Goal: Task Accomplishment & Management: Complete application form

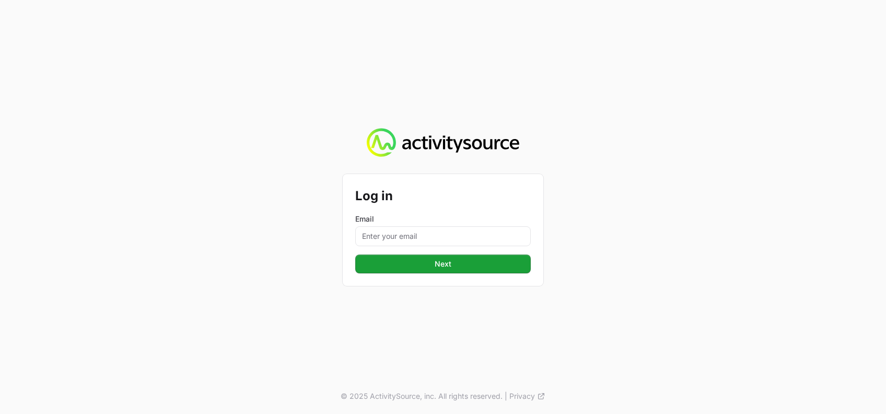
click at [364, 249] on form "Log in Email Next" at bounding box center [443, 230] width 176 height 87
click at [380, 245] on input "Email" at bounding box center [443, 236] width 176 height 20
type input "[PERSON_NAME][EMAIL_ADDRESS][DOMAIN_NAME]"
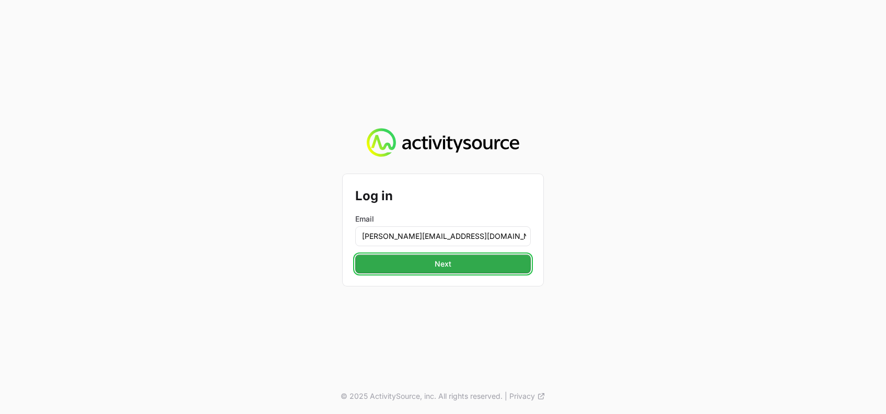
click at [437, 256] on button "Next" at bounding box center [443, 263] width 176 height 19
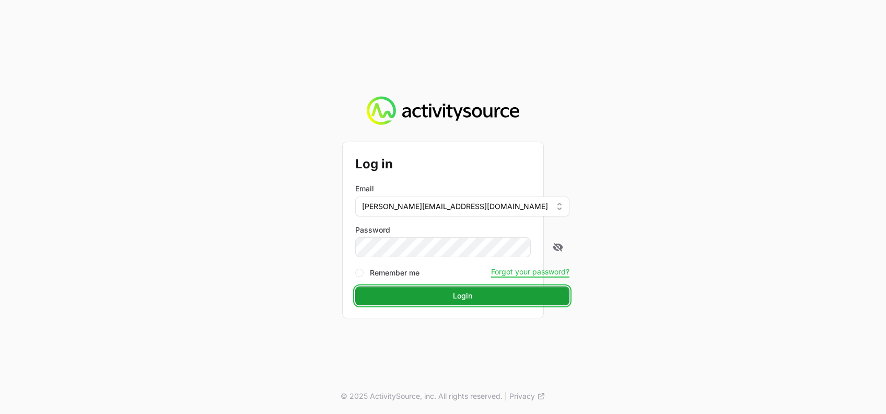
click at [503, 247] on form "Log in Email [PERSON_NAME][EMAIL_ADDRESS][DOMAIN_NAME] Password Remember me For…" at bounding box center [443, 230] width 176 height 150
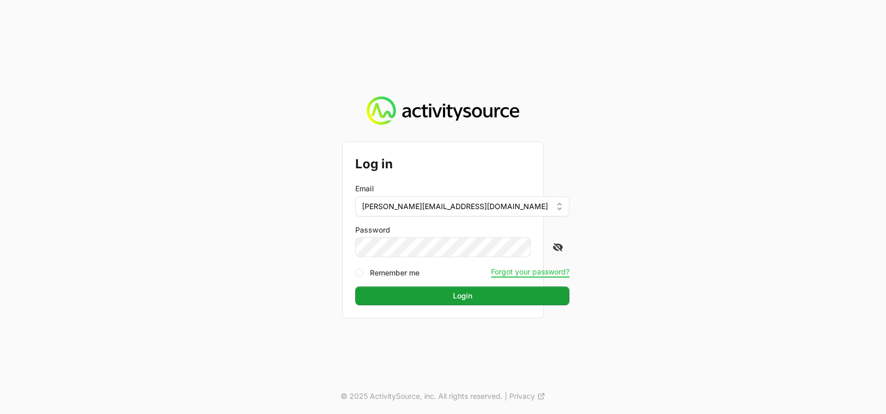
click at [553, 251] on icon at bounding box center [558, 247] width 10 height 10
click at [473, 302] on button "Login" at bounding box center [462, 295] width 214 height 19
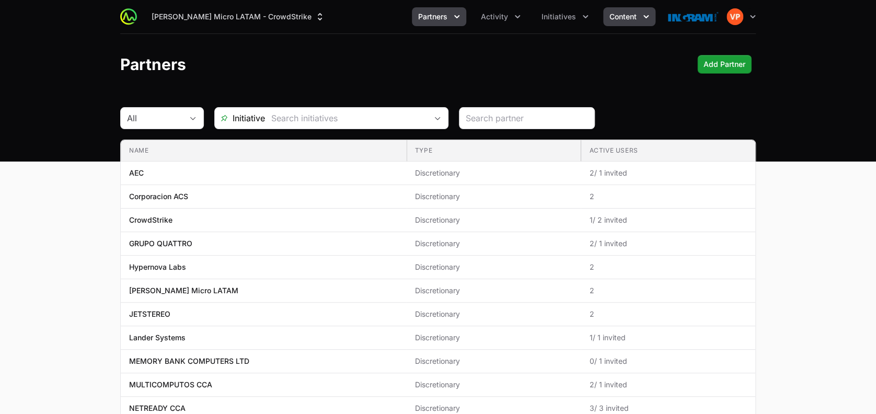
click at [617, 17] on span "Content" at bounding box center [622, 16] width 27 height 10
click at [583, 15] on icon "Initiatives menu" at bounding box center [585, 16] width 5 height 3
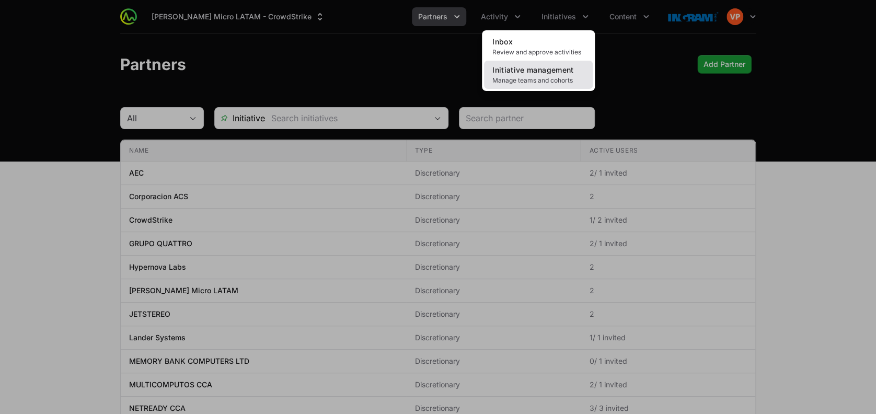
click at [551, 77] on span "Manage teams and cohorts" at bounding box center [538, 80] width 92 height 8
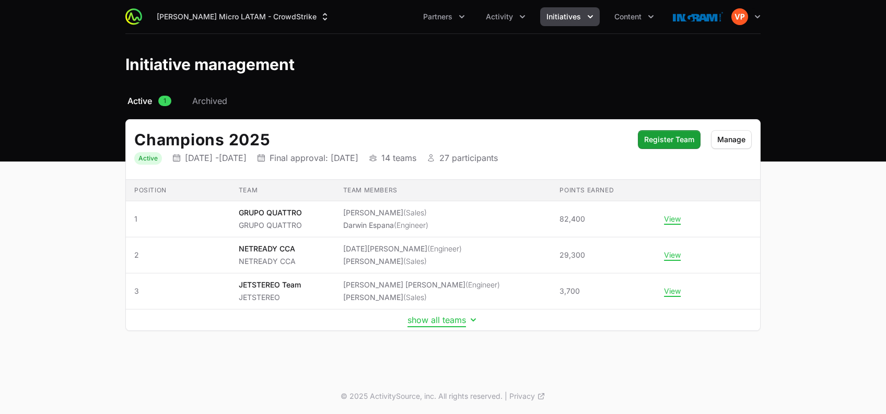
click at [440, 318] on button "show all teams" at bounding box center [443, 320] width 71 height 10
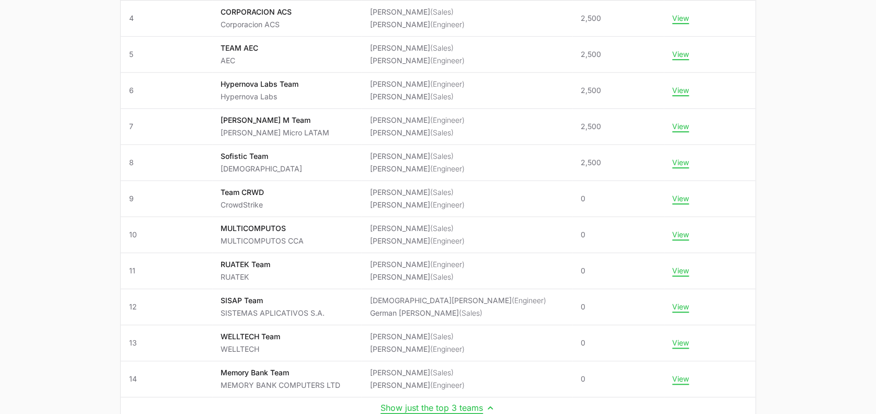
scroll to position [309, 0]
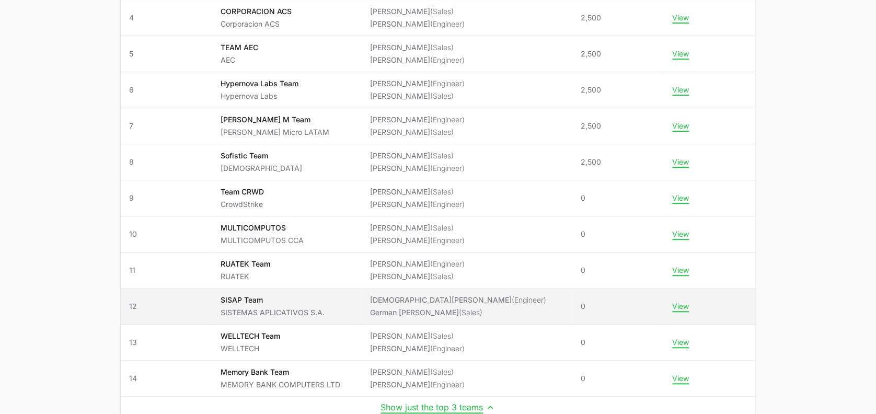
click at [308, 304] on p "SISAP Team" at bounding box center [272, 300] width 104 height 10
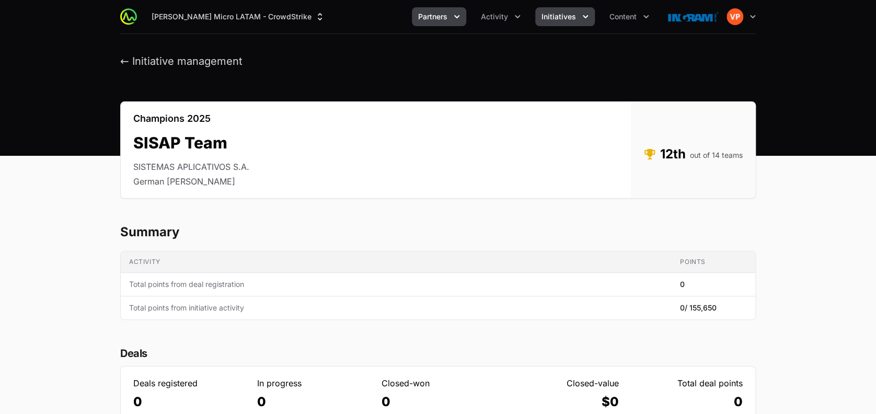
click at [447, 18] on span "Partners" at bounding box center [432, 16] width 29 height 10
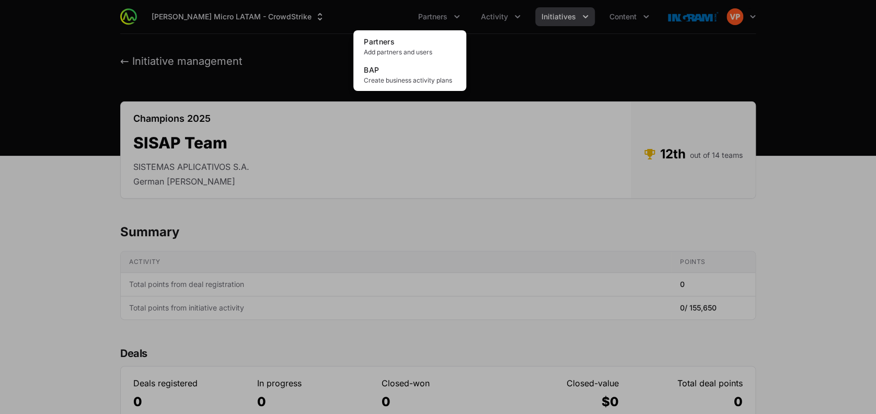
click at [511, 19] on div "Partners menu" at bounding box center [438, 207] width 876 height 414
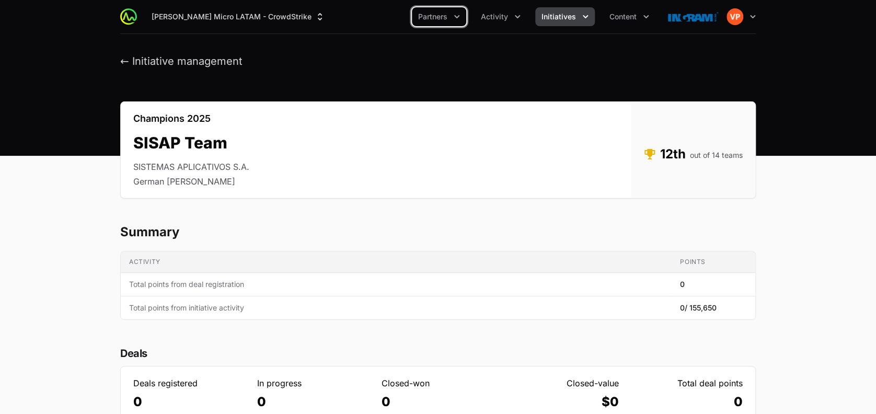
click at [511, 19] on button "Activity" at bounding box center [500, 16] width 52 height 19
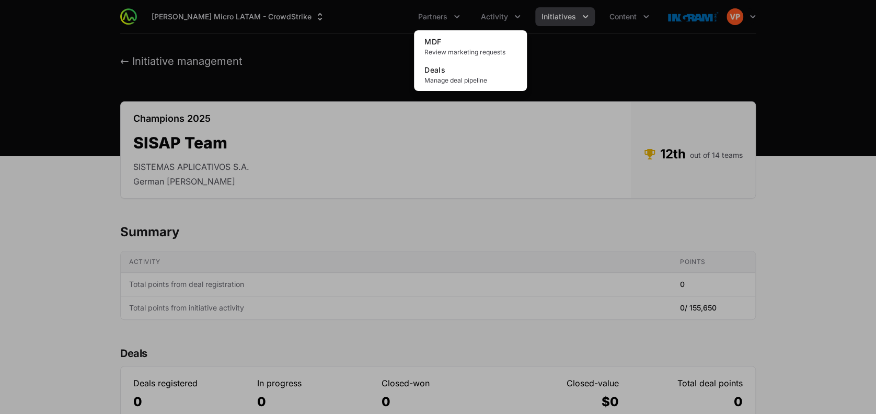
click at [569, 18] on div "Activity menu" at bounding box center [438, 207] width 876 height 414
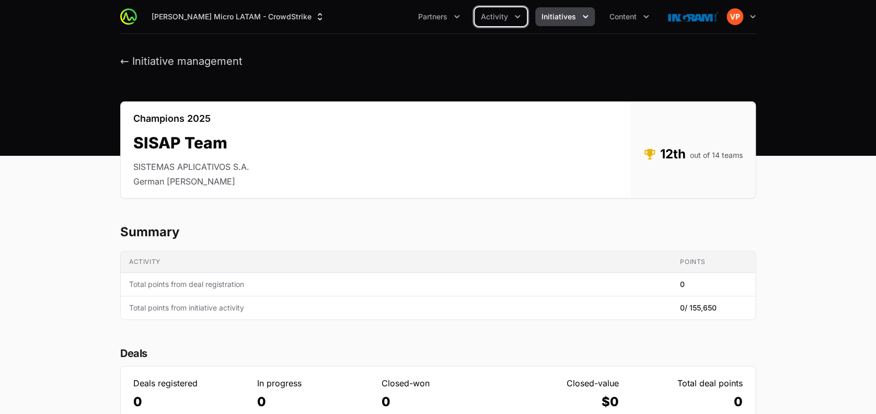
click at [569, 18] on span "Initiatives" at bounding box center [558, 16] width 34 height 10
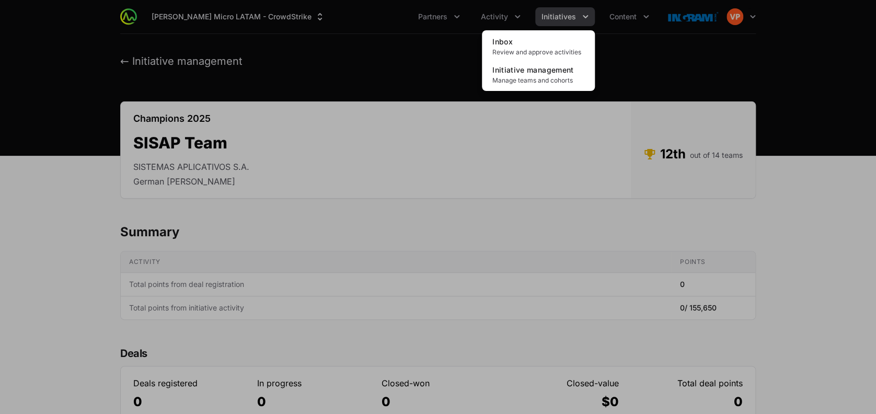
click at [627, 25] on div "Initiatives menu" at bounding box center [438, 207] width 876 height 414
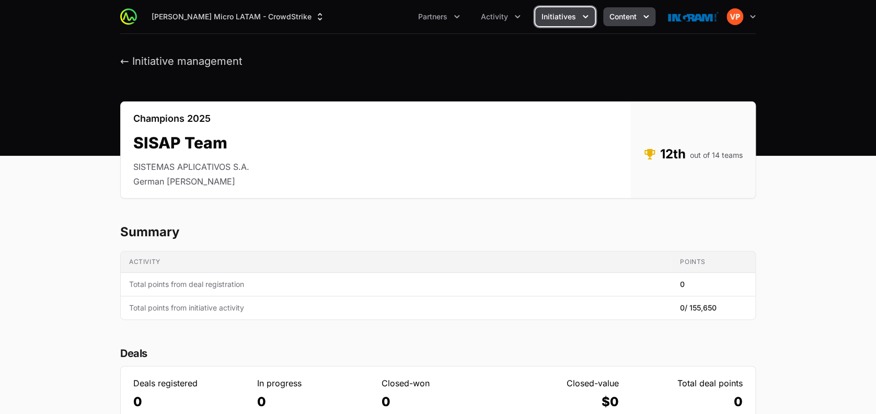
click at [626, 16] on span "Content" at bounding box center [622, 16] width 27 height 10
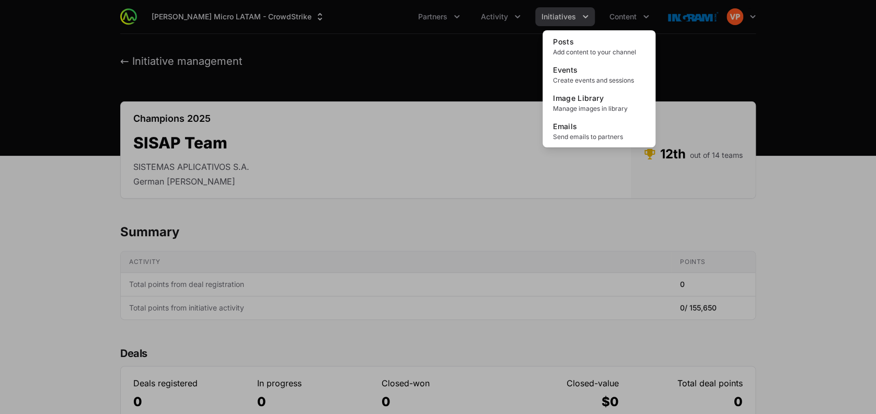
click at [475, 168] on div "Content menu" at bounding box center [438, 207] width 876 height 414
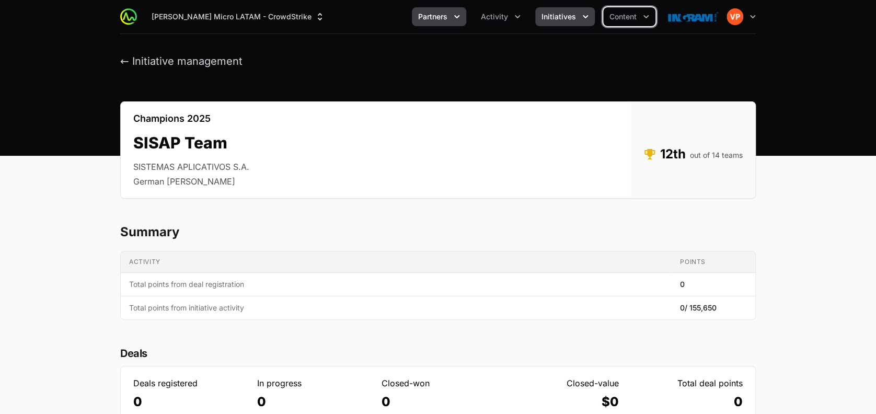
click at [431, 18] on span "Partners" at bounding box center [432, 16] width 29 height 10
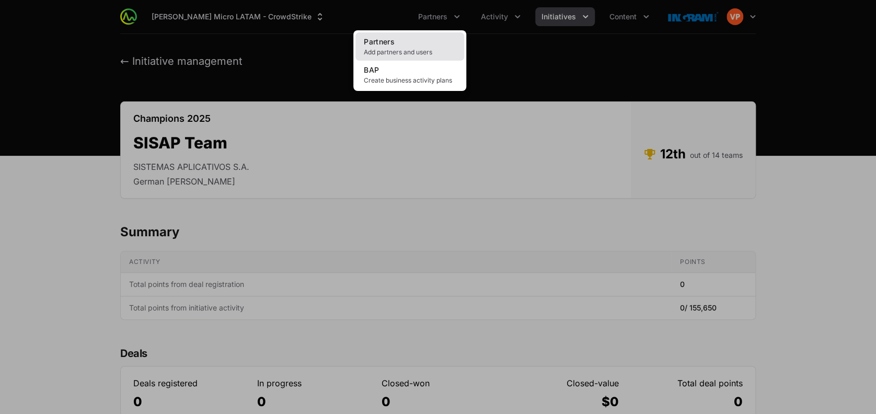
click at [416, 42] on link "Partners Add partners and users" at bounding box center [409, 46] width 109 height 28
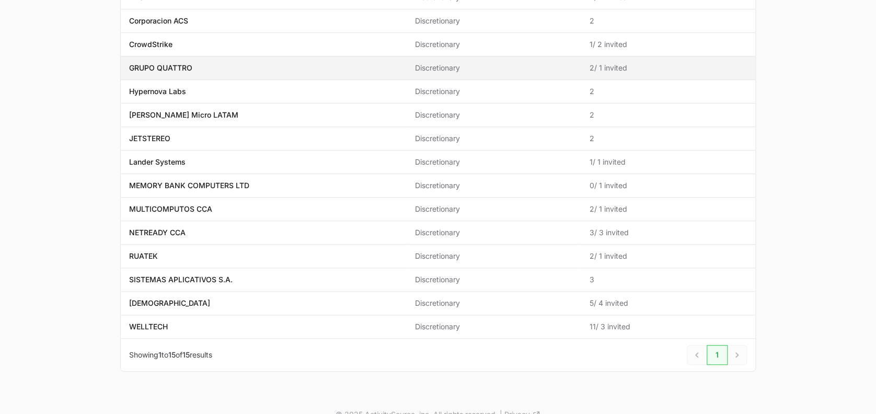
scroll to position [176, 0]
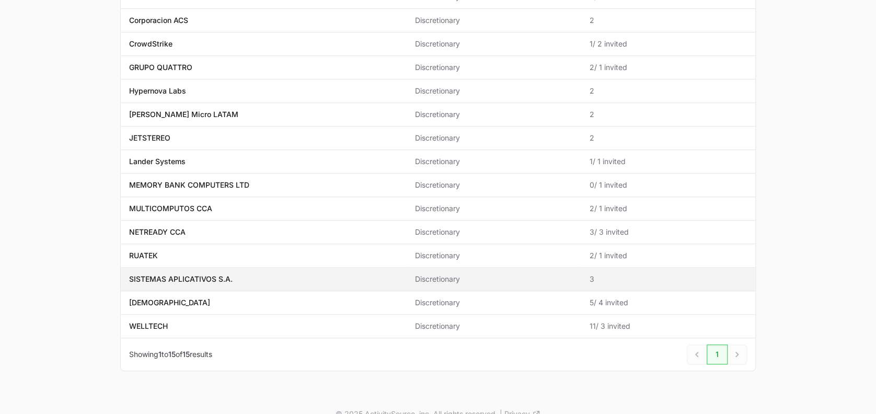
click at [328, 274] on span "SISTEMAS APLICATIVOS S.A." at bounding box center [263, 279] width 269 height 10
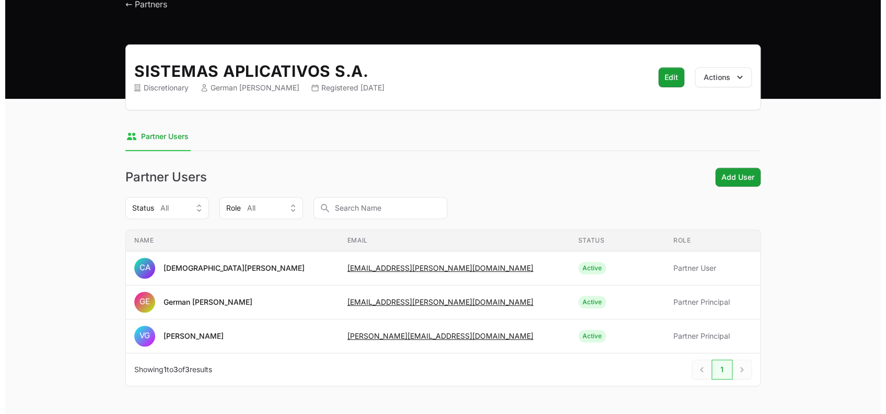
scroll to position [64, 0]
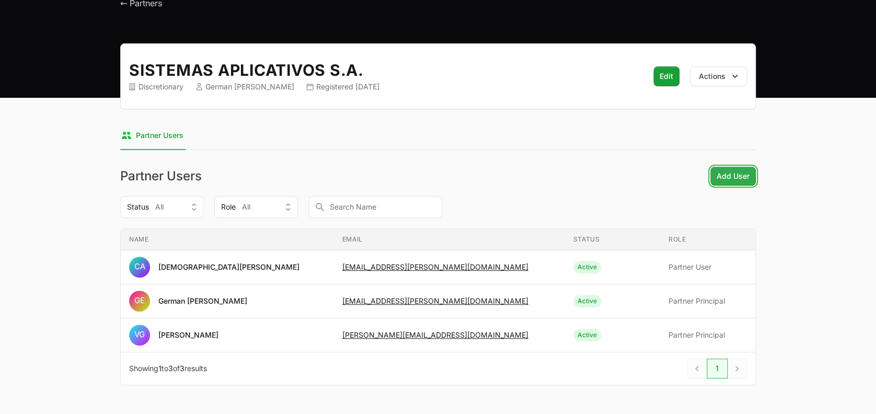
click at [715, 175] on button "Add User" at bounding box center [732, 176] width 45 height 19
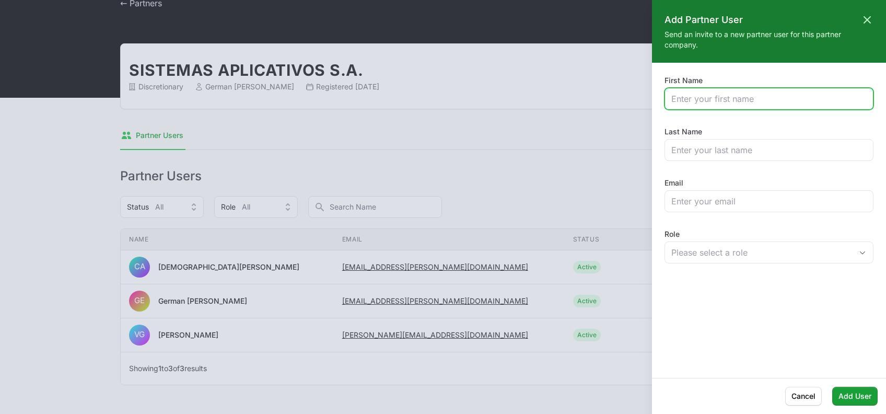
click at [721, 98] on input "First Name" at bounding box center [768, 98] width 195 height 13
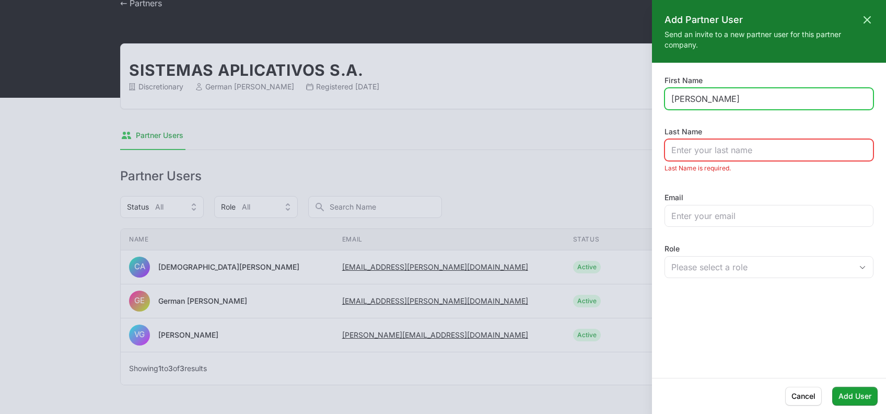
click at [705, 101] on input "[PERSON_NAME]" at bounding box center [768, 98] width 195 height 13
click at [715, 98] on input "[PERSON_NAME]" at bounding box center [768, 98] width 195 height 13
type input "[PERSON_NAME]"
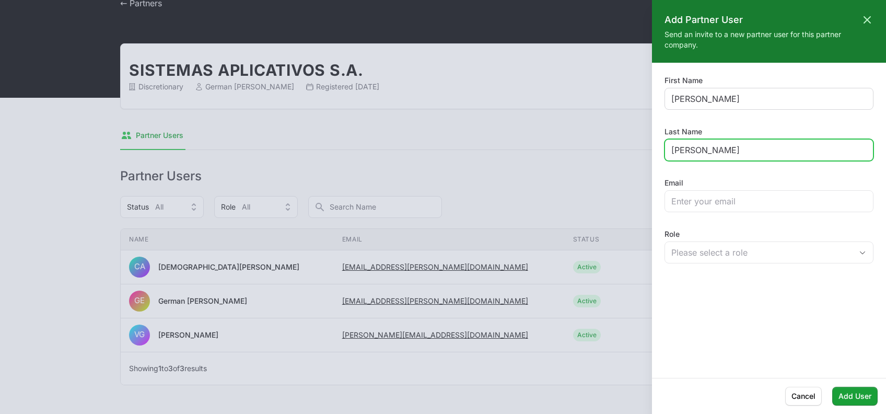
type input "[PERSON_NAME]"
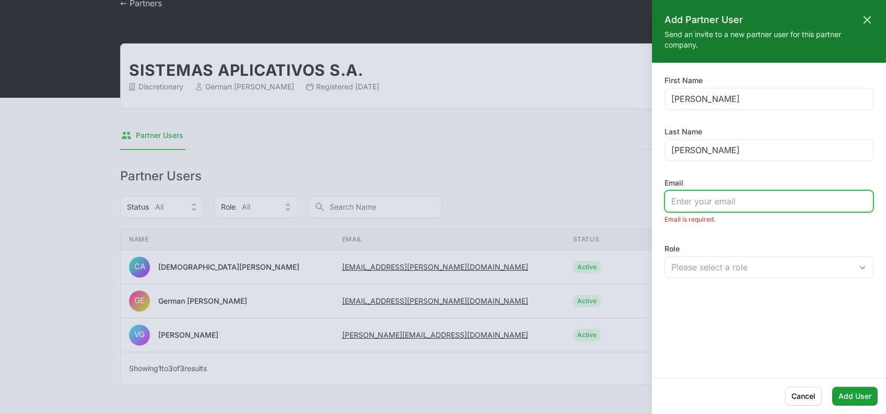
paste input "[PERSON_NAME][EMAIL_ADDRESS][PERSON_NAME][DOMAIN_NAME]"
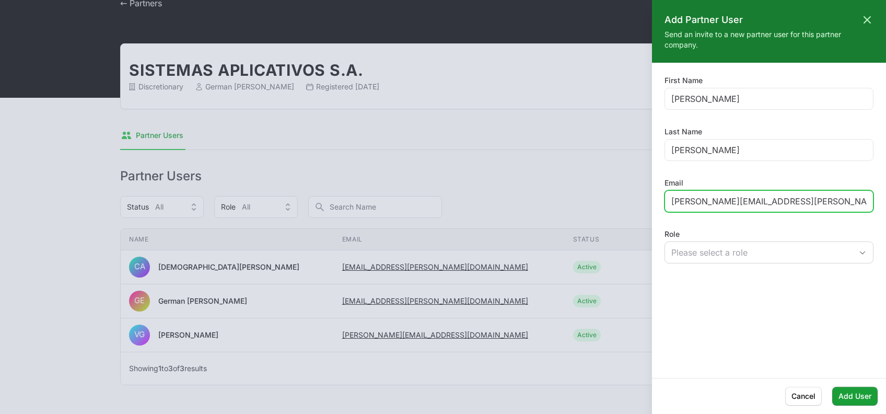
type input "[PERSON_NAME][EMAIL_ADDRESS][PERSON_NAME][DOMAIN_NAME]"
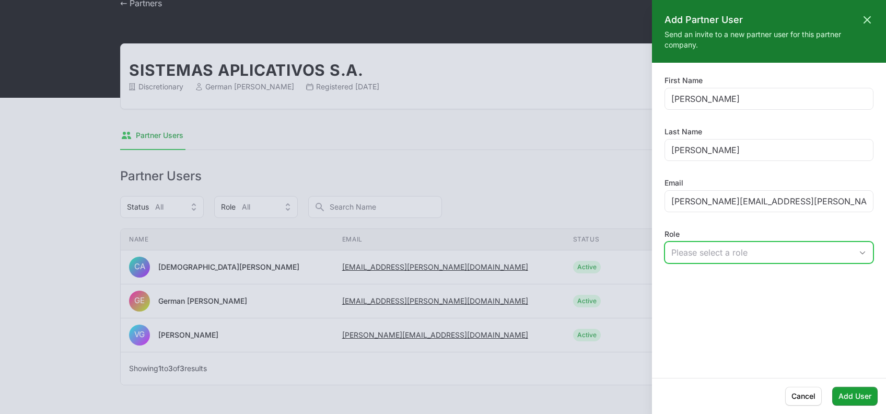
click at [682, 246] on div "Please select a role" at bounding box center [761, 252] width 181 height 13
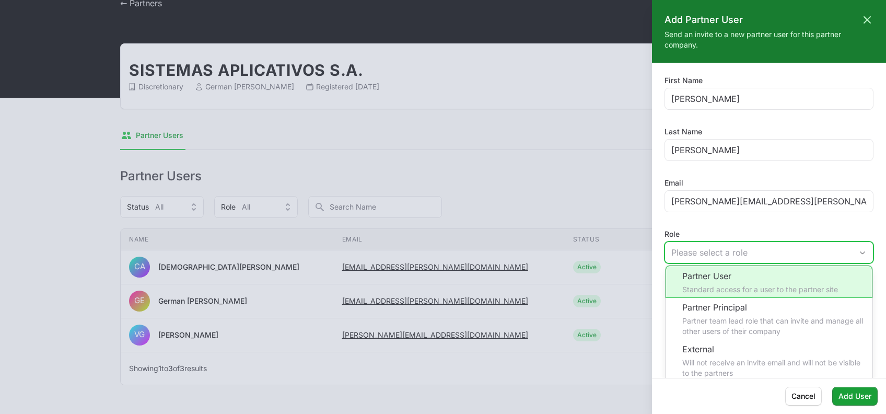
click at [696, 282] on li "Partner User Standard access for a user to the partner site" at bounding box center [769, 281] width 207 height 32
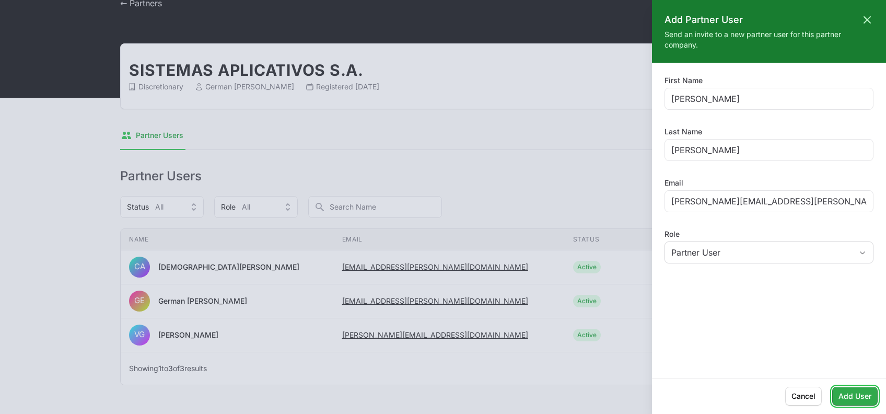
click at [847, 392] on span "Add User" at bounding box center [855, 396] width 33 height 13
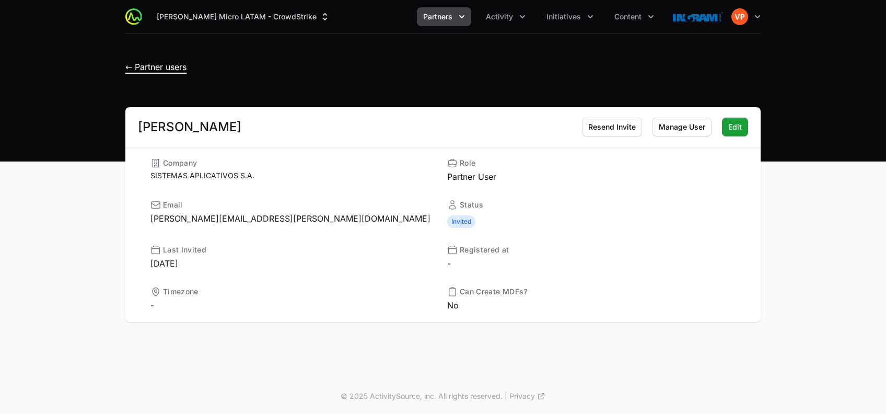
click at [143, 68] on span "← Partner users" at bounding box center [155, 67] width 61 height 10
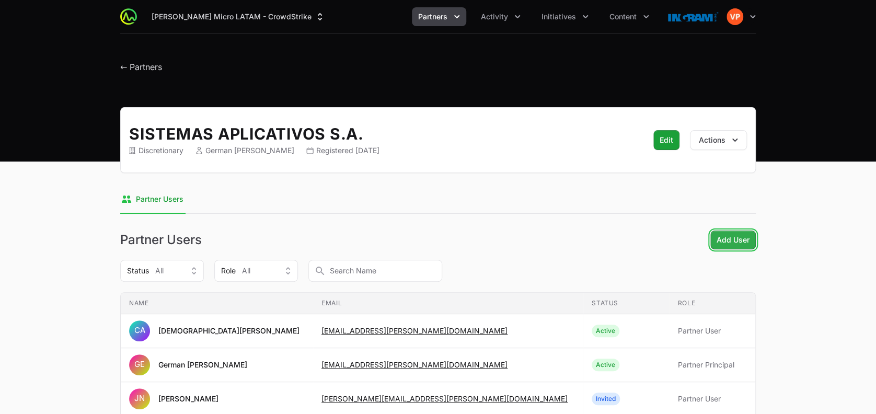
click at [730, 245] on span "Add User" at bounding box center [732, 240] width 33 height 13
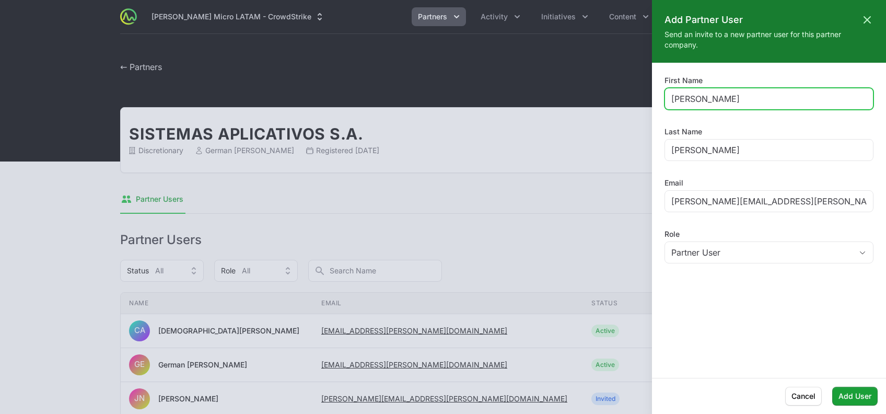
click at [687, 102] on input "[PERSON_NAME]" at bounding box center [768, 98] width 195 height 13
click at [677, 98] on input "[PERSON_NAME]" at bounding box center [768, 98] width 195 height 13
paste input "osé [PERSON_NAME]"
click at [719, 97] on input "[PERSON_NAME]" at bounding box center [768, 98] width 195 height 13
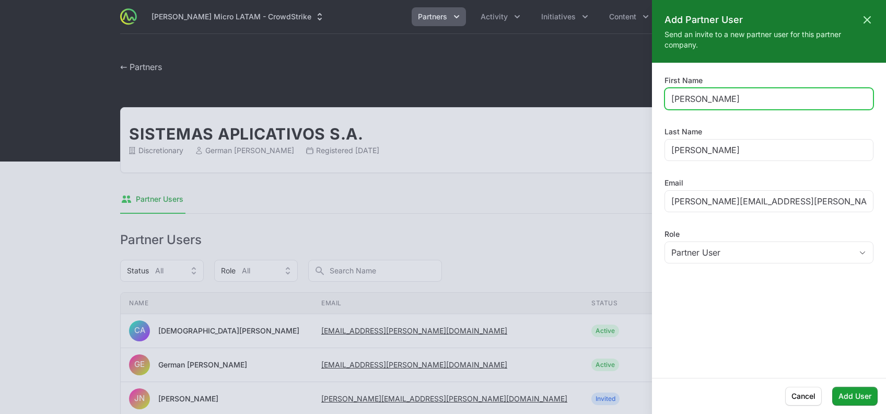
click at [719, 97] on input "[PERSON_NAME]" at bounding box center [768, 98] width 195 height 13
type input "[PERSON_NAME]"
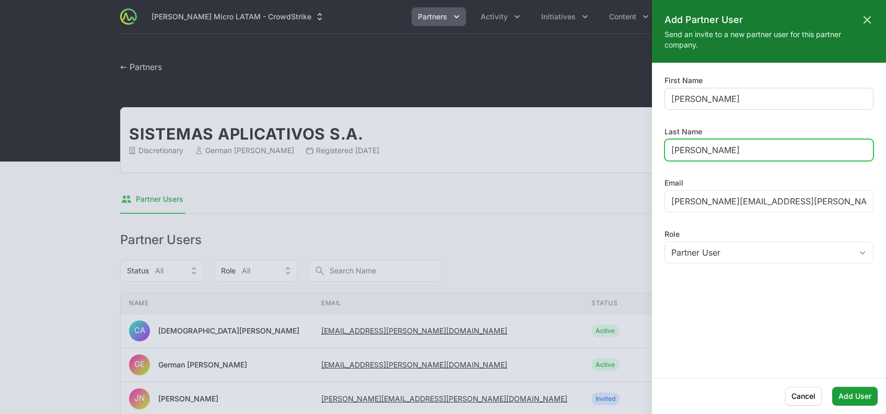
paste input "[PERSON_NAME]"
type input "[PERSON_NAME]"
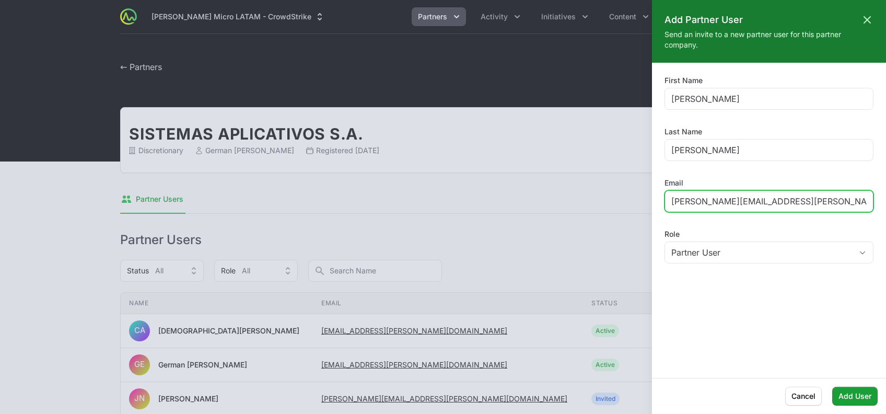
paste input "ose.[PERSON_NAME]"
type input "[PERSON_NAME][EMAIL_ADDRESS][PERSON_NAME][DOMAIN_NAME]"
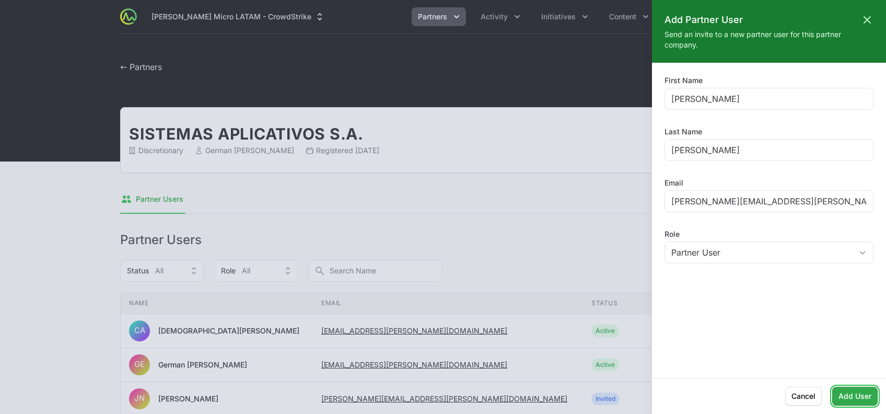
click at [861, 393] on span "Add User" at bounding box center [855, 396] width 33 height 13
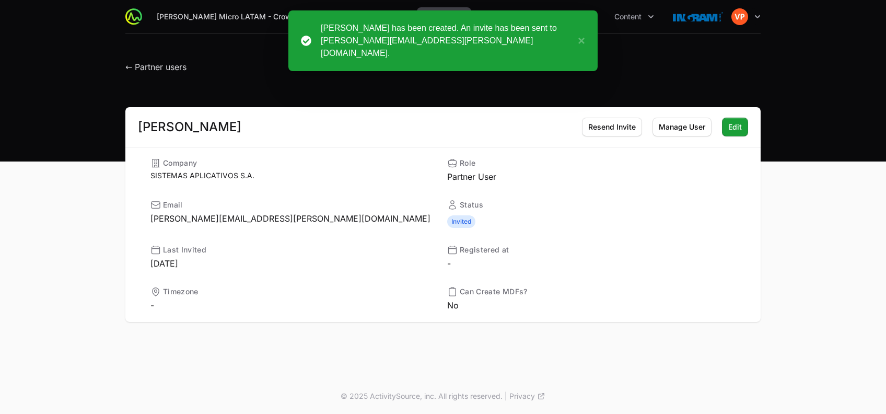
click at [123, 67] on div "← Partner users" at bounding box center [443, 64] width 669 height 19
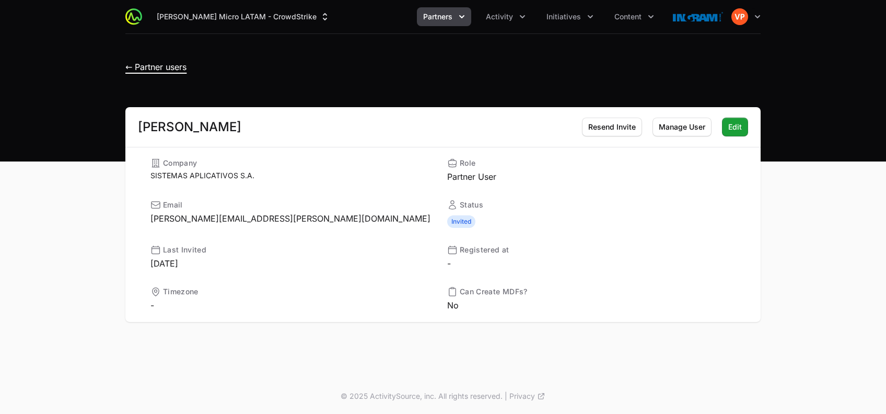
click at [147, 69] on span "← Partner users" at bounding box center [155, 67] width 61 height 10
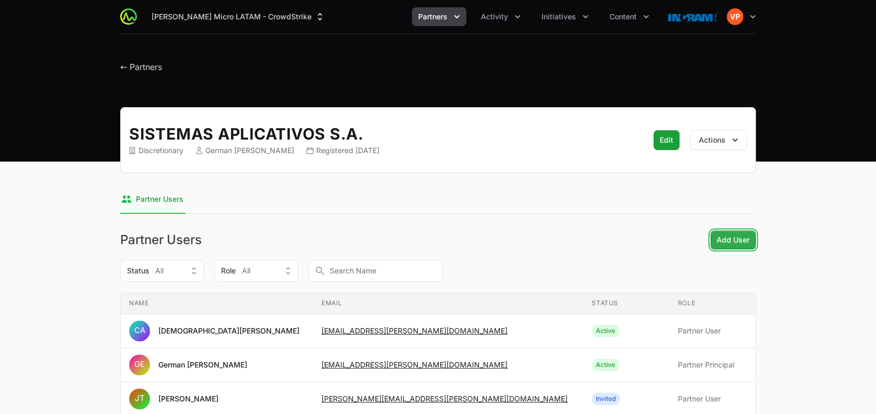
click at [727, 246] on button "Add User" at bounding box center [732, 239] width 45 height 19
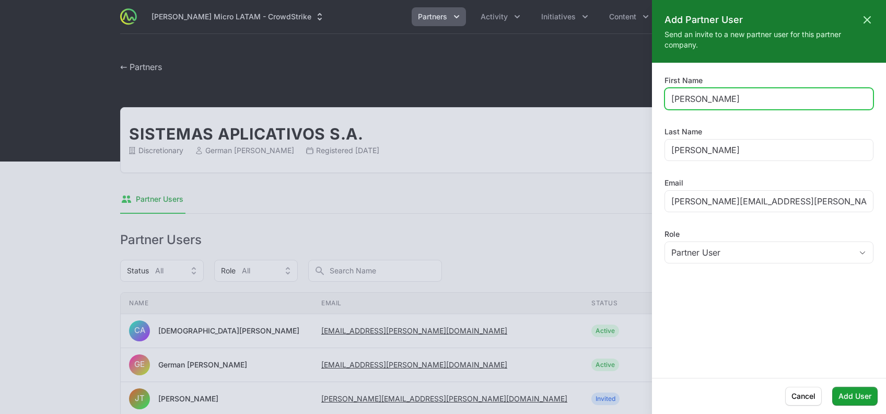
click at [695, 104] on input "[PERSON_NAME]" at bounding box center [768, 98] width 195 height 13
click at [705, 95] on input "[PERSON_NAME]" at bounding box center [768, 98] width 195 height 13
drag, startPoint x: 672, startPoint y: 99, endPoint x: 746, endPoint y: 94, distance: 73.9
click at [746, 94] on input "[PERSON_NAME]" at bounding box center [768, 98] width 195 height 13
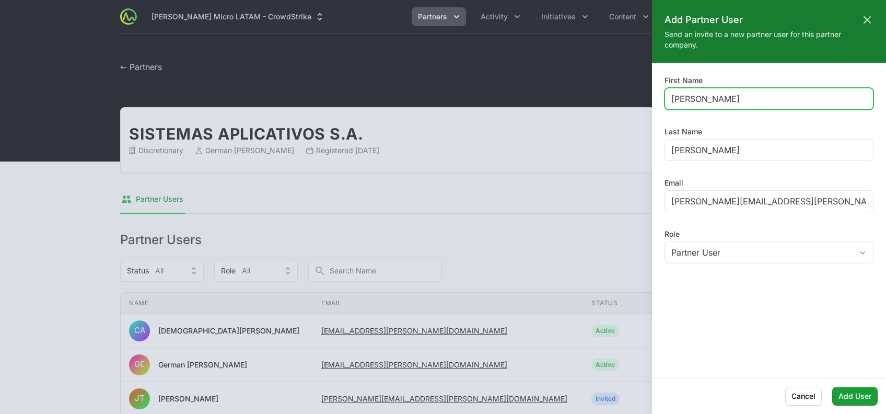
type input "[PERSON_NAME]"
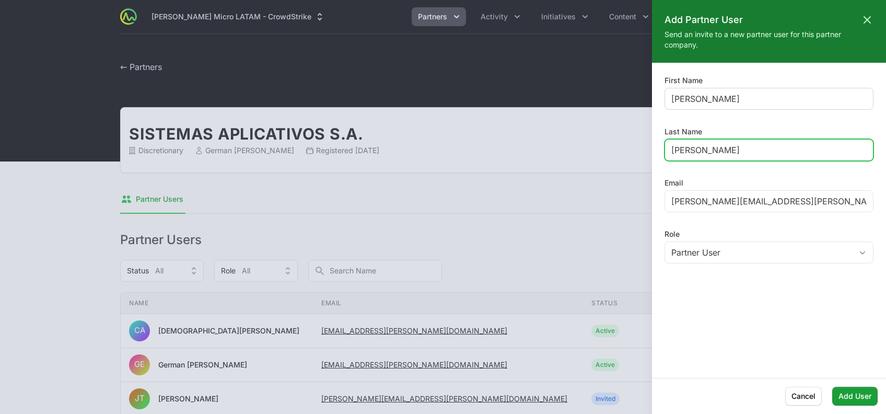
type input "[PERSON_NAME]"
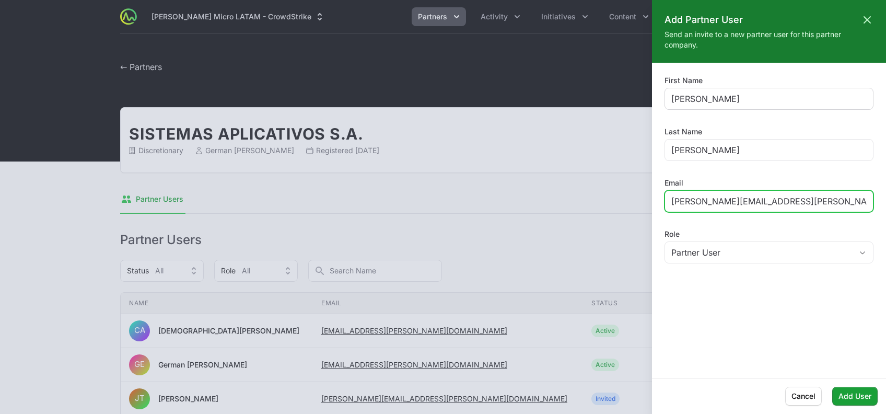
paste input "[PERSON_NAME].[PERSON_NAME]"
type input "[PERSON_NAME][EMAIL_ADDRESS][PERSON_NAME][DOMAIN_NAME]"
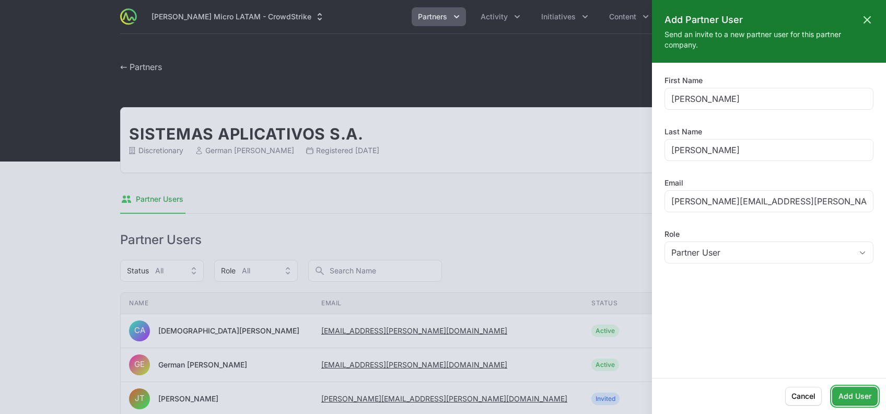
click at [851, 401] on span "Add User" at bounding box center [855, 396] width 33 height 13
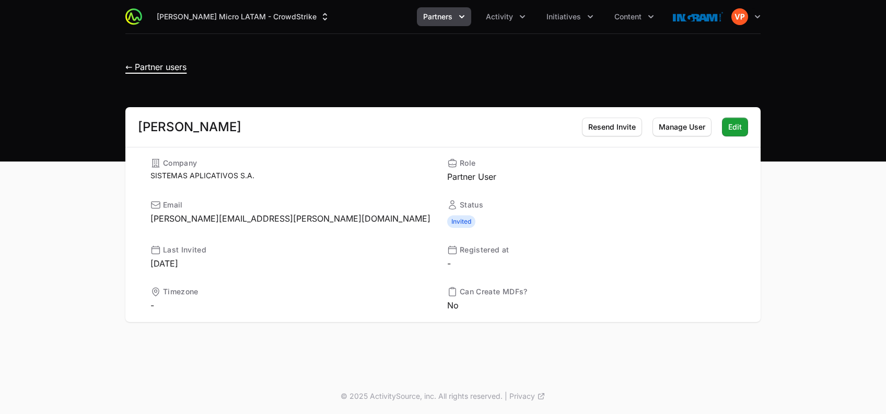
click at [149, 71] on span "← Partner users" at bounding box center [155, 67] width 61 height 10
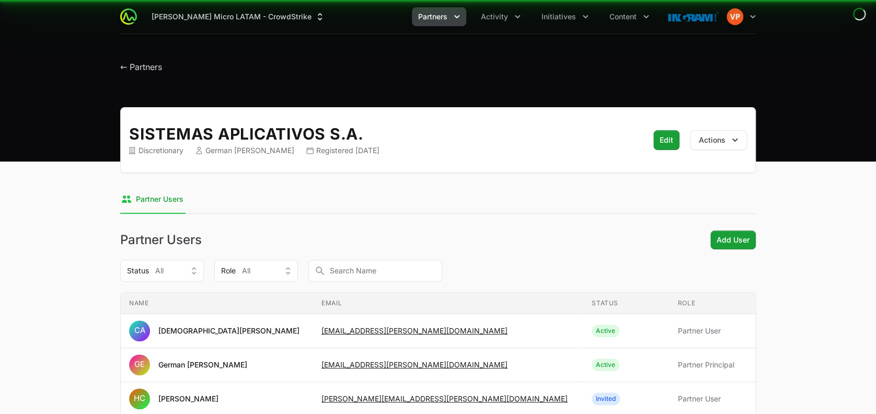
click at [231, 115] on div "SISTEMAS APLICATIVOS S.A. Discretionary German [PERSON_NAME] Registered [DATE] …" at bounding box center [437, 140] width 635 height 66
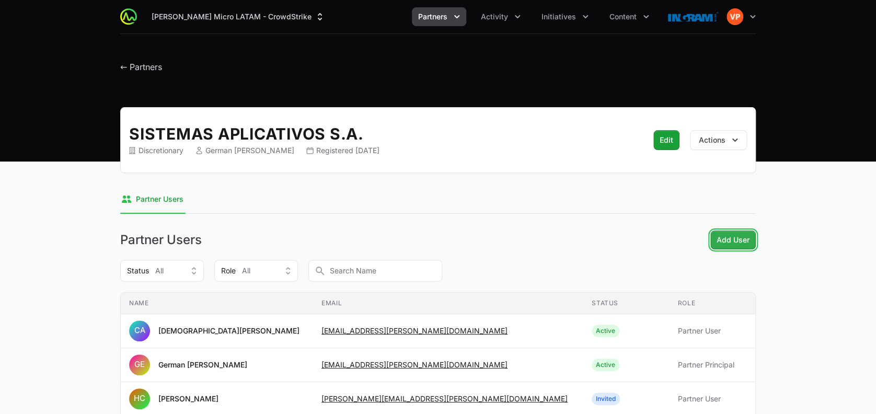
click at [736, 241] on span "Add User" at bounding box center [732, 240] width 33 height 13
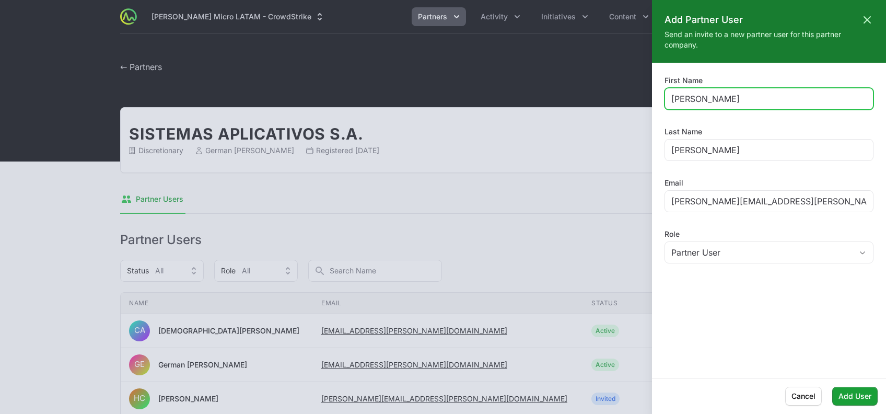
click at [682, 100] on input "[PERSON_NAME]" at bounding box center [768, 98] width 195 height 13
type input "[PERSON_NAME]"
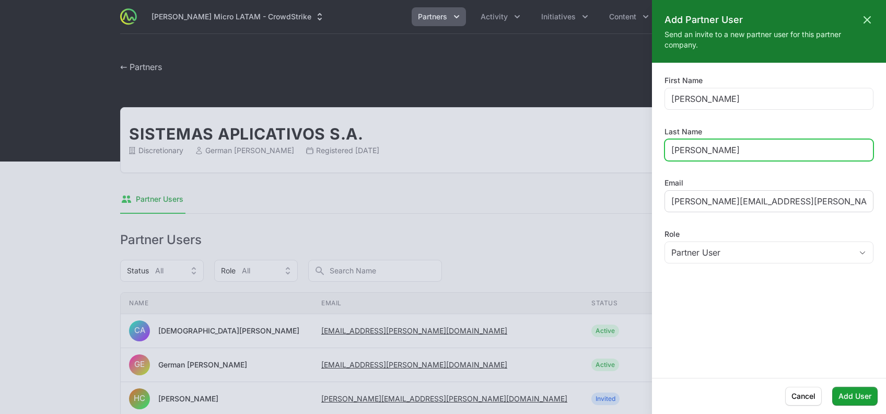
type input "[PERSON_NAME]"
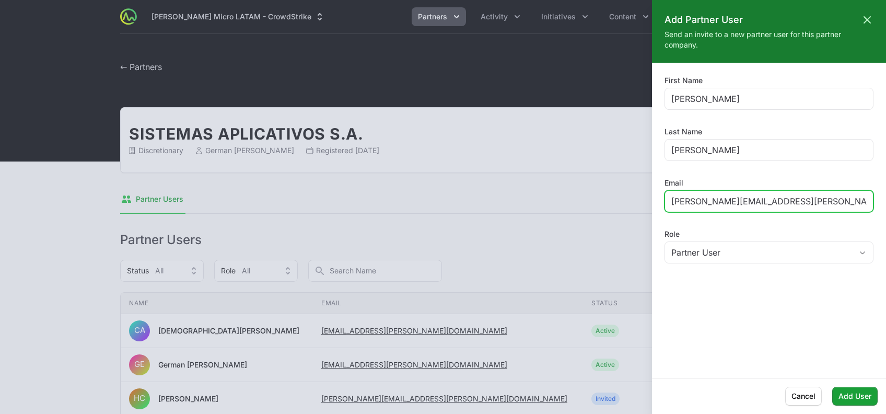
paste input "[PERSON_NAME].[PERSON_NAME]"
type input "[PERSON_NAME][EMAIL_ADDRESS][PERSON_NAME][DOMAIN_NAME]"
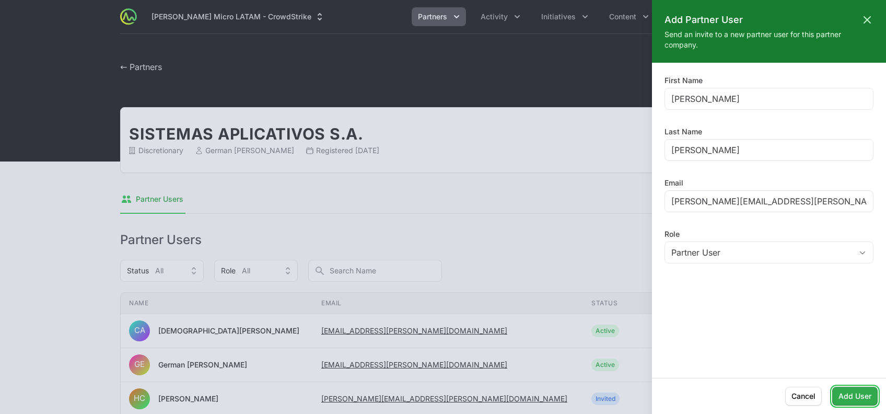
click at [849, 398] on span "Add User" at bounding box center [855, 396] width 33 height 13
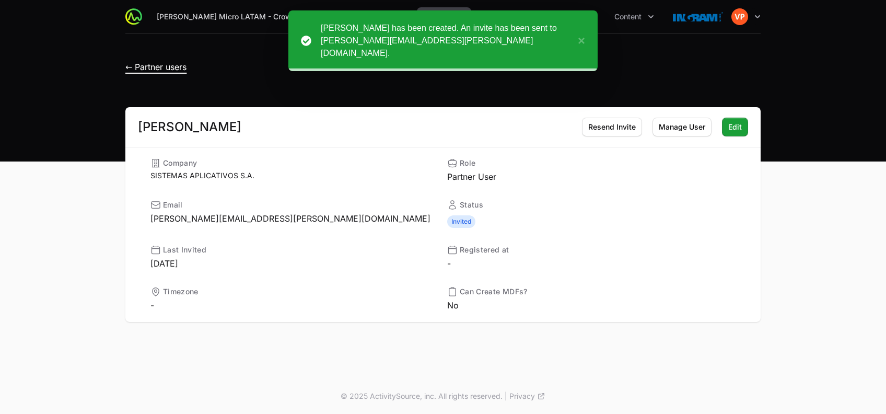
click at [139, 67] on span "← Partner users" at bounding box center [155, 67] width 61 height 10
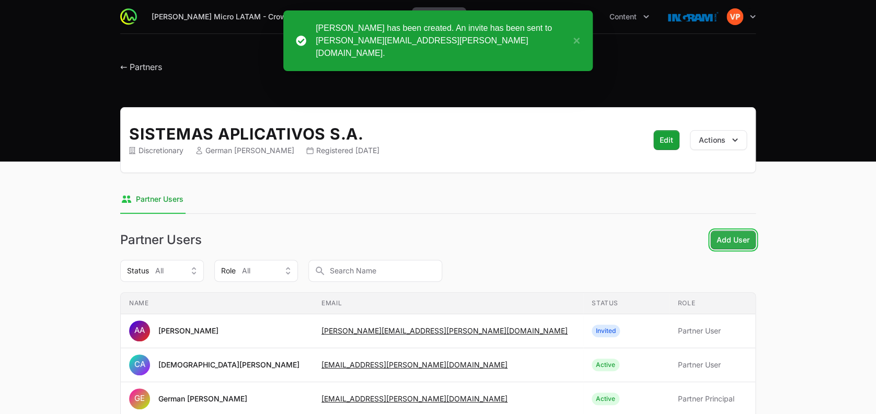
click at [725, 247] on button "Add User" at bounding box center [732, 239] width 45 height 19
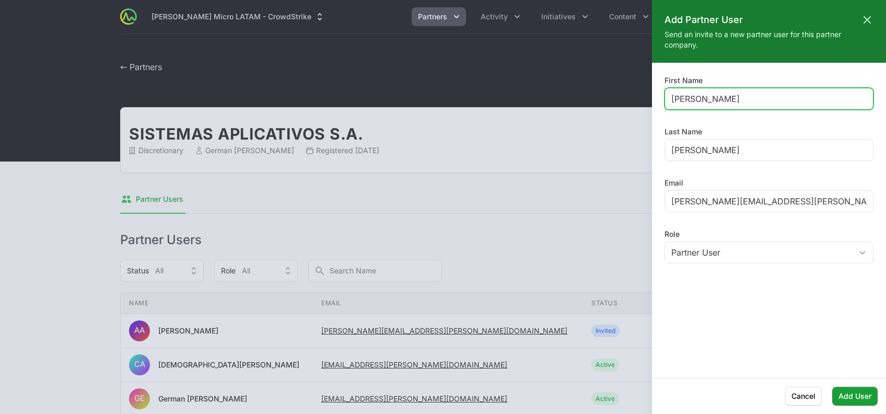
click at [683, 102] on input "[PERSON_NAME]" at bounding box center [768, 98] width 195 height 13
type input "a"
type input "[PERSON_NAME]"
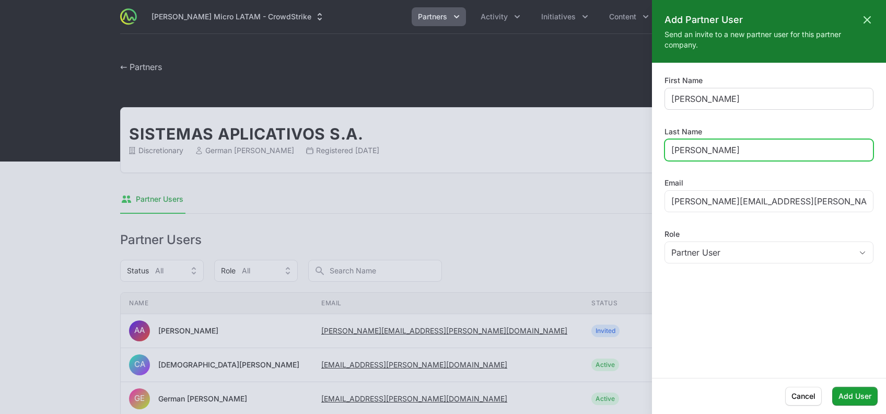
type input "[PERSON_NAME]"
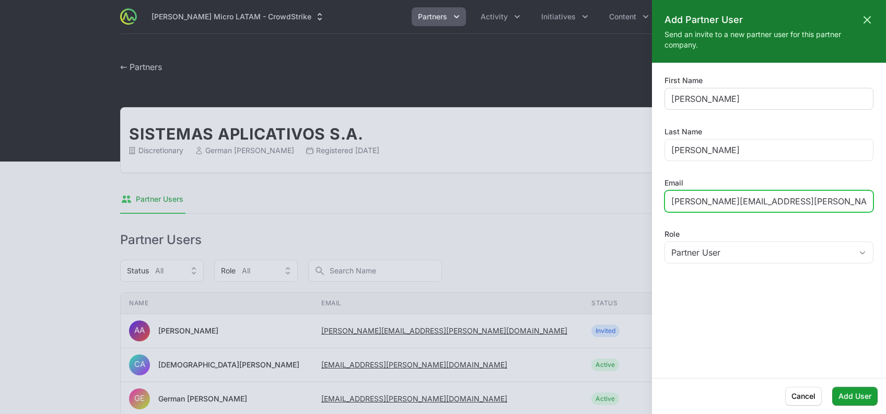
paste input "[PERSON_NAME].[PERSON_NAME]"
type input "[PERSON_NAME][EMAIL_ADDRESS][PERSON_NAME][DOMAIN_NAME]"
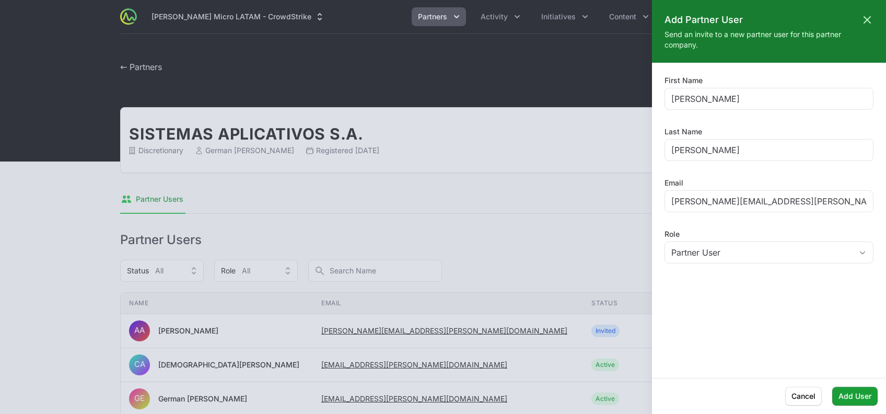
click at [856, 408] on div "Add User Cancel" at bounding box center [769, 396] width 234 height 36
click at [852, 398] on span "Add User" at bounding box center [855, 396] width 33 height 13
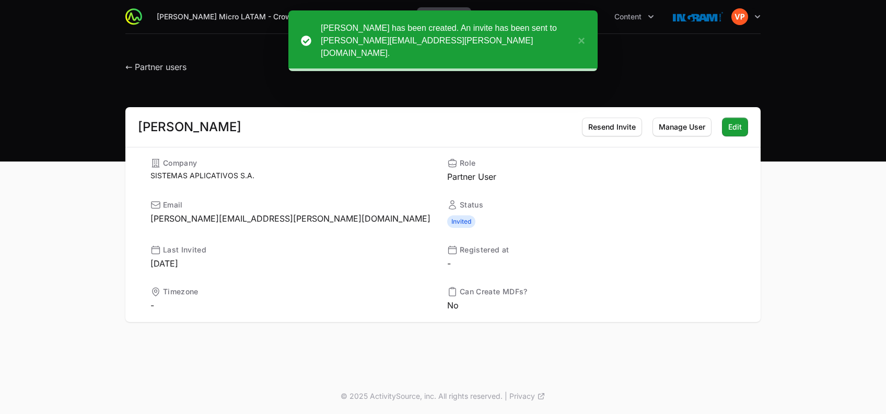
click at [140, 73] on h1 "← Partner users" at bounding box center [155, 64] width 61 height 19
click at [152, 63] on span "← Partner users" at bounding box center [155, 67] width 61 height 10
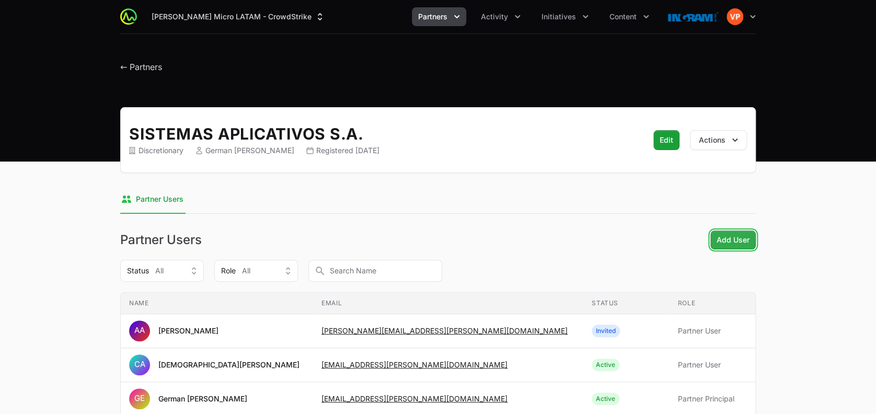
click at [729, 239] on span "Add User" at bounding box center [732, 240] width 33 height 13
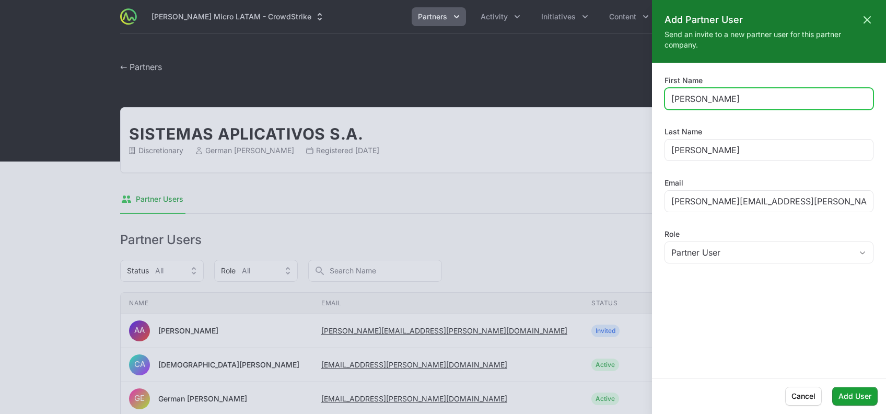
click at [684, 100] on input "[PERSON_NAME]" at bounding box center [768, 98] width 195 height 13
type input "a"
type input "[PERSON_NAME]"
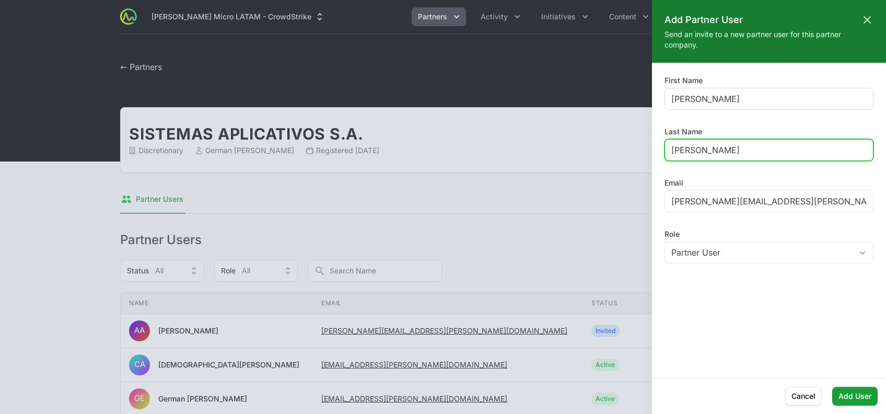
type input "[PERSON_NAME]"
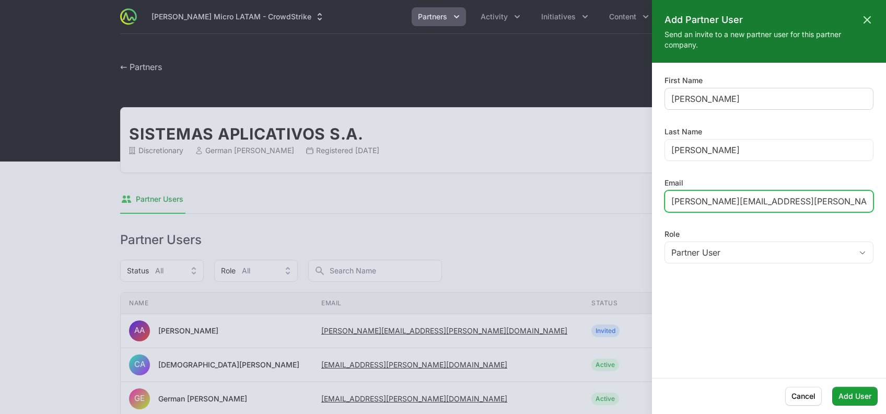
paste input "[PERSON_NAME].[PERSON_NAME]"
type input "[PERSON_NAME][EMAIL_ADDRESS][DOMAIN_NAME]"
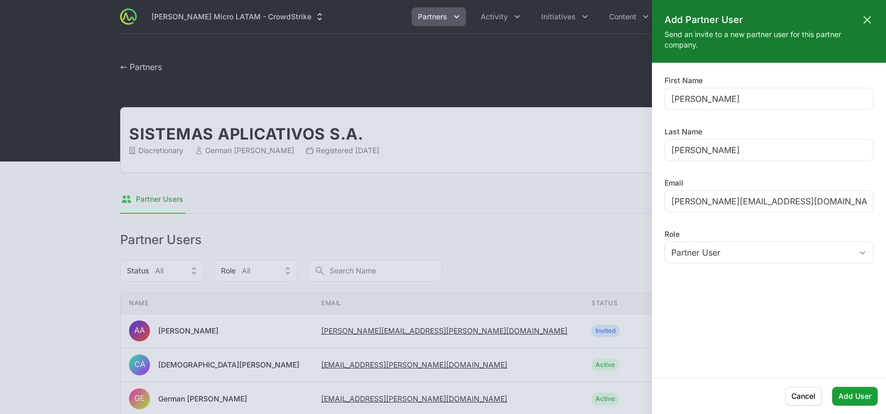
click at [857, 384] on div "Add User Cancel" at bounding box center [769, 396] width 234 height 36
click at [857, 396] on span "Add User" at bounding box center [855, 396] width 33 height 13
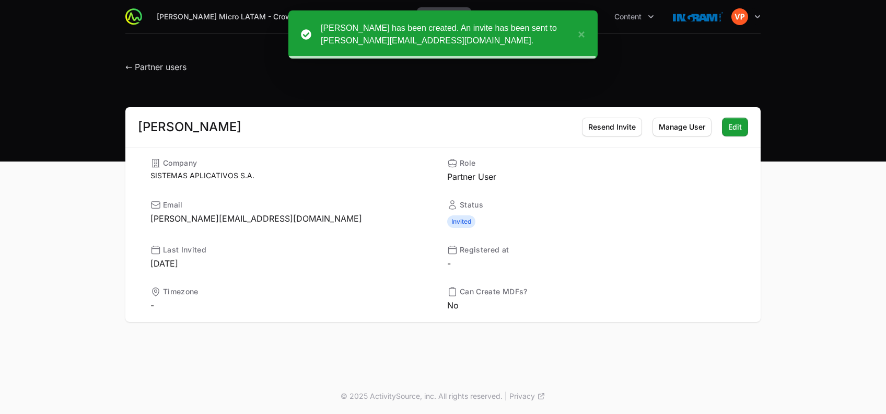
click at [139, 76] on header "← Partner users" at bounding box center [443, 64] width 886 height 61
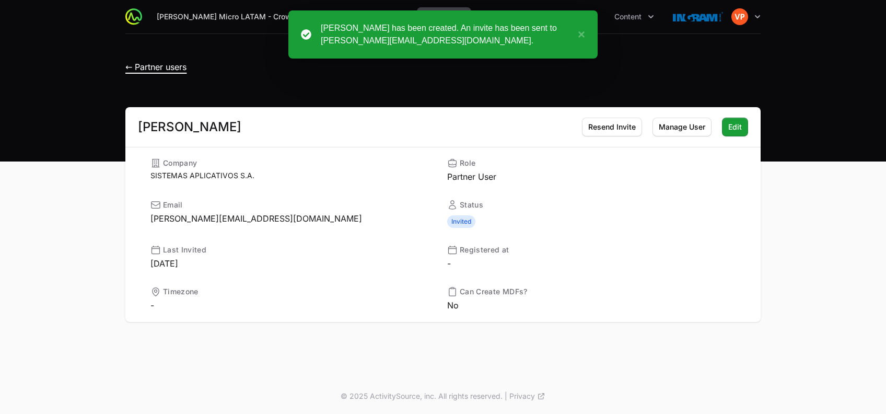
click at [146, 72] on span "← Partner users" at bounding box center [155, 67] width 61 height 10
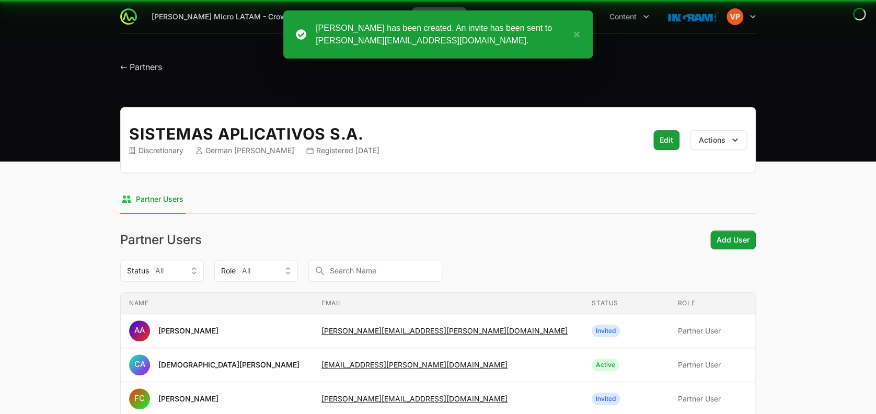
click at [149, 71] on span "← Partners" at bounding box center [141, 67] width 42 height 10
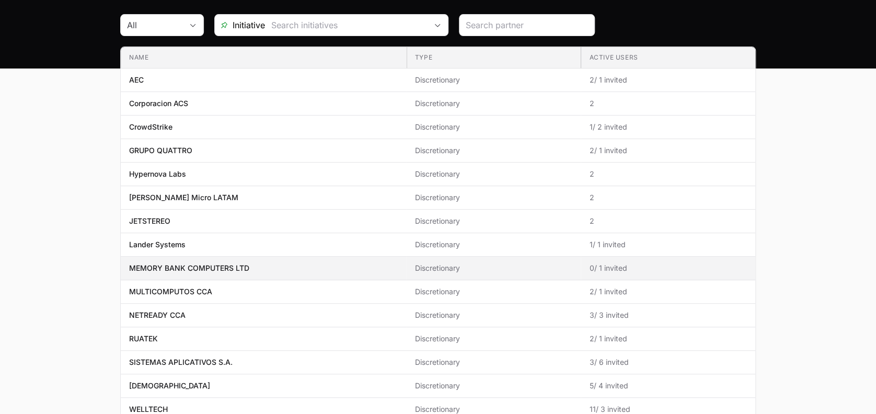
scroll to position [94, 0]
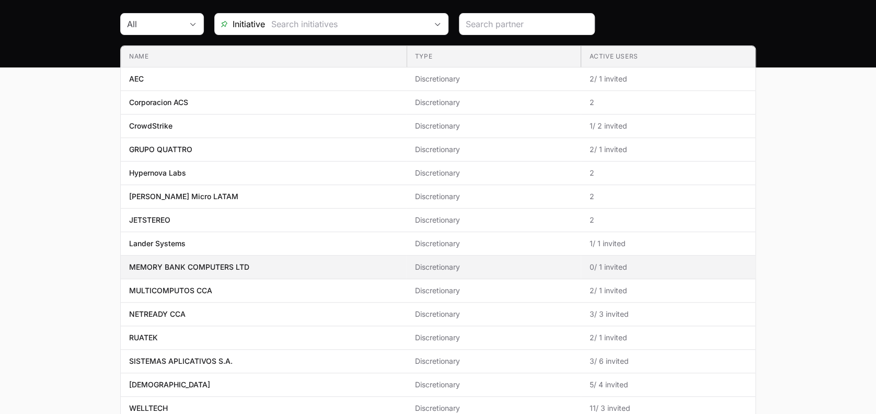
click at [205, 364] on p "SISTEMAS APLICATIVOS S.A." at bounding box center [180, 361] width 103 height 10
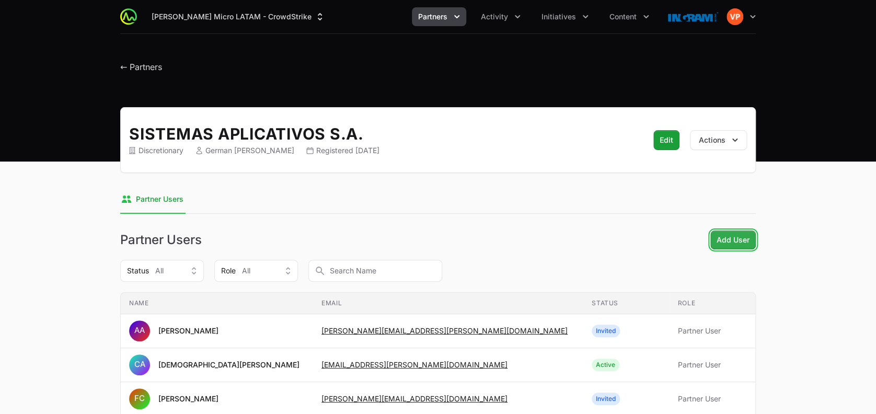
click at [728, 238] on span "Add User" at bounding box center [732, 240] width 33 height 13
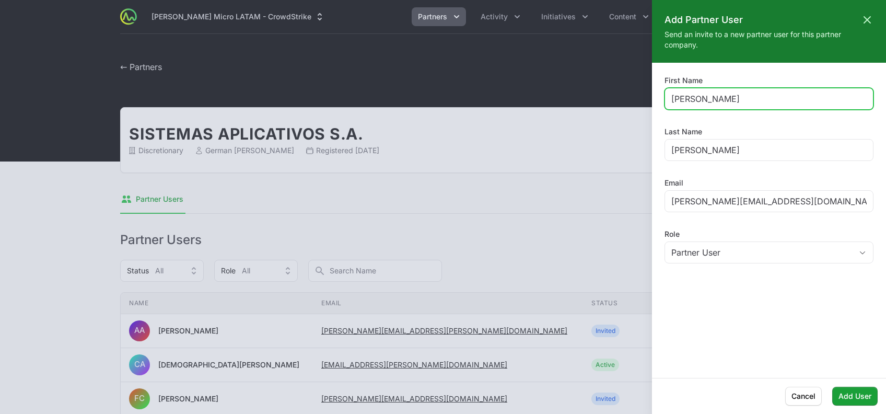
click at [678, 94] on input "[PERSON_NAME]" at bounding box center [768, 98] width 195 height 13
paste input "[PERSON_NAME][EMAIL_ADDRESS][PERSON_NAME][DOMAIN_NAME]"
type input "[PERSON_NAME]"
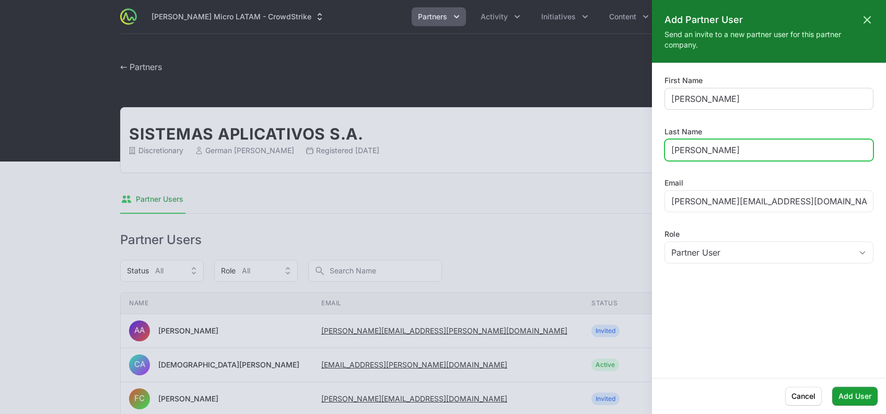
type input "[PERSON_NAME]"
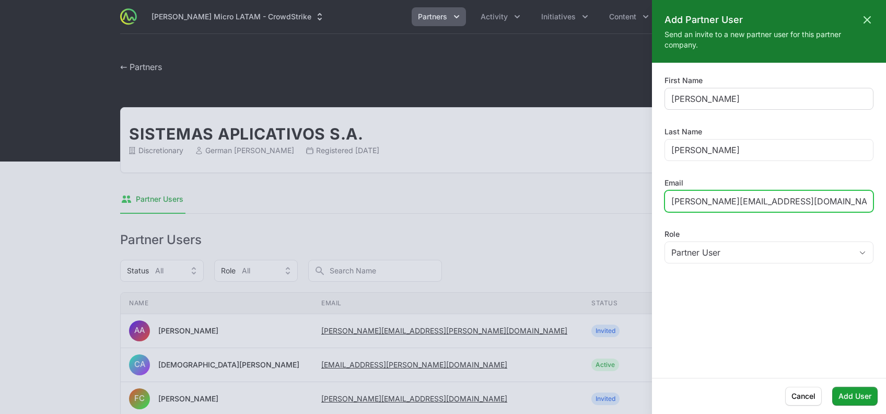
paste input "[PERSON_NAME].[PERSON_NAME]"
type input "[PERSON_NAME][EMAIL_ADDRESS][PERSON_NAME][DOMAIN_NAME]"
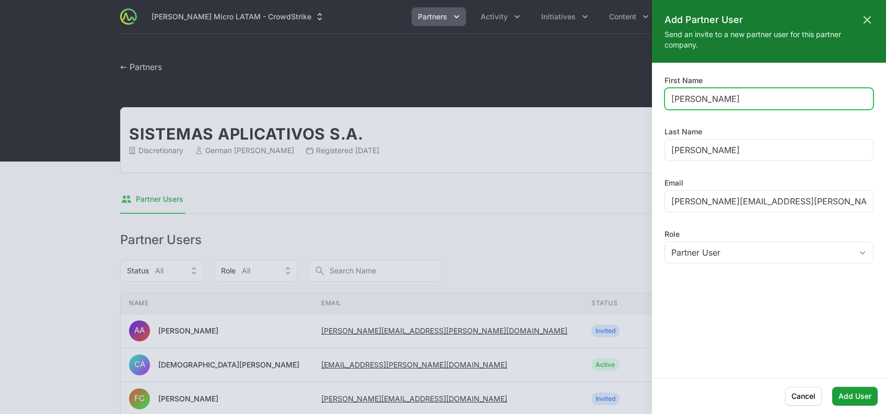
click at [676, 94] on input "[PERSON_NAME]" at bounding box center [768, 98] width 195 height 13
type input "[PERSON_NAME]"
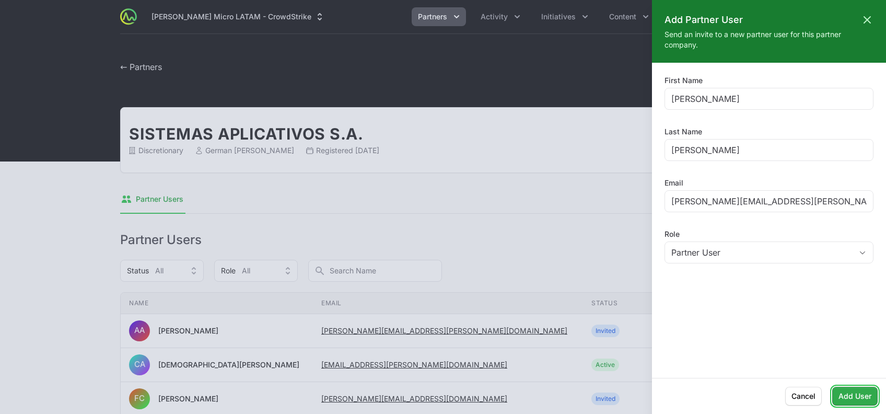
click at [850, 390] on span "Add User" at bounding box center [855, 396] width 33 height 13
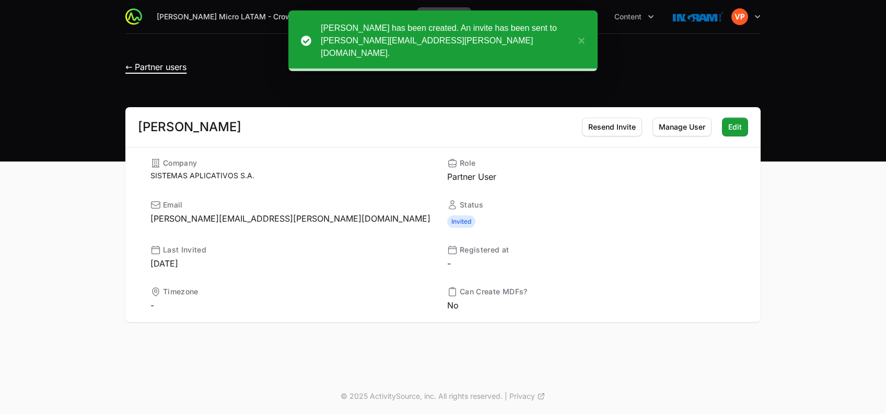
click at [132, 68] on span "← Partner users" at bounding box center [155, 67] width 61 height 10
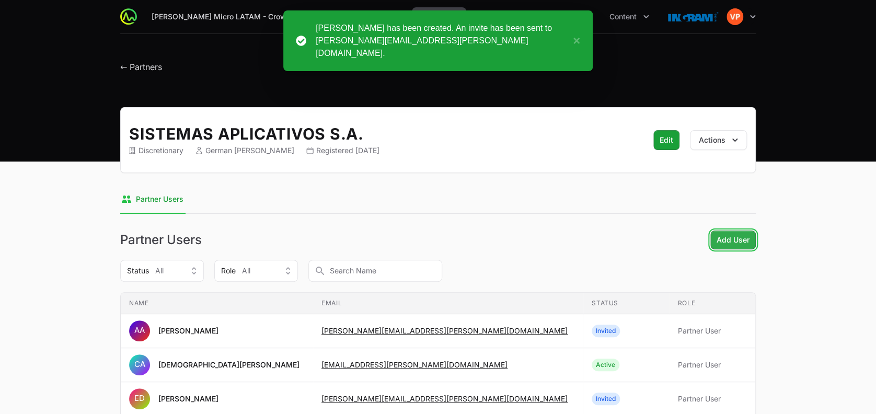
click at [724, 240] on span "Add User" at bounding box center [732, 240] width 33 height 13
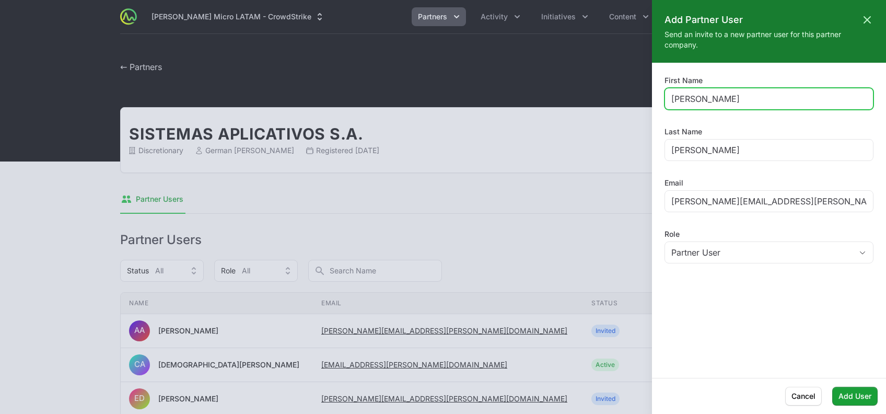
click at [682, 101] on input "[PERSON_NAME]" at bounding box center [768, 98] width 195 height 13
type input "a"
type input "Dayana"
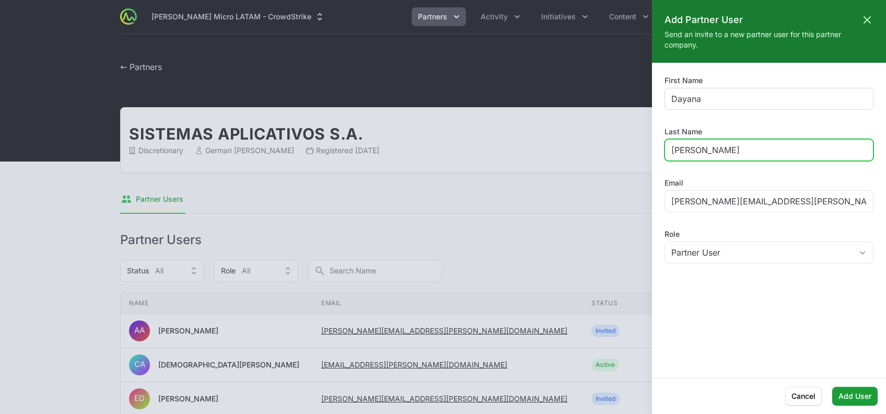
type input "[PERSON_NAME]"
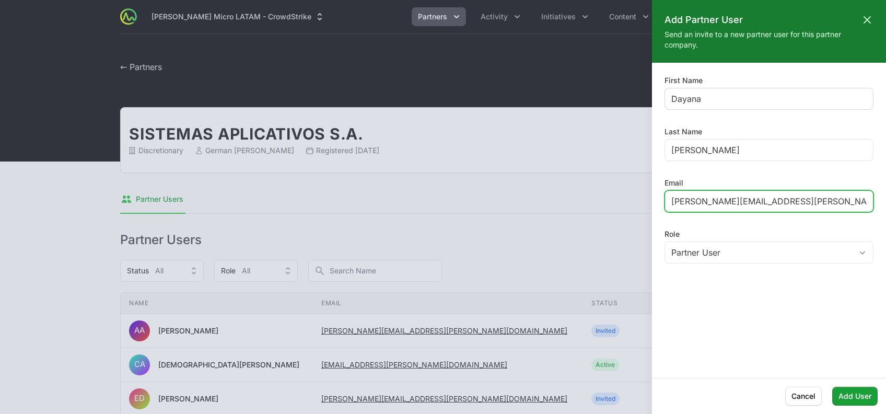
paste input "Dayana.[PERSON_NAME]"
type input "[EMAIL_ADDRESS][PERSON_NAME][DOMAIN_NAME]"
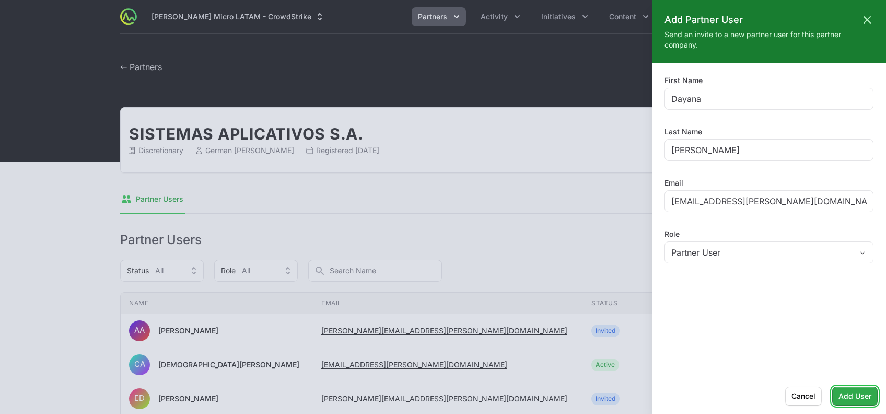
click at [869, 388] on button "Add User" at bounding box center [854, 396] width 45 height 19
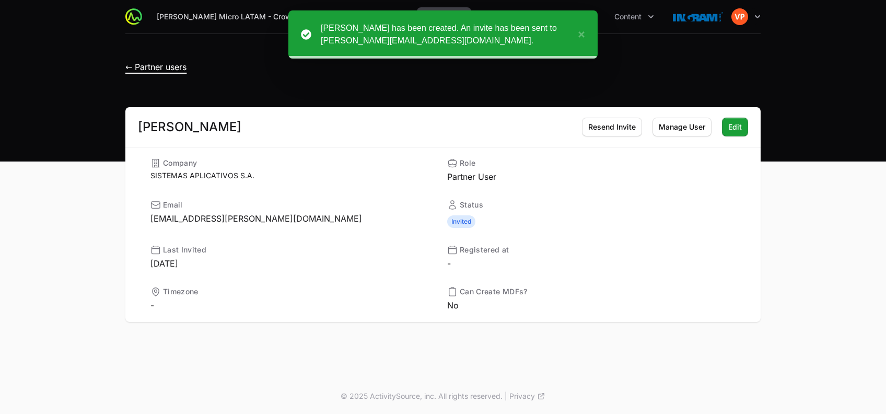
click at [154, 65] on span "← Partner users" at bounding box center [155, 67] width 61 height 10
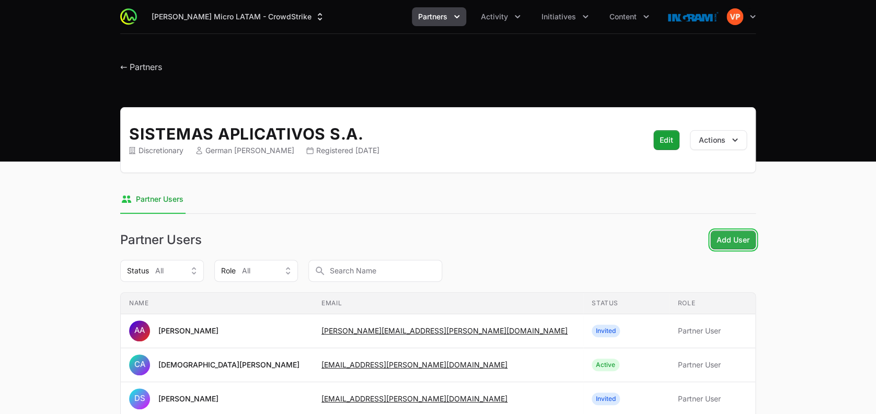
click at [724, 240] on span "Add User" at bounding box center [732, 240] width 33 height 13
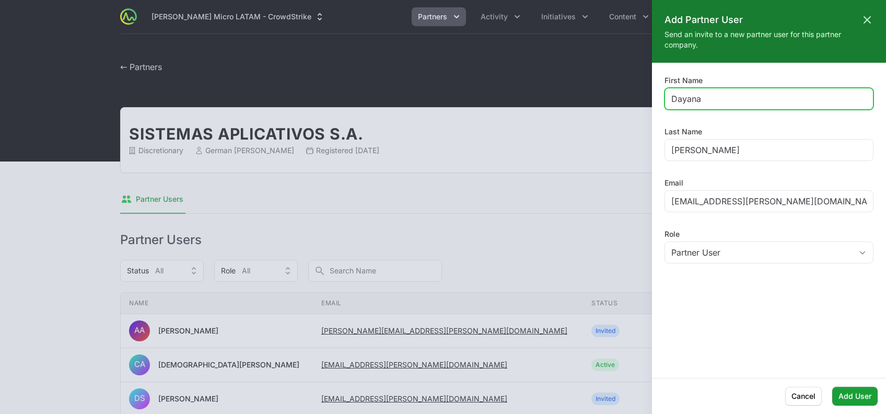
click at [679, 95] on input "Dayana" at bounding box center [768, 98] width 195 height 13
type input "Alexa"
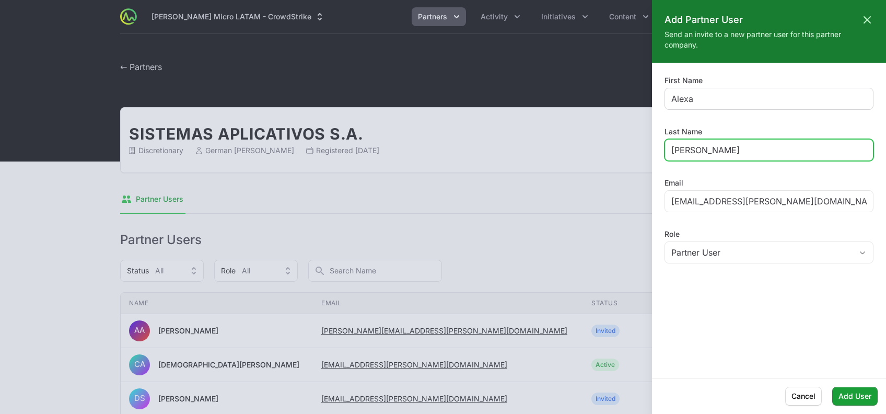
type input "[PERSON_NAME]"
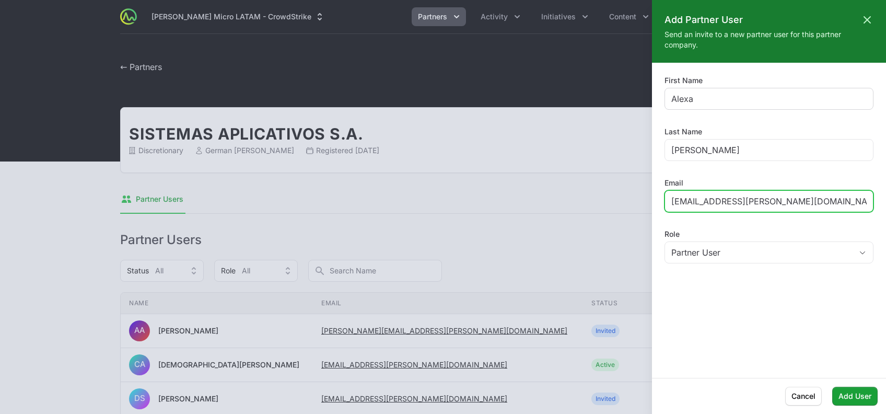
paste input "Alexa.[PERSON_NAME]"
type input "[EMAIL_ADDRESS][PERSON_NAME][DOMAIN_NAME]"
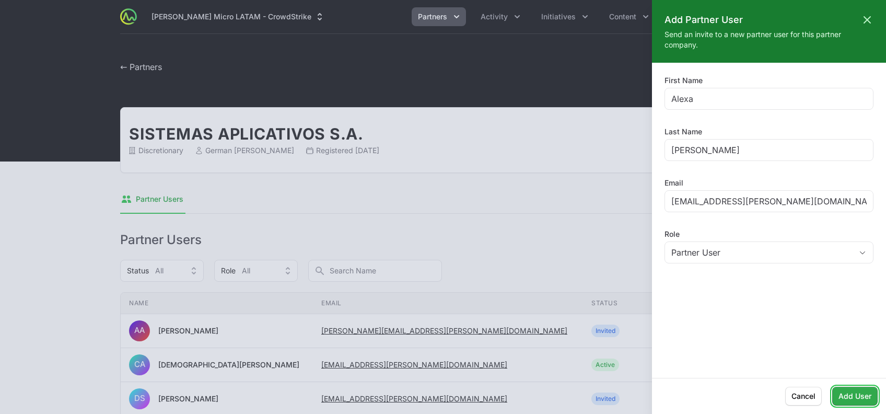
click at [845, 401] on span "Add User" at bounding box center [855, 396] width 33 height 13
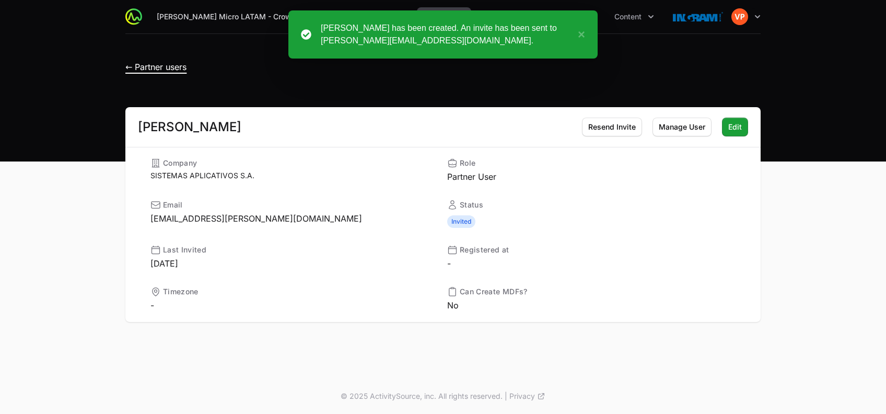
click at [153, 68] on span "← Partner users" at bounding box center [155, 67] width 61 height 10
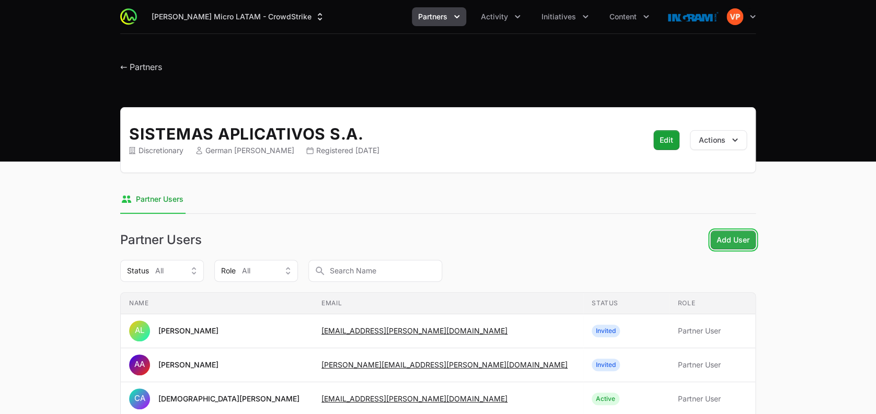
click at [733, 243] on span "Add User" at bounding box center [732, 240] width 33 height 13
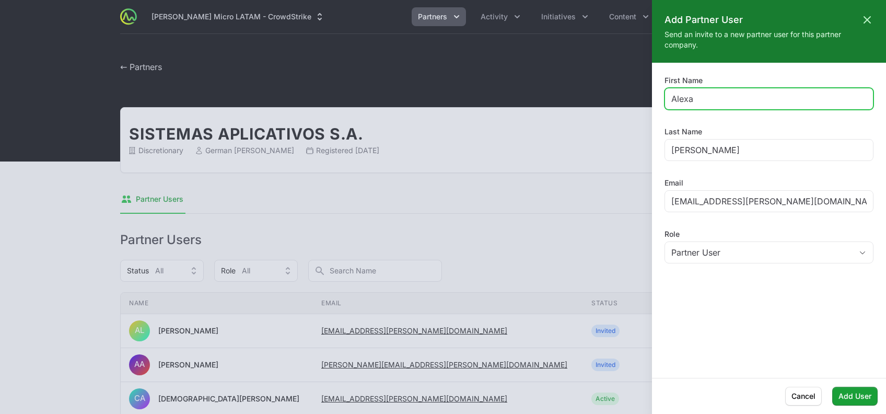
click at [683, 99] on input "Alexa" at bounding box center [768, 98] width 195 height 13
paste input "[PERSON_NAME][EMAIL_ADDRESS][PERSON_NAME][DOMAIN_NAME]"
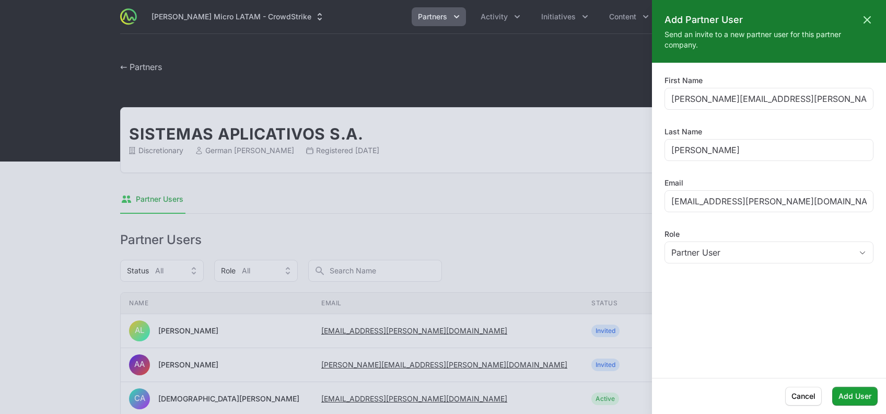
drag, startPoint x: 699, startPoint y: 115, endPoint x: 811, endPoint y: 84, distance: 116.8
click at [811, 84] on div "First Name [PERSON_NAME][EMAIL_ADDRESS][PERSON_NAME][DOMAIN_NAME] Last Name [PE…" at bounding box center [769, 170] width 209 height 191
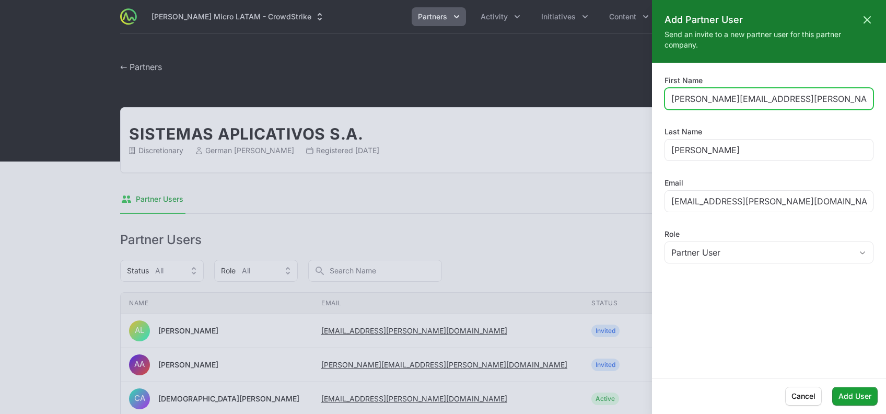
drag, startPoint x: 811, startPoint y: 84, endPoint x: 805, endPoint y: 101, distance: 18.2
click at [805, 101] on input "[PERSON_NAME][EMAIL_ADDRESS][PERSON_NAME][DOMAIN_NAME]" at bounding box center [768, 98] width 195 height 13
type input "[PERSON_NAME]"
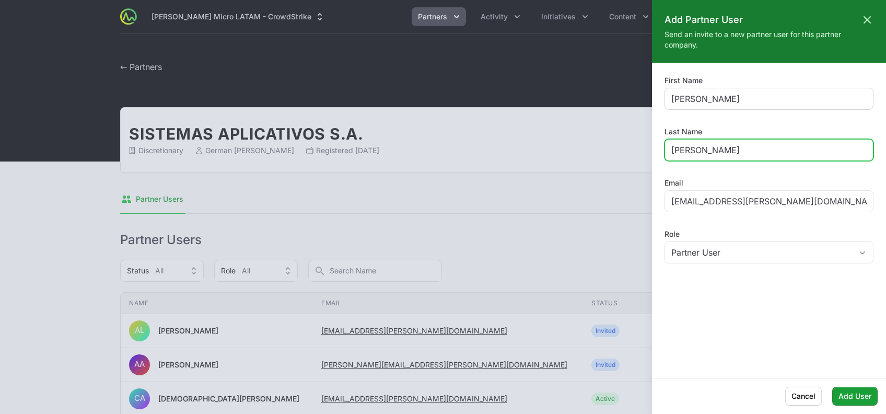
paste input ".[PERSON_NAME][EMAIL_ADDRESS][DOMAIN_NAME]"
type input "[PERSON_NAME]"
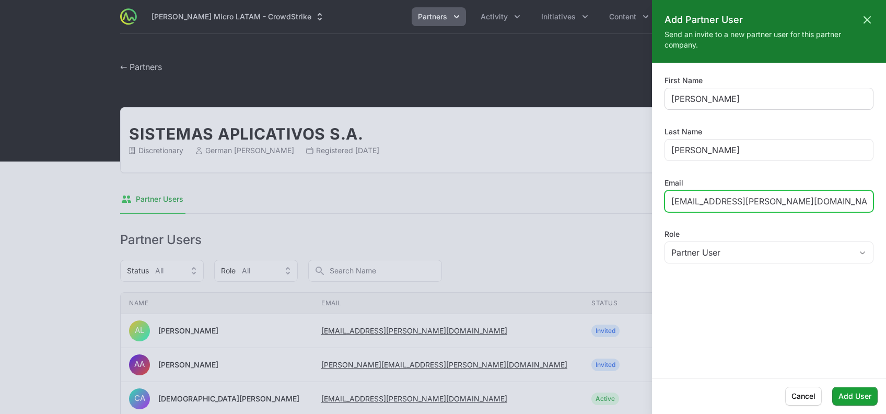
paste input ".[PERSON_NAME]"
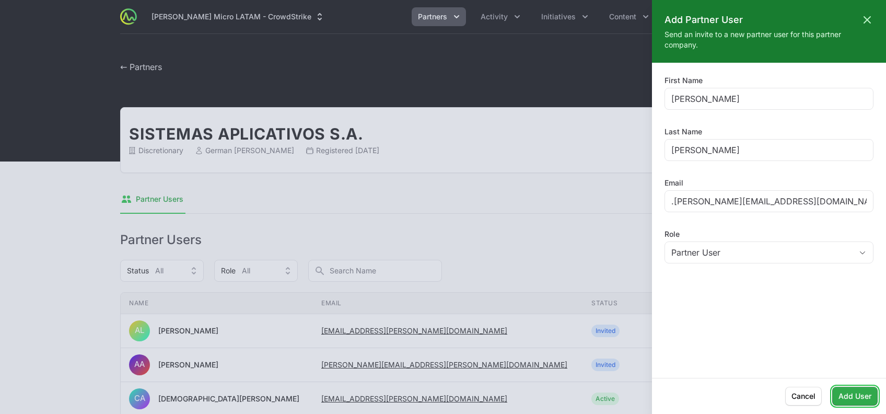
click at [849, 397] on span "Add User" at bounding box center [855, 396] width 33 height 13
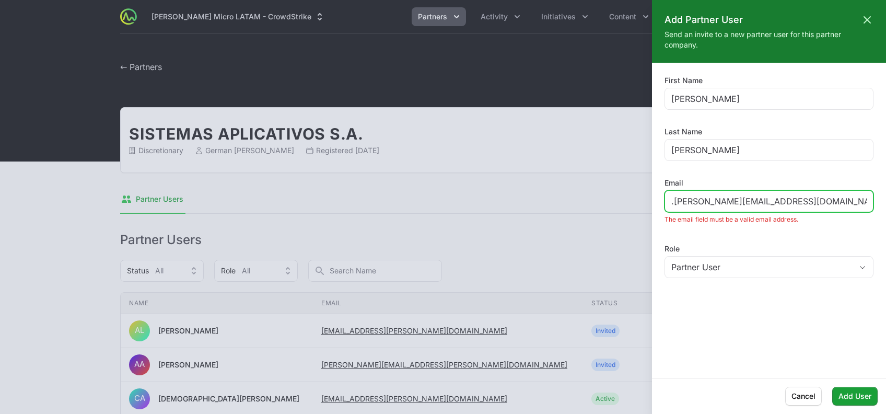
click at [784, 205] on input ".[PERSON_NAME][EMAIL_ADDRESS][DOMAIN_NAME]" at bounding box center [768, 201] width 195 height 13
click at [675, 200] on input ".[PERSON_NAME][EMAIL_ADDRESS][DOMAIN_NAME]" at bounding box center [768, 201] width 195 height 13
paste input "[PERSON_NAME][EMAIL_ADDRESS][PERSON_NAME][DOMAIN_NAME]"
type input ".[PERSON_NAME][EMAIL_ADDRESS][PERSON_NAME][DOMAIN_NAME]"
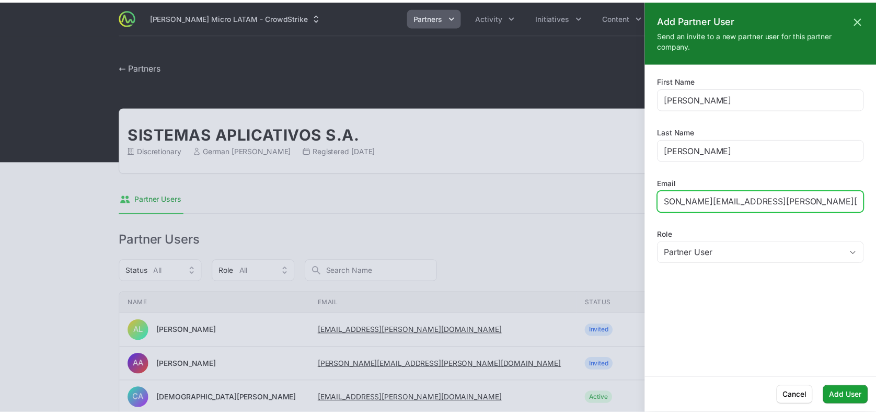
scroll to position [0, 0]
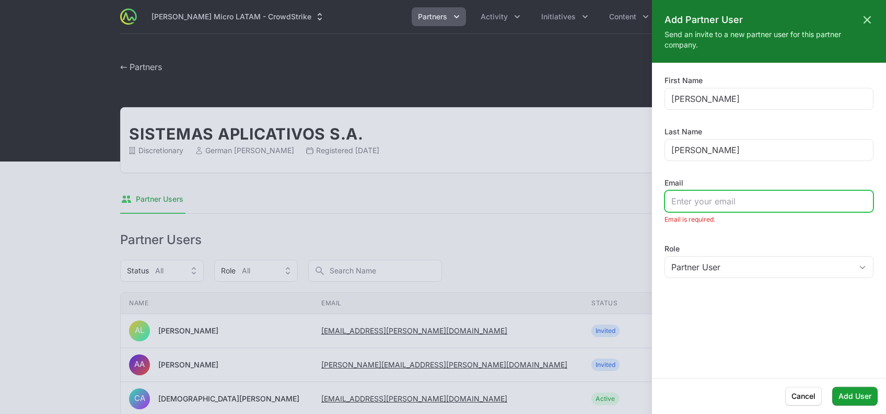
paste input "[PERSON_NAME][EMAIL_ADDRESS][PERSON_NAME][DOMAIN_NAME]"
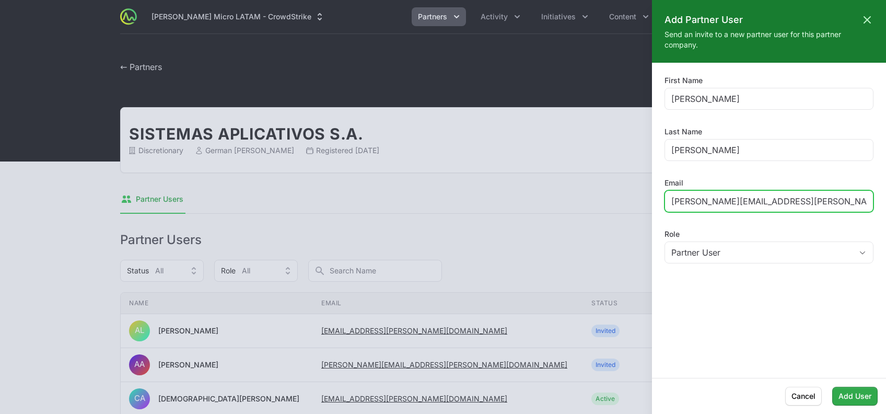
type input "[PERSON_NAME][EMAIL_ADDRESS][PERSON_NAME][DOMAIN_NAME]"
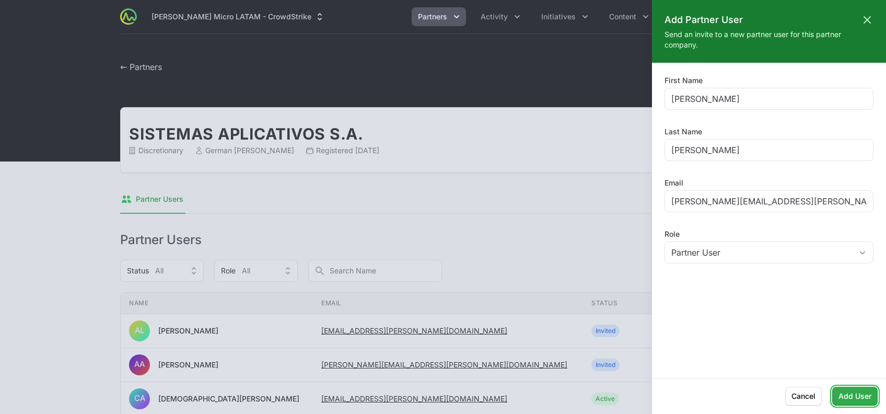
click at [860, 398] on span "Add User" at bounding box center [855, 396] width 33 height 13
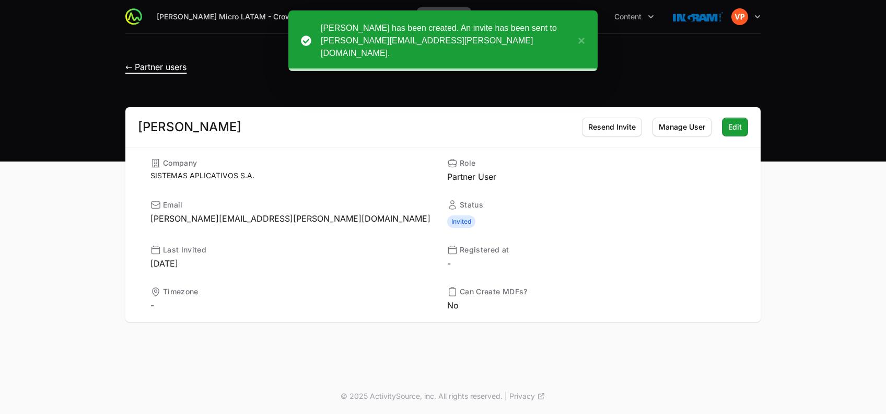
click at [138, 63] on span "← Partner users" at bounding box center [155, 67] width 61 height 10
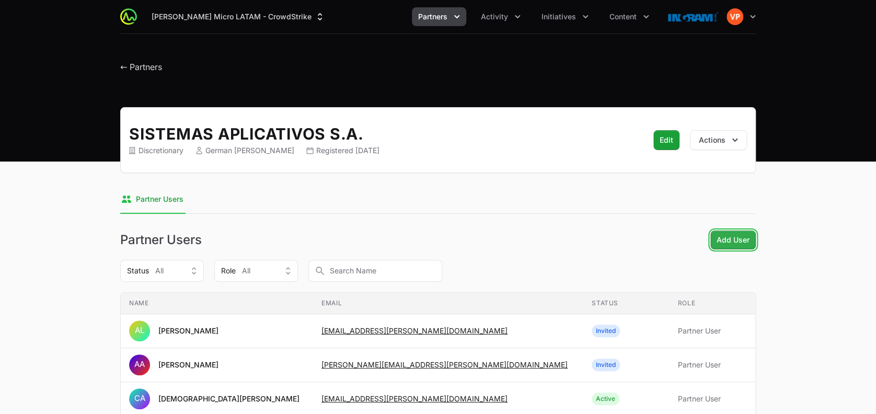
click at [727, 237] on span "Add User" at bounding box center [732, 240] width 33 height 13
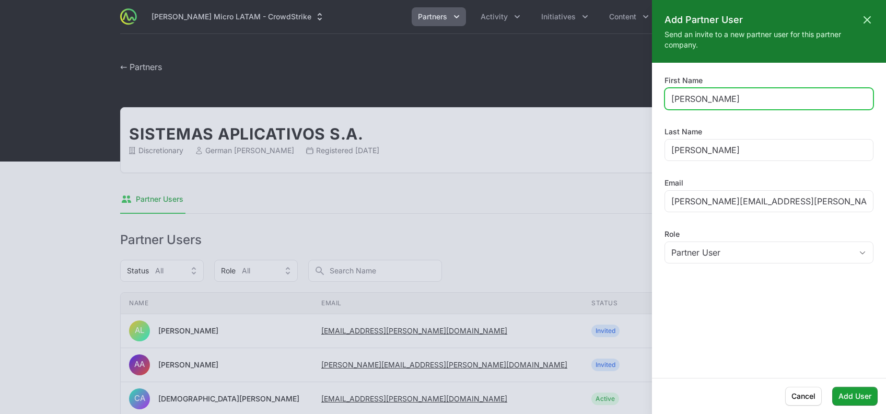
click at [672, 99] on input "[PERSON_NAME]" at bounding box center [768, 98] width 195 height 13
type input "n"
paste input "[PERSON_NAME][EMAIL_ADDRESS][PERSON_NAME][DOMAIN_NAME]"
drag, startPoint x: 698, startPoint y: 100, endPoint x: 831, endPoint y: 84, distance: 133.8
click at [831, 84] on div "First Name [PERSON_NAME][EMAIL_ADDRESS][PERSON_NAME][DOMAIN_NAME]" at bounding box center [769, 92] width 209 height 34
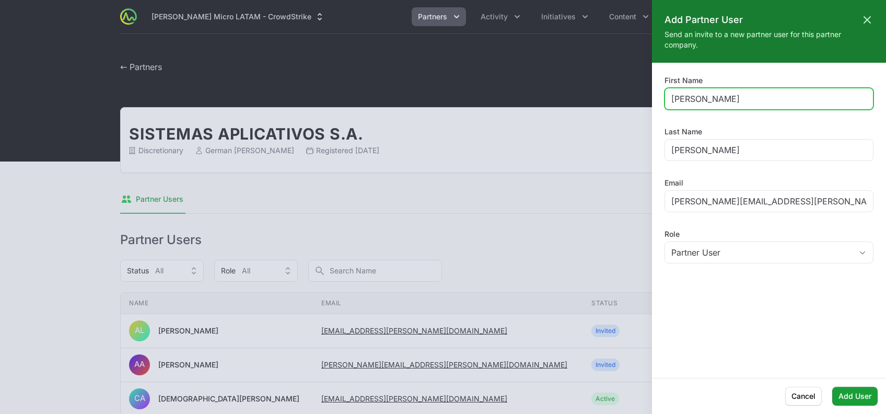
type input "[PERSON_NAME]"
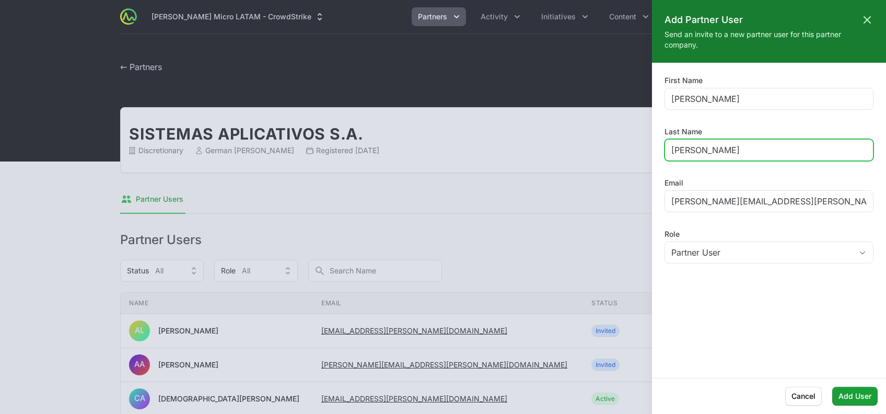
paste input "[PERSON_NAME][EMAIL_ADDRESS][DOMAIN_NAME]"
type input "[PERSON_NAME]"
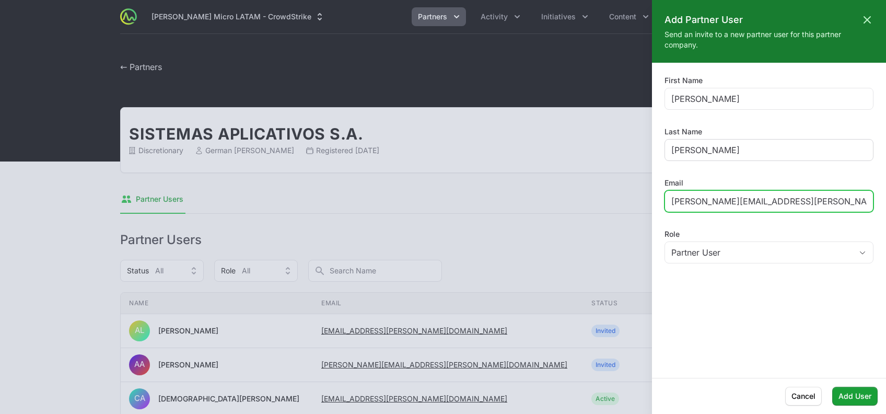
paste input "[PERSON_NAME].[PERSON_NAME]"
type input "[PERSON_NAME][EMAIL_ADDRESS][PERSON_NAME][DOMAIN_NAME]"
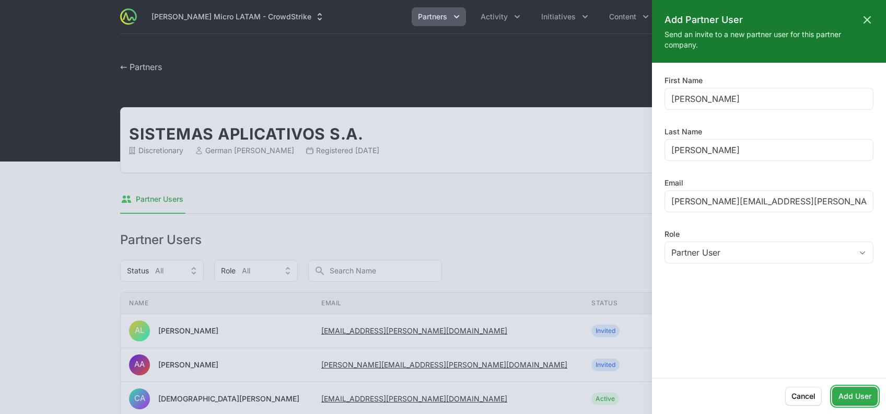
click at [848, 394] on span "Add User" at bounding box center [855, 396] width 33 height 13
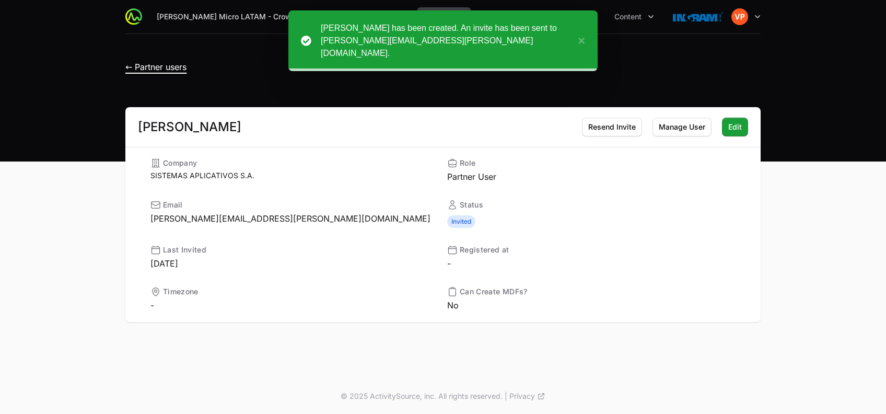
click at [145, 66] on span "← Partner users" at bounding box center [155, 67] width 61 height 10
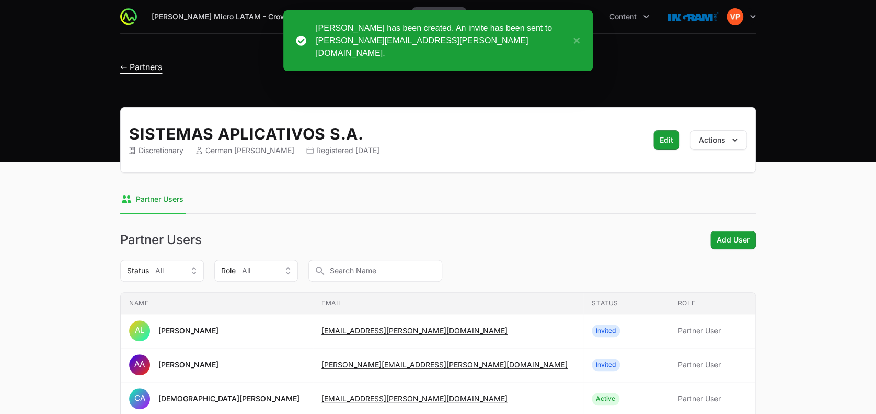
click at [147, 65] on span "← Partners" at bounding box center [141, 67] width 42 height 10
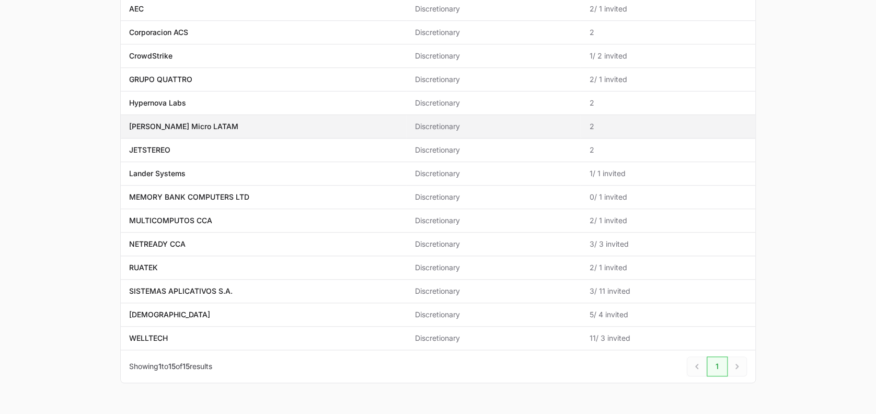
scroll to position [167, 0]
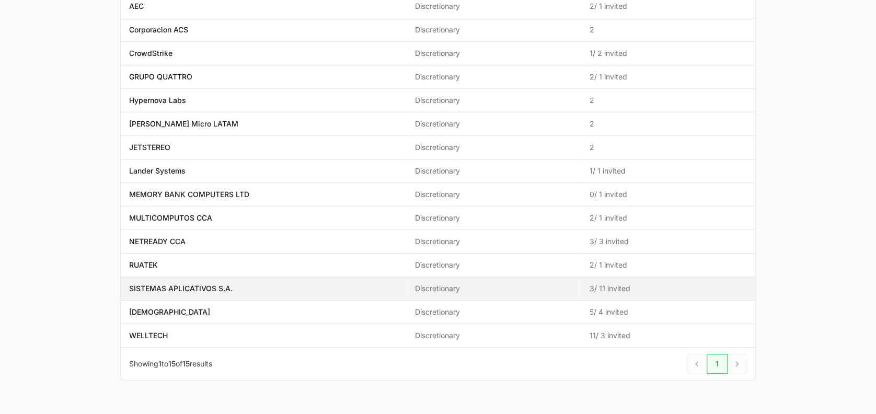
click at [219, 288] on p "SISTEMAS APLICATIVOS S.A." at bounding box center [180, 288] width 103 height 10
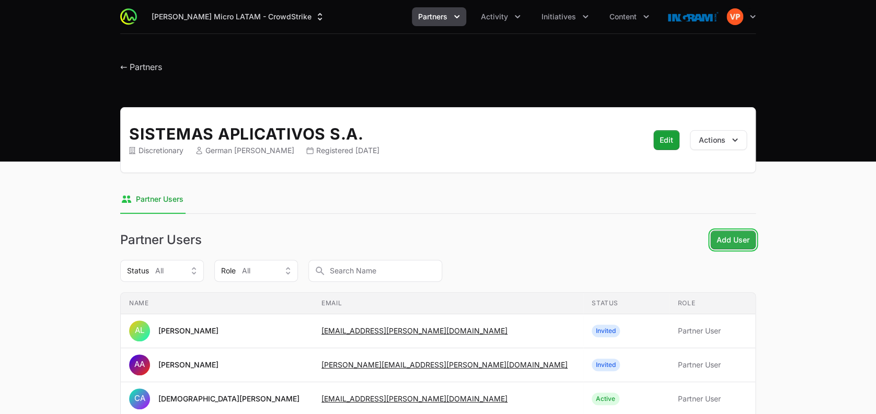
click at [735, 244] on span "Add User" at bounding box center [732, 240] width 33 height 13
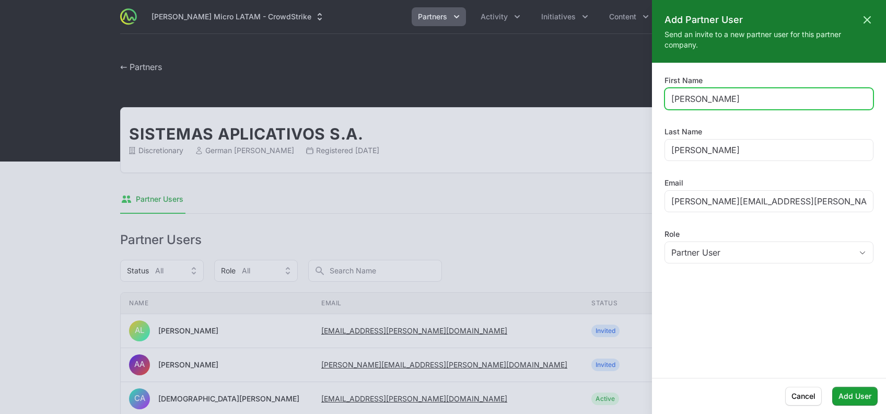
click at [680, 95] on input "[PERSON_NAME]" at bounding box center [768, 98] width 195 height 13
type input "K"
type input "[PERSON_NAME]"
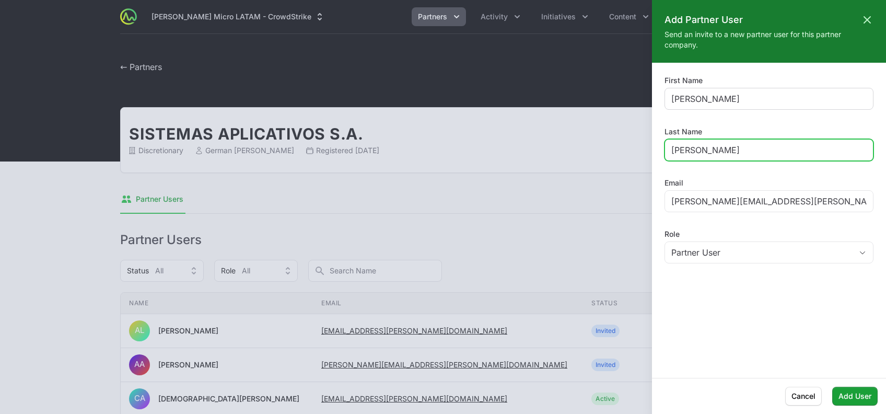
type input "[PERSON_NAME]"
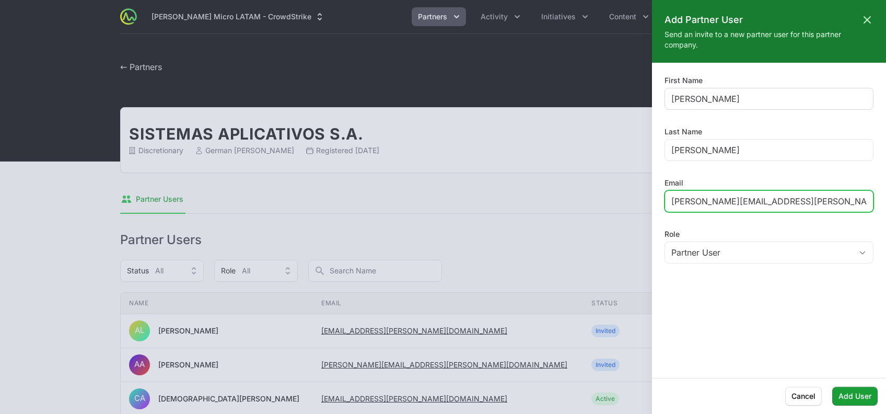
paste input "rge.[DEMOGRAPHIC_DATA]"
type input "[PERSON_NAME][EMAIL_ADDRESS][PERSON_NAME][DOMAIN_NAME]"
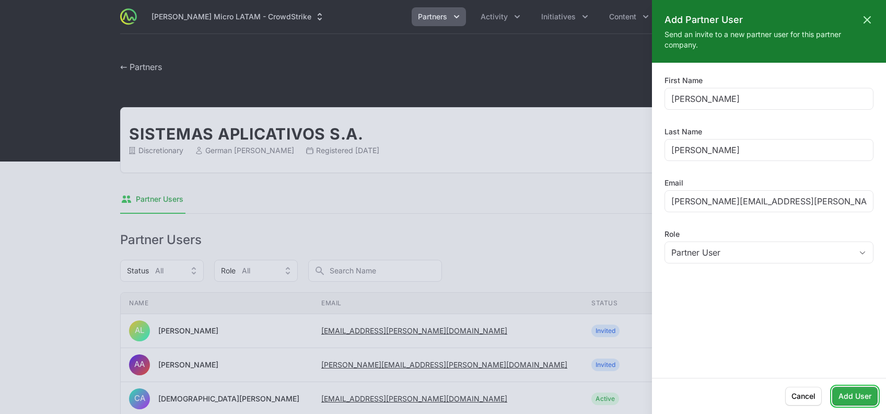
click at [844, 396] on span "Add User" at bounding box center [855, 396] width 33 height 13
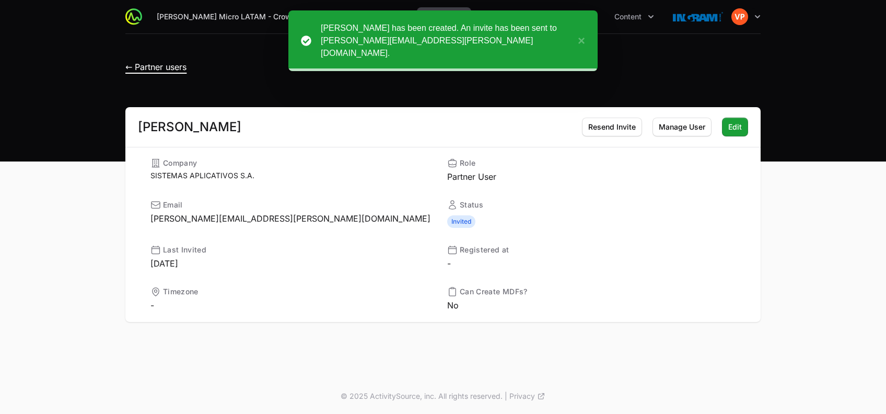
click at [156, 63] on span "← Partner users" at bounding box center [155, 67] width 61 height 10
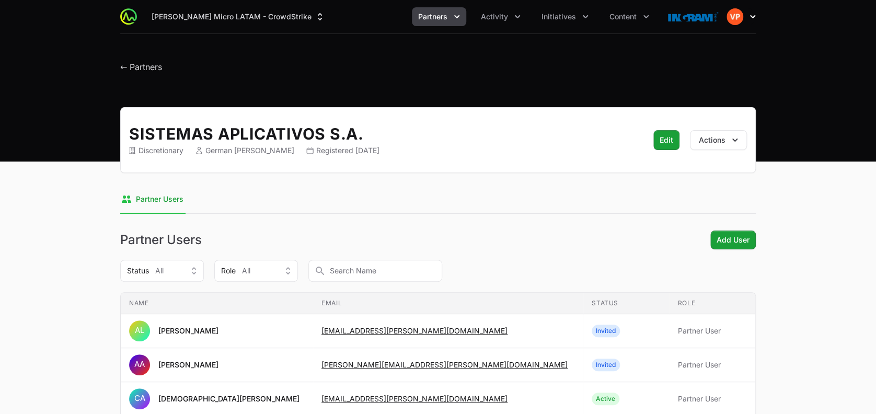
click at [745, 18] on button "Open user menu" at bounding box center [740, 16] width 29 height 17
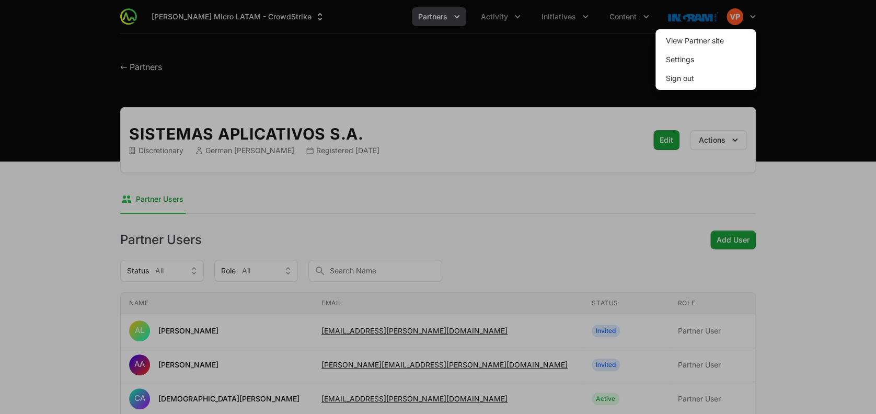
click at [640, 9] on div at bounding box center [438, 207] width 876 height 414
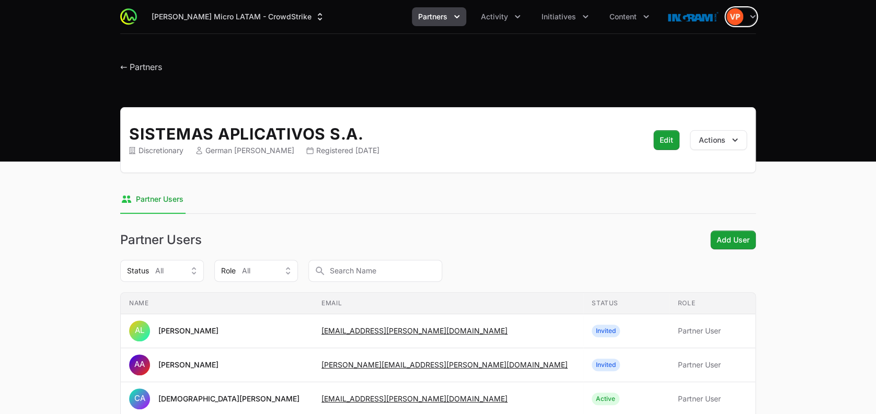
click at [640, 9] on button "Content" at bounding box center [629, 16] width 52 height 19
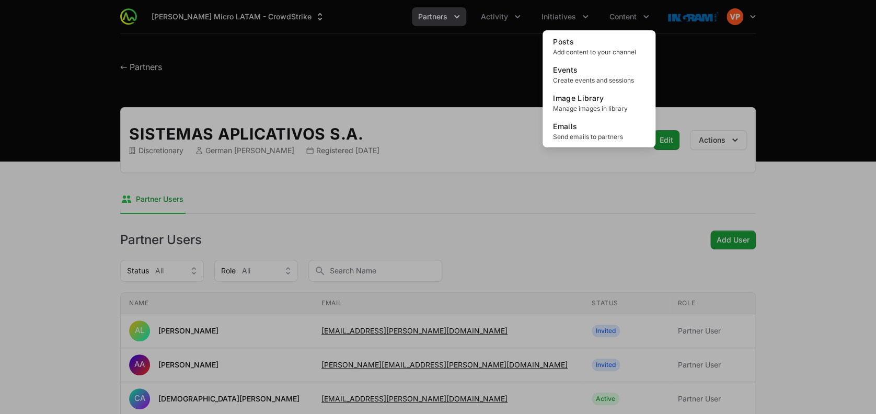
click at [556, 15] on div "Content menu" at bounding box center [438, 207] width 876 height 414
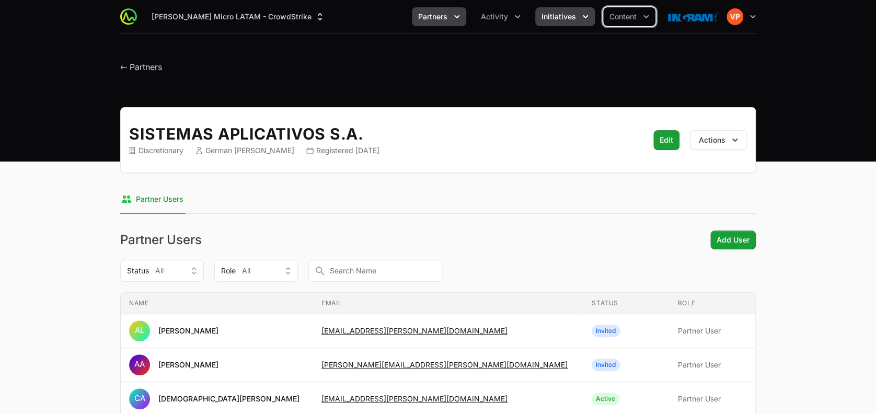
click at [556, 16] on span "Initiatives" at bounding box center [558, 16] width 34 height 10
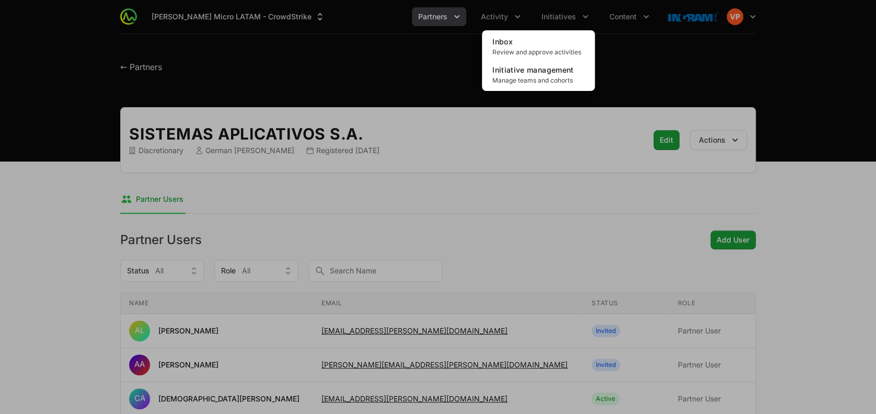
click at [490, 19] on div "Initiatives menu" at bounding box center [438, 207] width 876 height 414
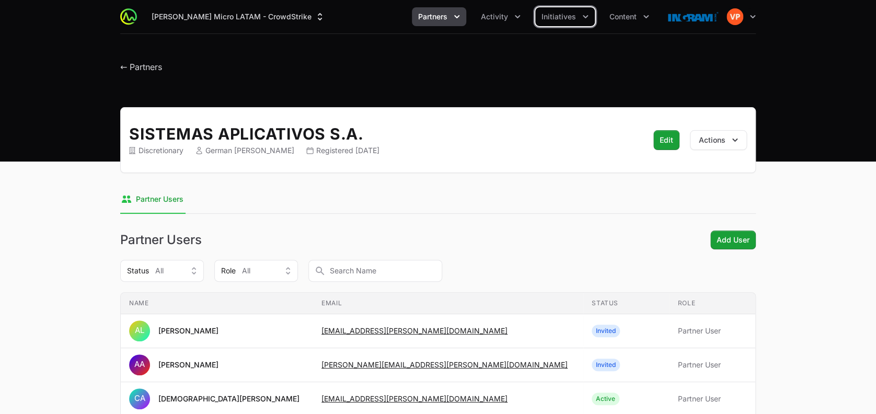
click at [490, 19] on span "Activity" at bounding box center [494, 16] width 27 height 10
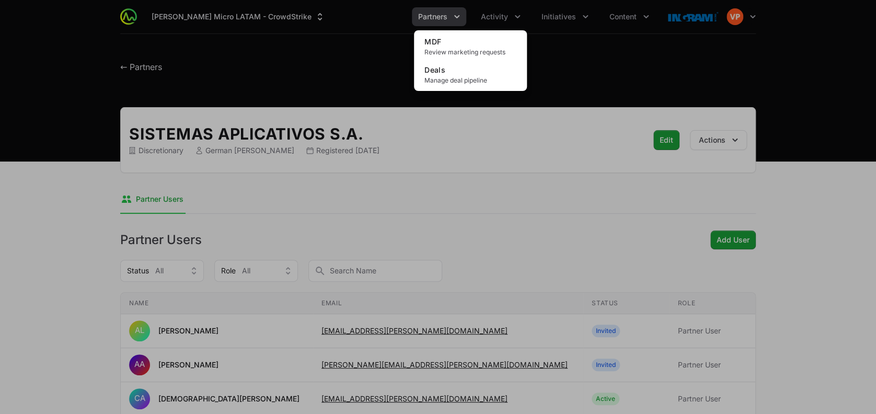
click at [447, 20] on div "Activity menu" at bounding box center [438, 207] width 876 height 414
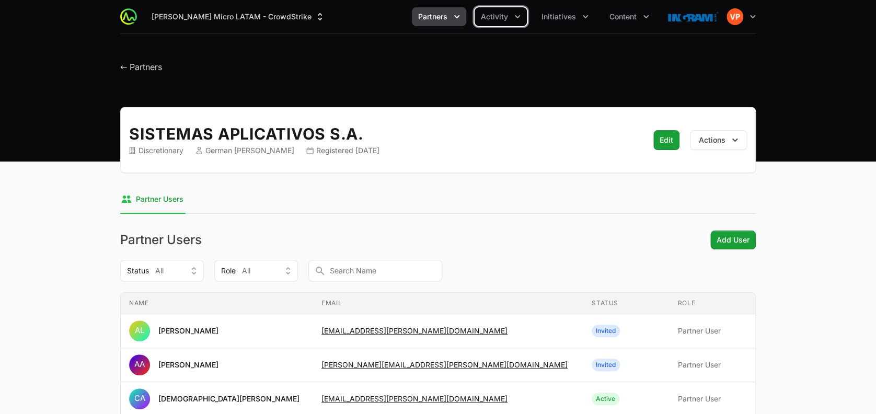
click at [447, 20] on span "Partners" at bounding box center [432, 16] width 29 height 10
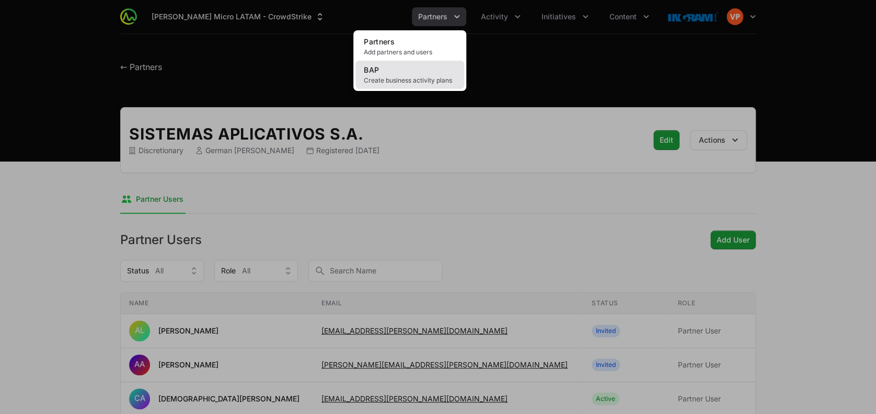
click at [422, 75] on link "BAP Create business activity plans" at bounding box center [409, 75] width 109 height 28
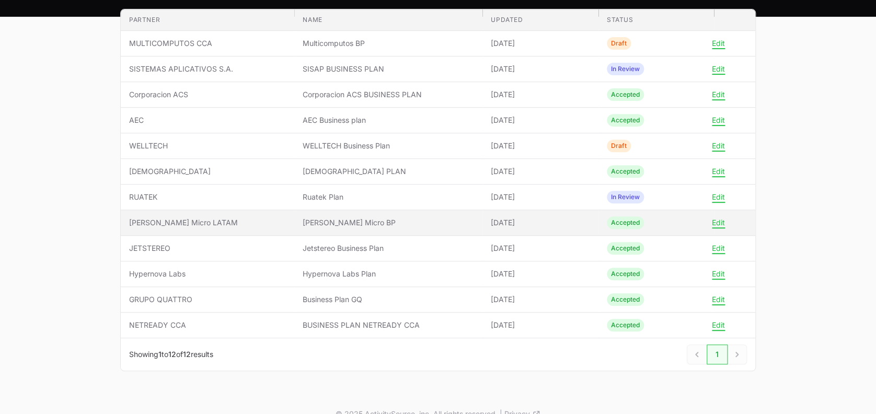
scroll to position [144, 0]
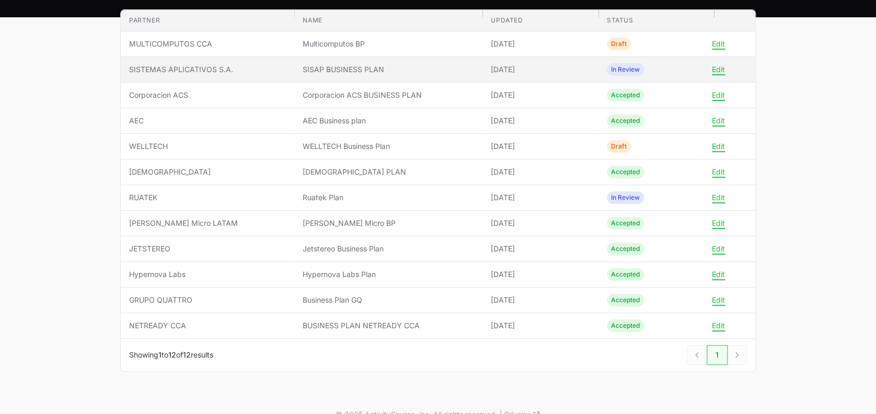
click at [345, 61] on td "Name SISAP BUSINESS PLAN" at bounding box center [388, 70] width 188 height 26
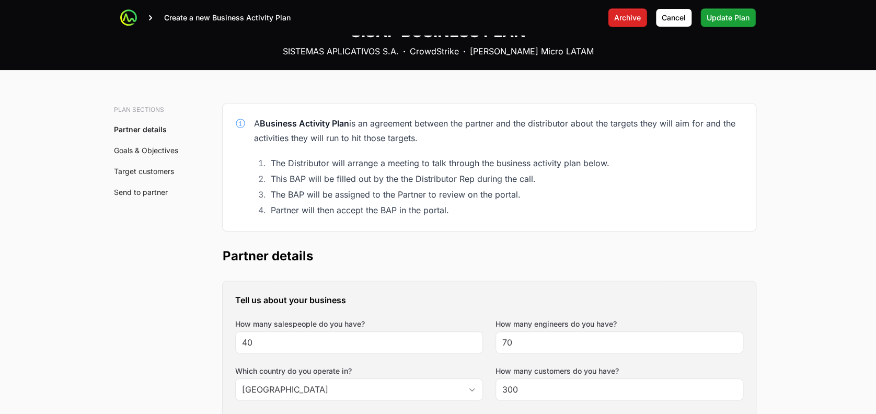
click at [345, 56] on div "SISTEMAS APLICATIVOS S.A. · CrowdStrike · [PERSON_NAME] Micro LATAM" at bounding box center [438, 51] width 311 height 13
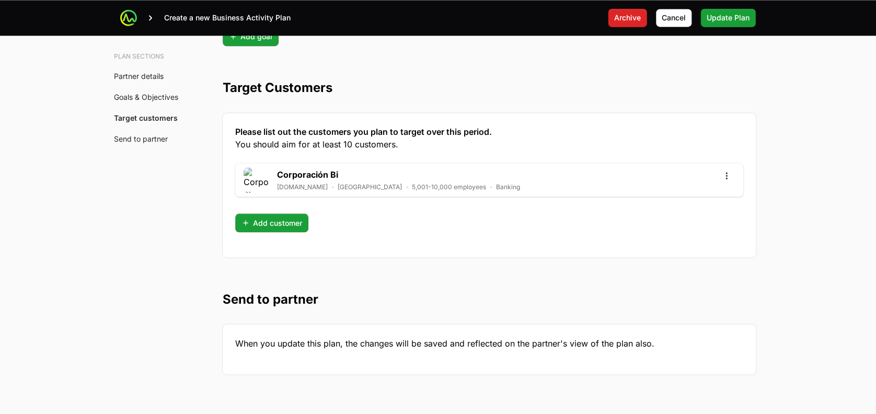
scroll to position [2760, 0]
click at [292, 217] on span "Add customer" at bounding box center [271, 223] width 61 height 13
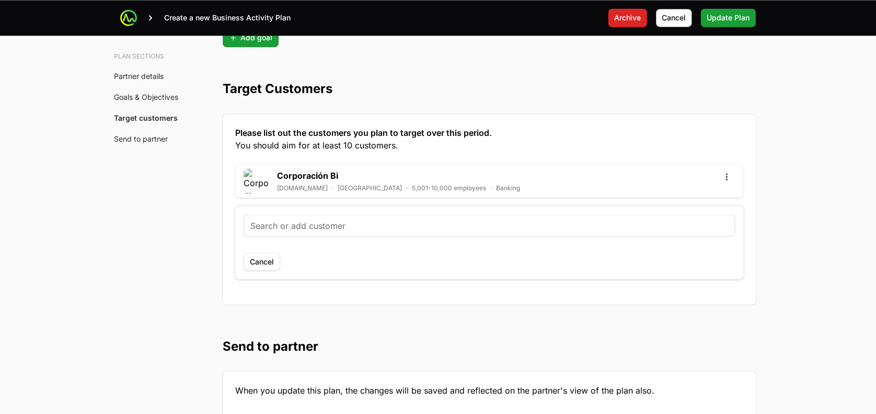
click at [303, 228] on div at bounding box center [489, 225] width 490 height 21
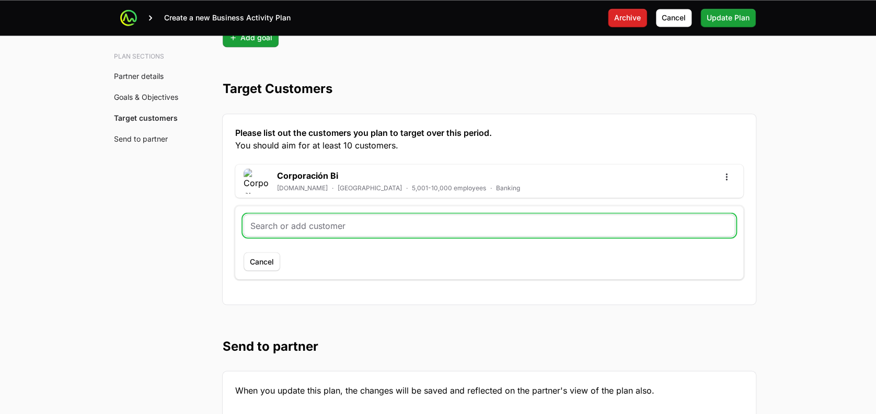
click at [305, 226] on input "text" at bounding box center [489, 225] width 478 height 13
paste input "[URL][DOMAIN_NAME]"
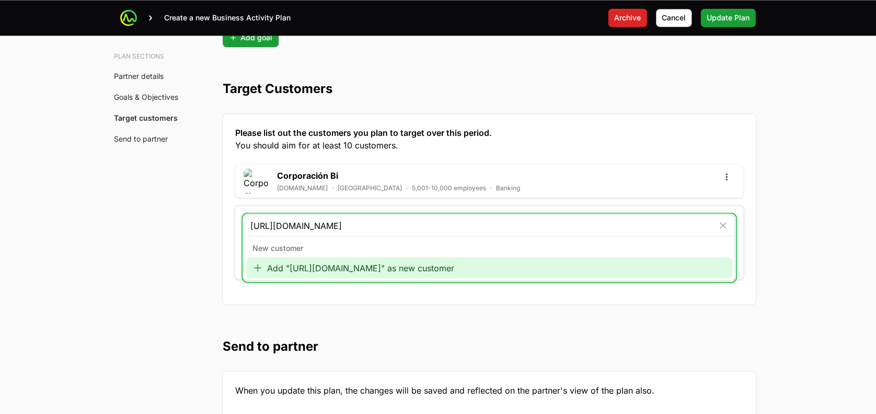
type input "[URL][DOMAIN_NAME]"
click at [325, 265] on div "Add "[URL][DOMAIN_NAME]" as new customer" at bounding box center [489, 267] width 486 height 21
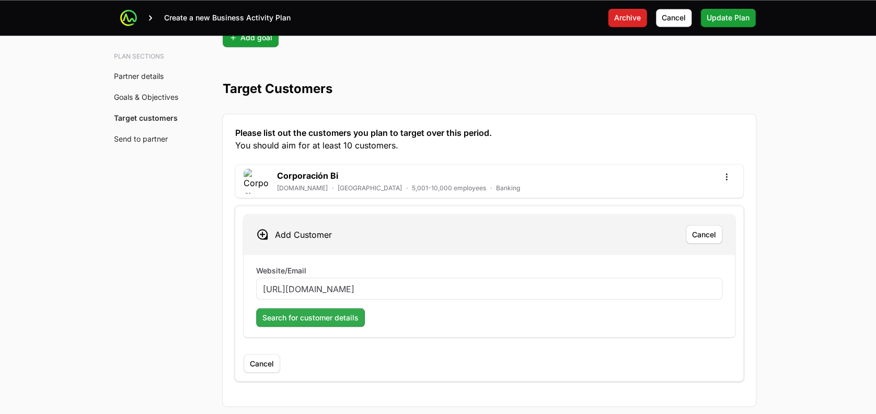
type input "[URL][DOMAIN_NAME]"
click at [316, 311] on span "Search for customer details" at bounding box center [310, 317] width 96 height 13
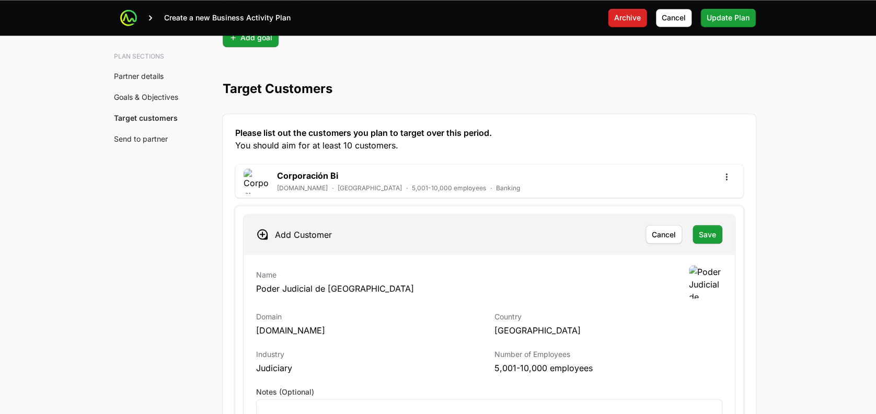
click at [705, 219] on div "Add Customer Cancel Save" at bounding box center [488, 234] width 491 height 40
click at [707, 229] on span "Save" at bounding box center [707, 234] width 17 height 13
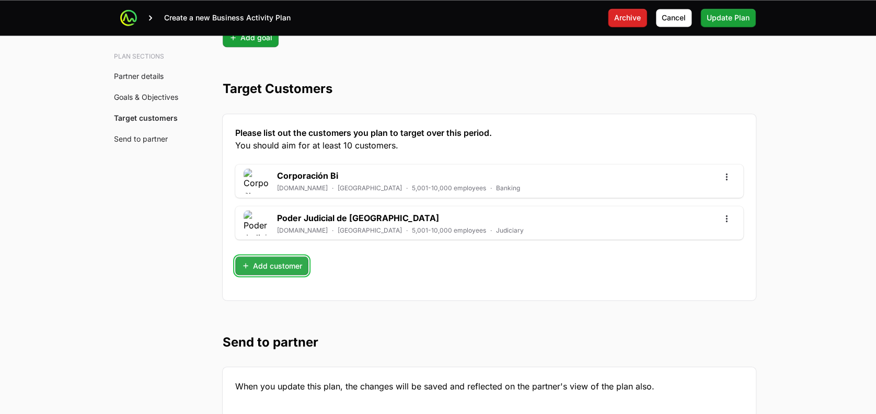
click at [294, 256] on button "Add customer" at bounding box center [271, 265] width 73 height 19
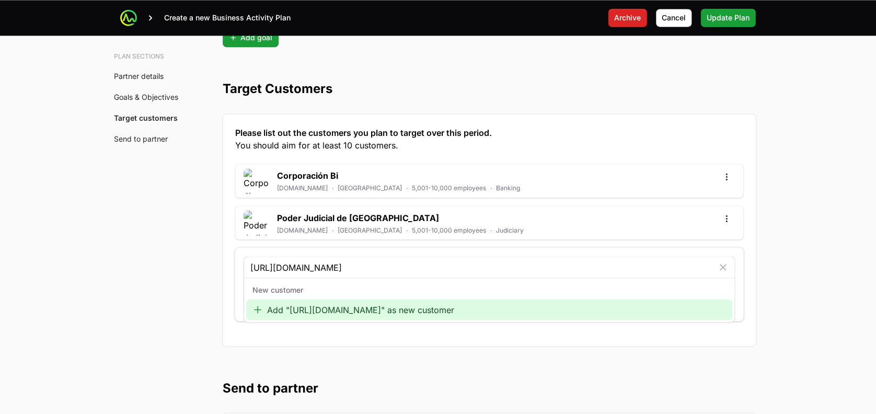
type input "[URL][DOMAIN_NAME]"
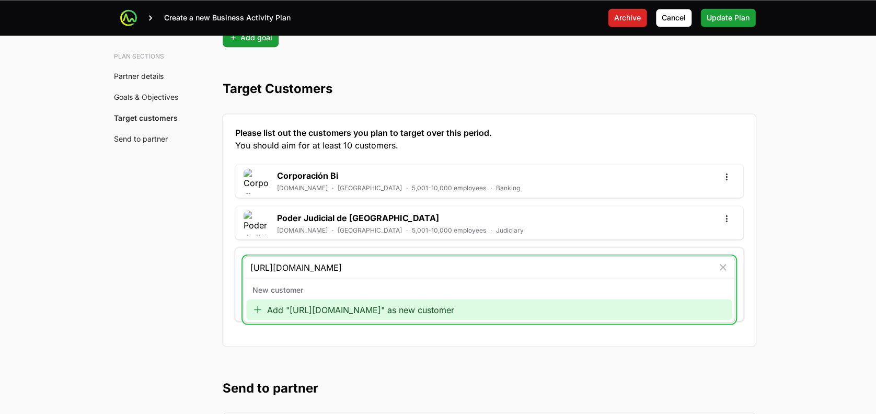
click at [333, 309] on div "Add "[URL][DOMAIN_NAME]" as new customer" at bounding box center [489, 309] width 486 height 21
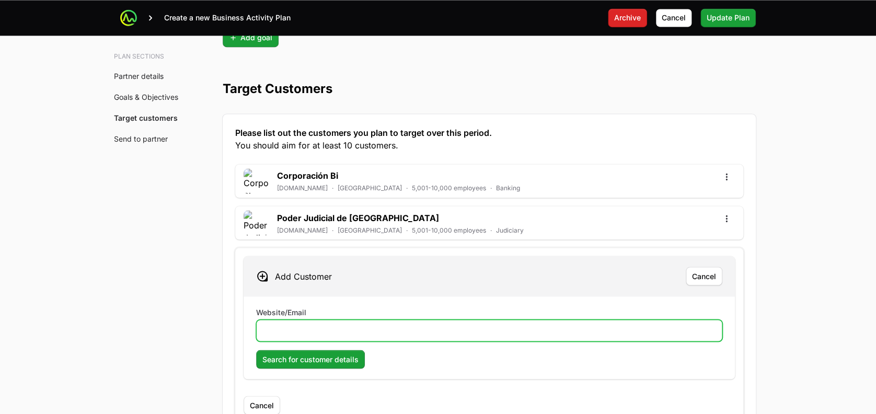
click at [320, 327] on input "Website/Email" at bounding box center [489, 330] width 452 height 13
paste input "[URL][DOMAIN_NAME]"
type input "[URL][DOMAIN_NAME]"
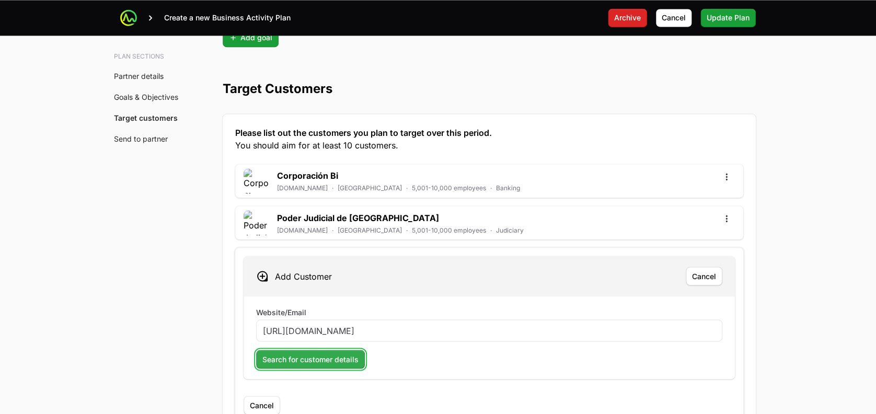
click at [320, 353] on span "Search for customer details" at bounding box center [310, 359] width 96 height 13
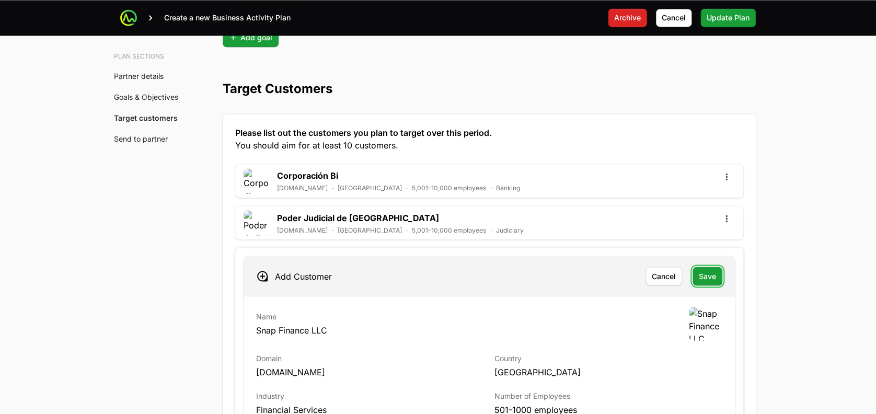
click at [707, 270] on span "Save" at bounding box center [707, 276] width 17 height 13
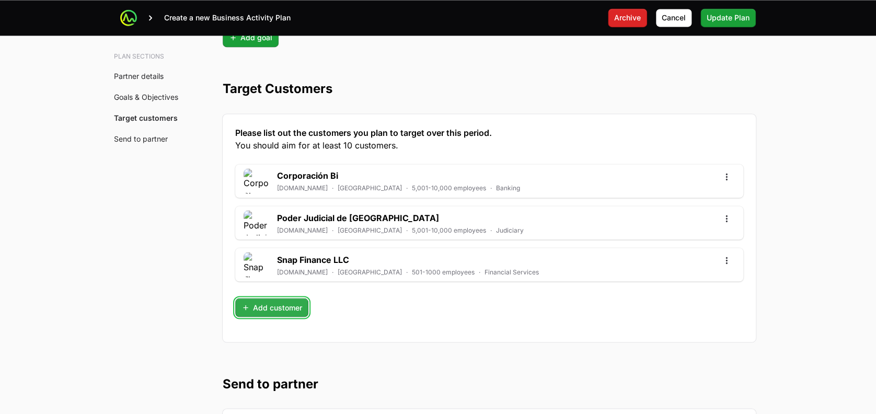
click at [279, 303] on span "Add customer" at bounding box center [271, 307] width 61 height 13
click at [284, 304] on input "text" at bounding box center [489, 309] width 478 height 13
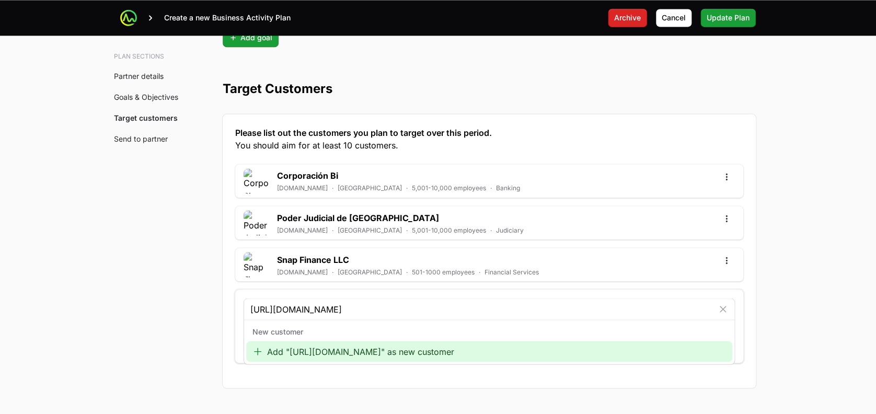
type input "[URL][DOMAIN_NAME]"
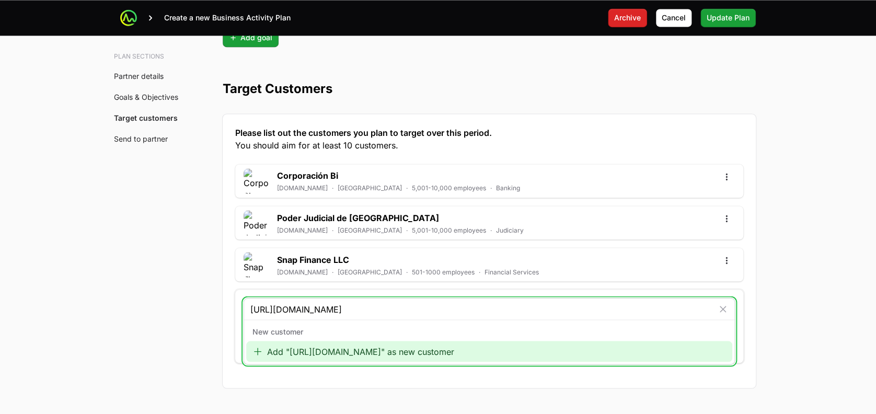
click at [303, 343] on div "Add "[URL][DOMAIN_NAME]" as new customer" at bounding box center [489, 351] width 486 height 21
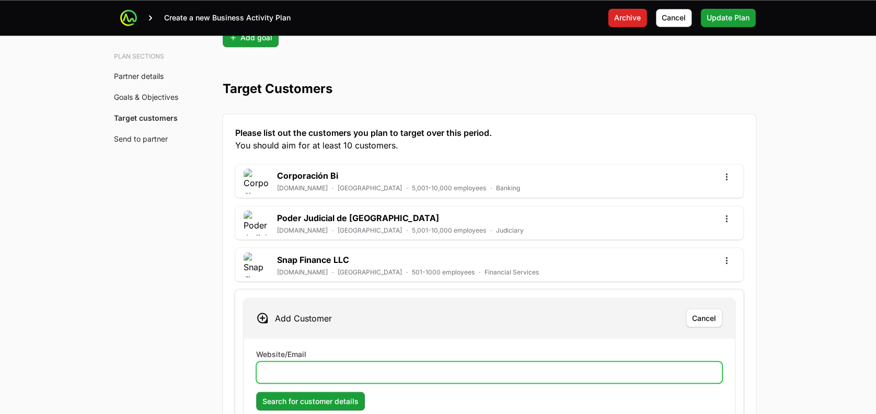
click at [301, 366] on input "Website/Email" at bounding box center [489, 372] width 452 height 13
paste input "[URL][DOMAIN_NAME]"
type input "[URL][DOMAIN_NAME]"
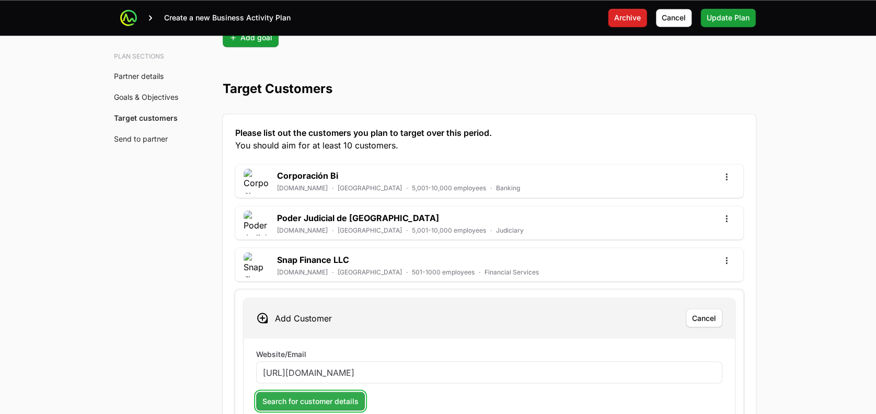
click at [305, 394] on span "Search for customer details" at bounding box center [310, 400] width 96 height 13
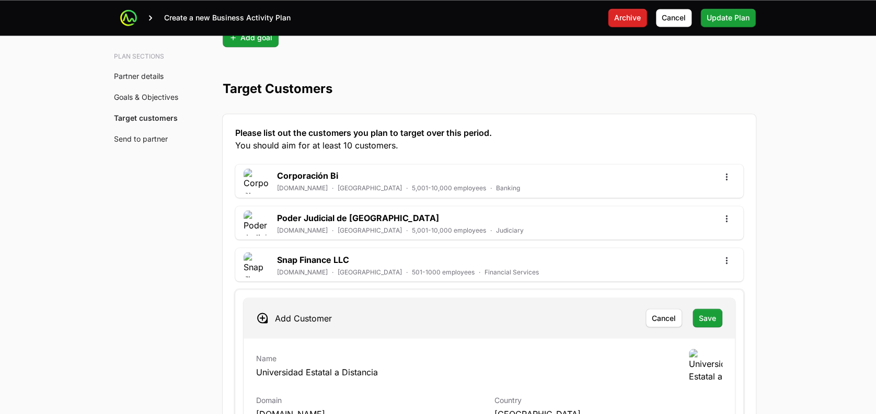
click at [711, 300] on div "Add Customer Cancel Save" at bounding box center [488, 318] width 491 height 40
click at [706, 312] on span "Save" at bounding box center [707, 317] width 17 height 13
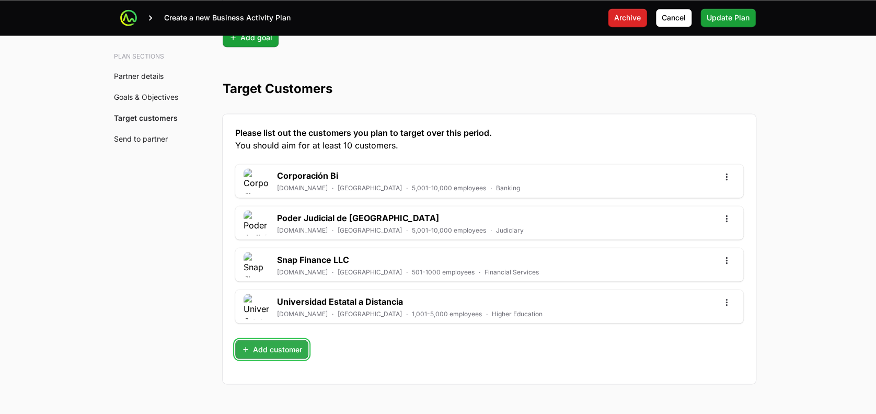
click at [288, 343] on span "Add customer" at bounding box center [271, 349] width 61 height 13
click at [284, 344] on input "text" at bounding box center [489, 350] width 478 height 13
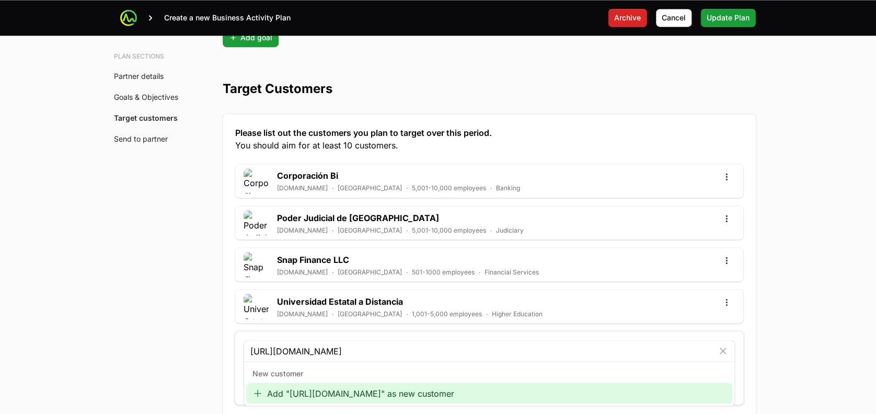
type input "[URL][DOMAIN_NAME]"
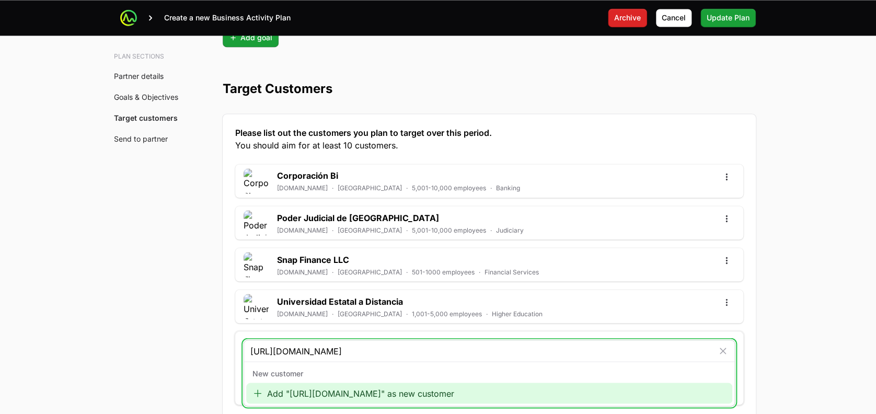
click at [294, 382] on div "Add "[URL][DOMAIN_NAME]" as new customer" at bounding box center [489, 392] width 486 height 21
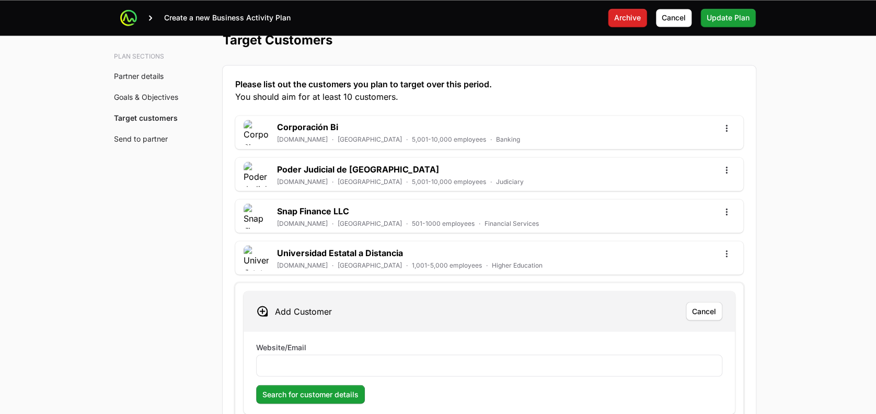
scroll to position [2810, 0]
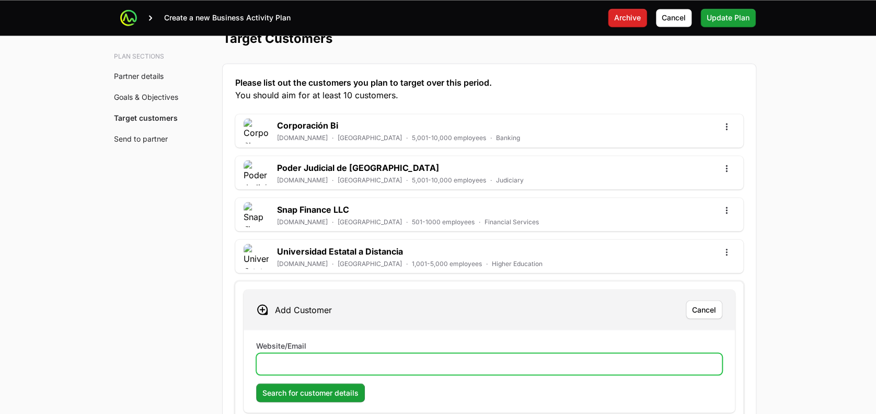
click at [309, 357] on input "Website/Email" at bounding box center [489, 363] width 452 height 13
paste input "[URL][DOMAIN_NAME]"
type input "[URL][DOMAIN_NAME]"
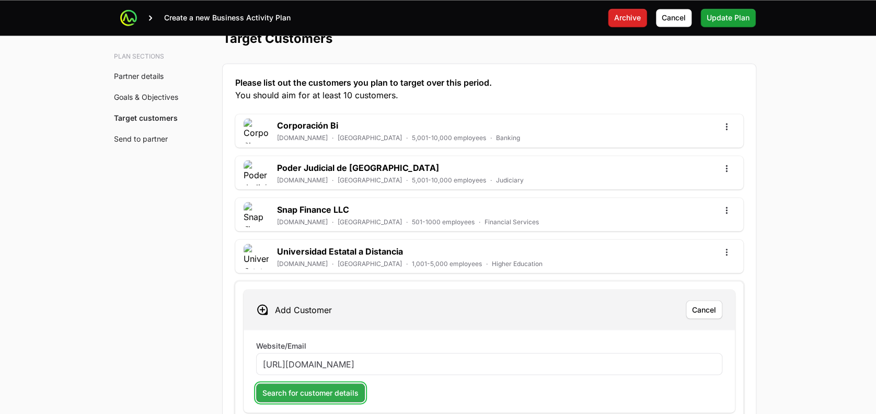
click at [310, 386] on span "Search for customer details" at bounding box center [310, 392] width 96 height 13
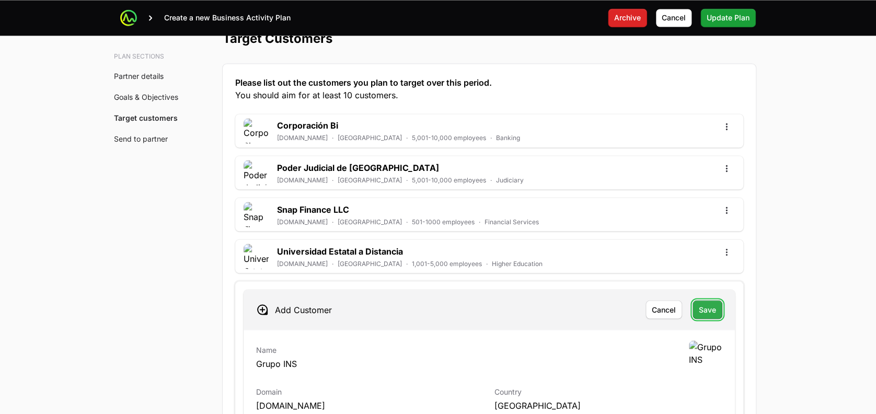
click at [702, 309] on span "Save" at bounding box center [707, 309] width 17 height 13
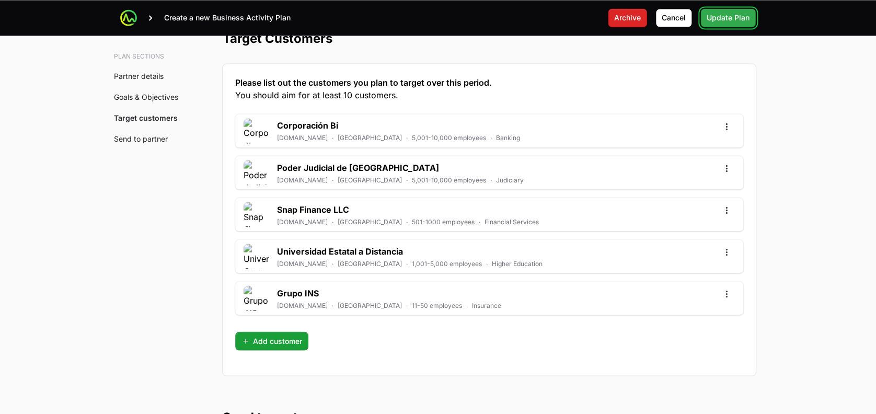
click at [718, 18] on span "Update Plan" at bounding box center [727, 17] width 43 height 13
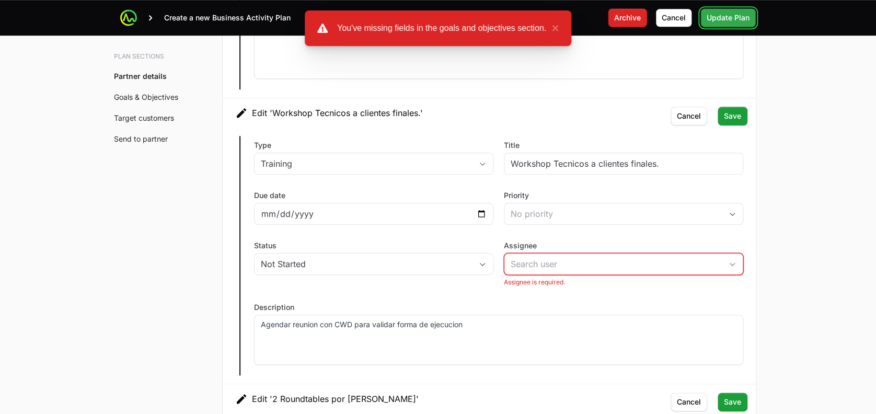
scroll to position [2109, 0]
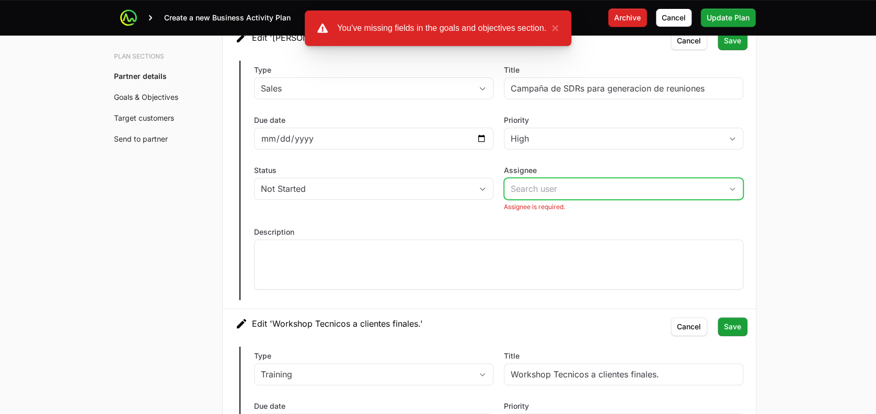
click at [581, 187] on input "Assignee" at bounding box center [612, 188] width 217 height 21
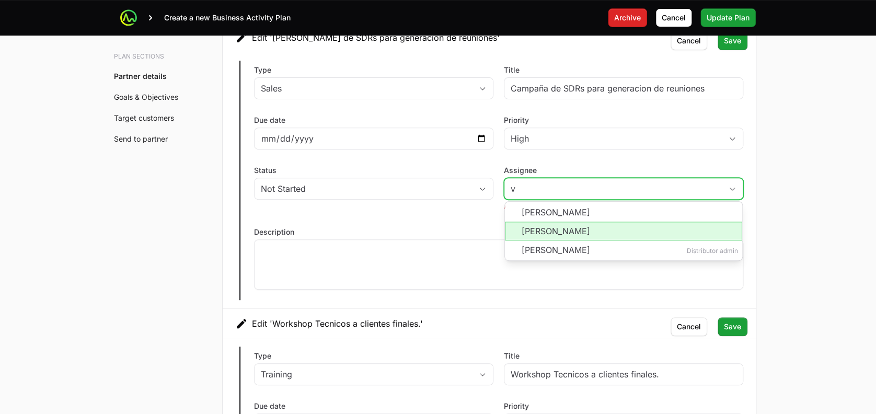
click at [539, 225] on li "[PERSON_NAME]" at bounding box center [623, 231] width 237 height 19
type input "[PERSON_NAME]"
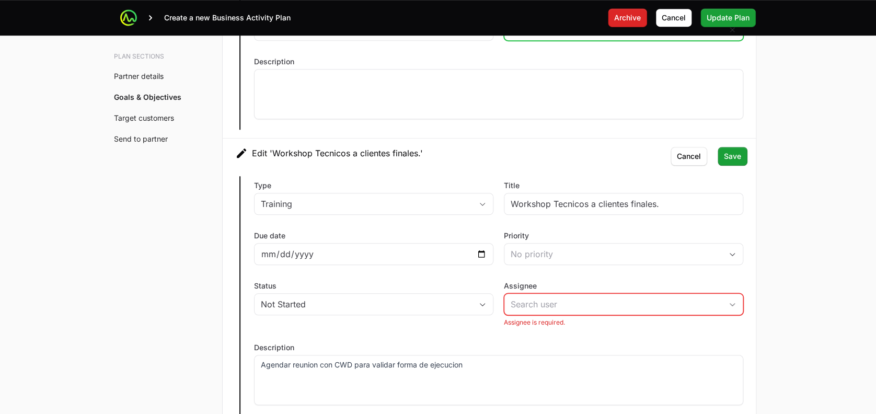
scroll to position [2269, 0]
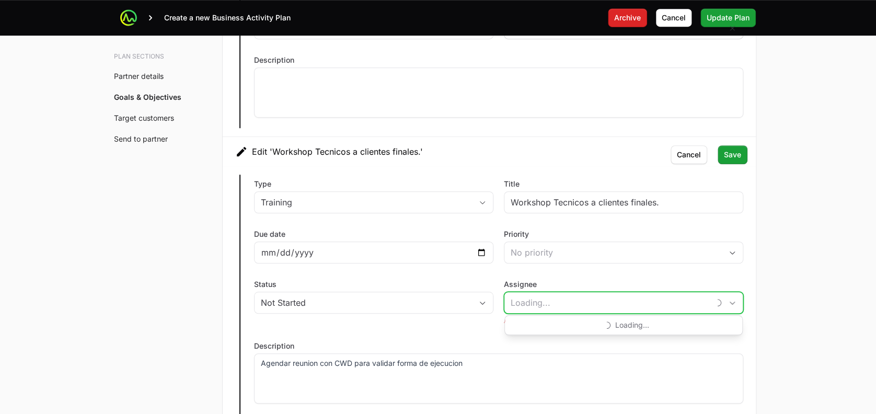
click at [539, 306] on input "Assignee" at bounding box center [606, 302] width 205 height 21
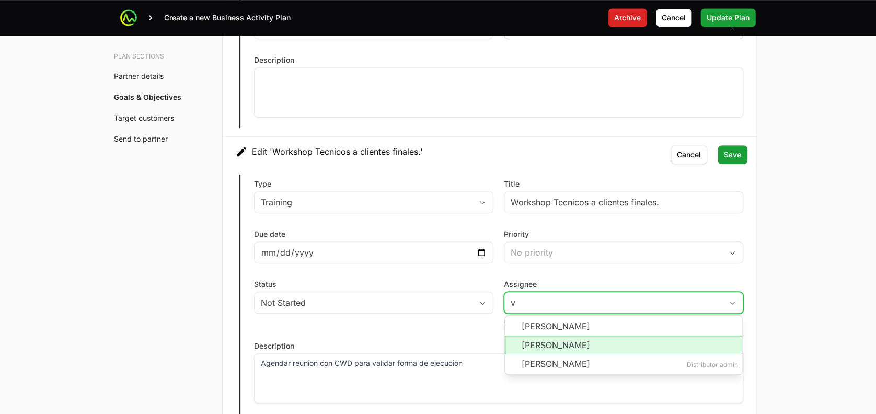
click at [532, 343] on li "[PERSON_NAME]" at bounding box center [623, 344] width 237 height 19
type input "[PERSON_NAME]"
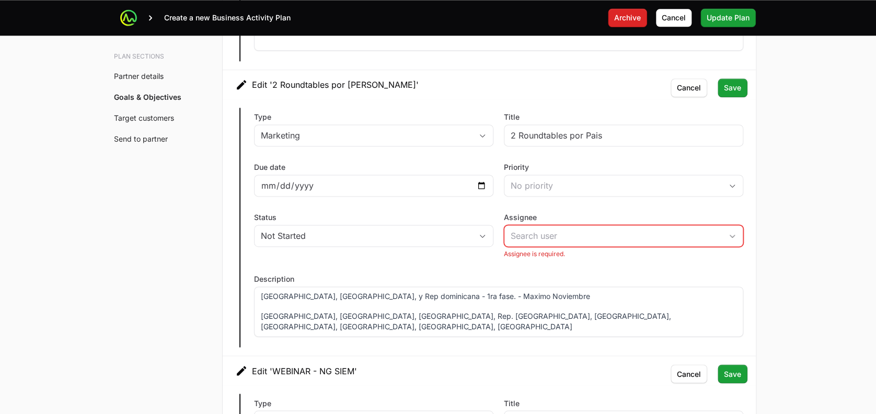
scroll to position [2615, 0]
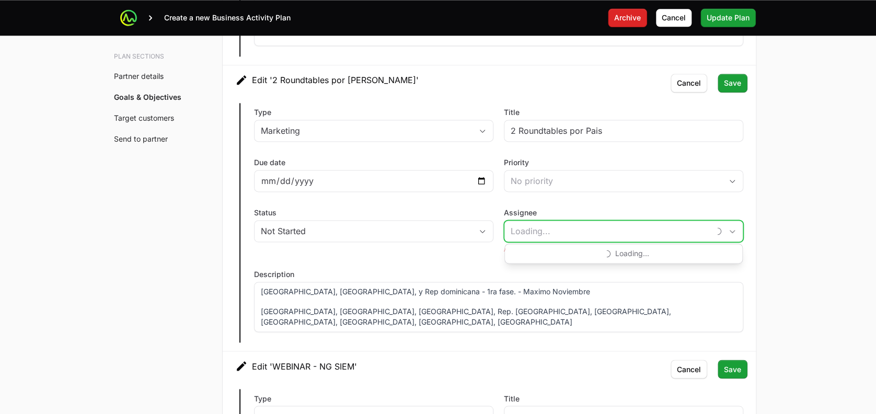
click at [542, 220] on input "Assignee" at bounding box center [606, 230] width 205 height 21
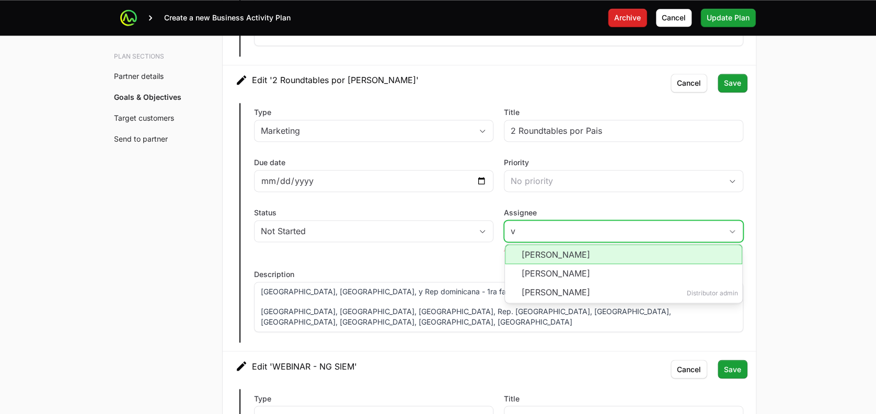
scroll to position [2700, 0]
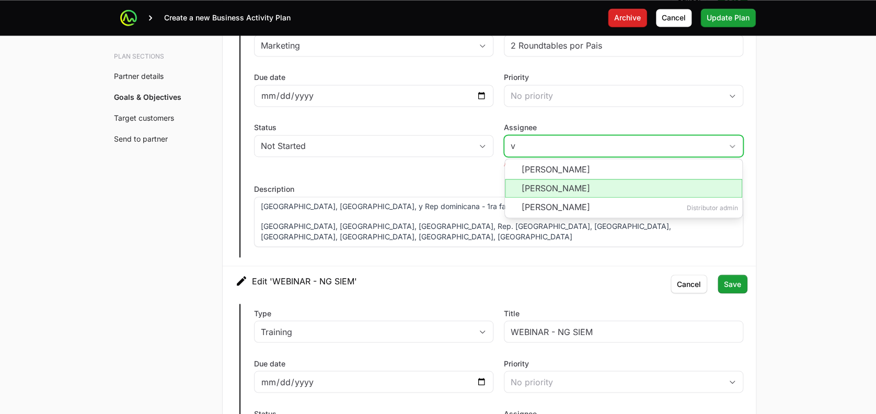
click at [560, 179] on li "[PERSON_NAME]" at bounding box center [623, 188] width 237 height 19
type input "[PERSON_NAME]"
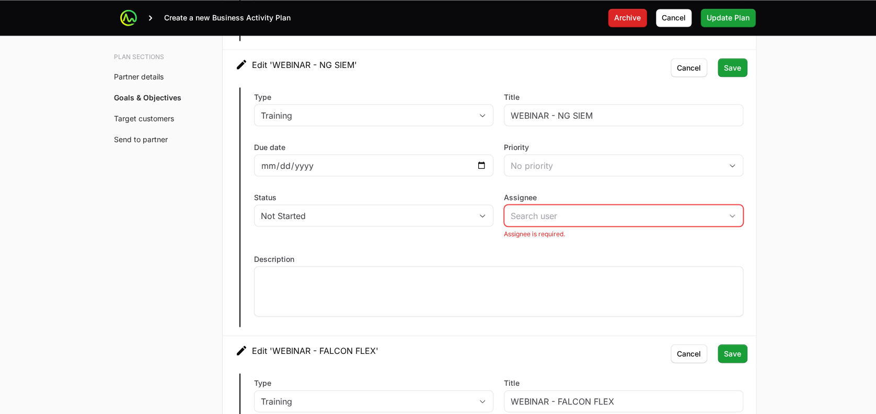
scroll to position [2906, 0]
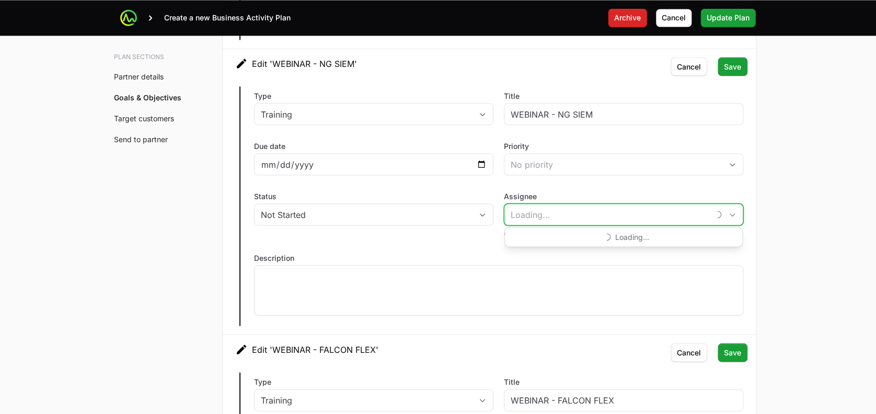
click at [555, 206] on input "Assignee" at bounding box center [606, 214] width 205 height 21
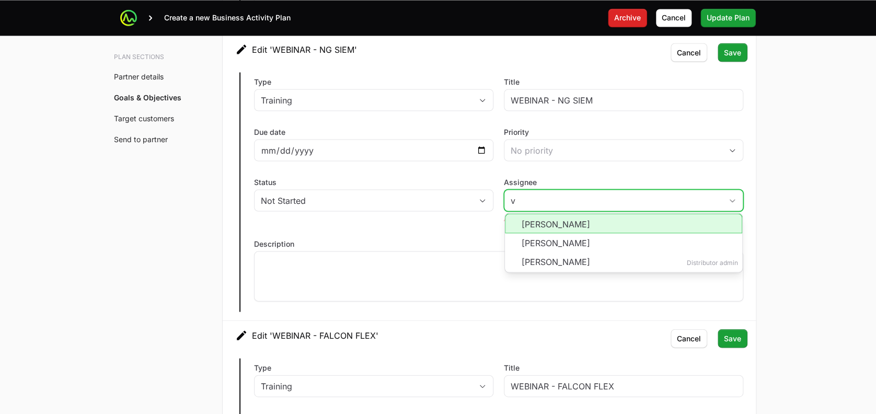
scroll to position [3001, 0]
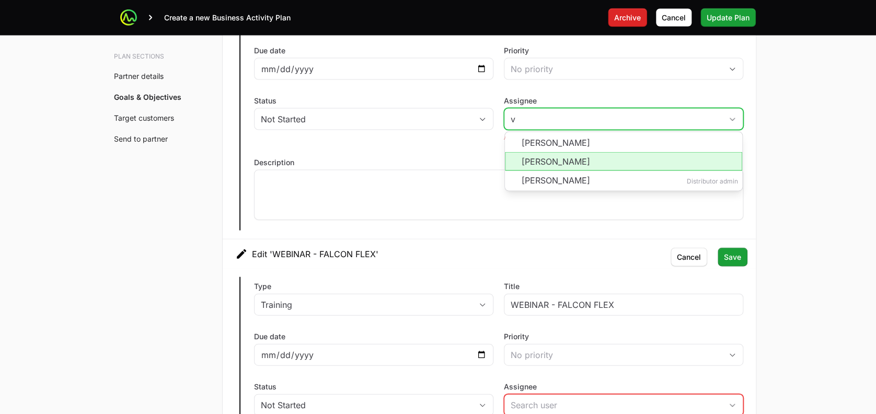
click at [564, 159] on li "[PERSON_NAME]" at bounding box center [623, 161] width 237 height 19
type input "[PERSON_NAME]"
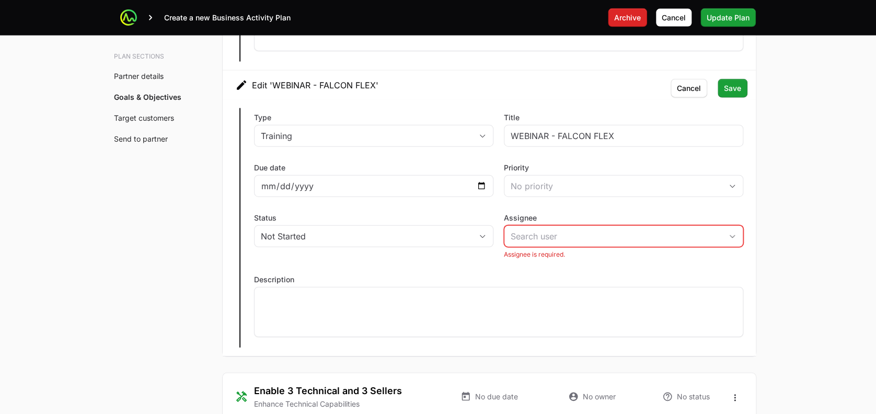
scroll to position [3160, 0]
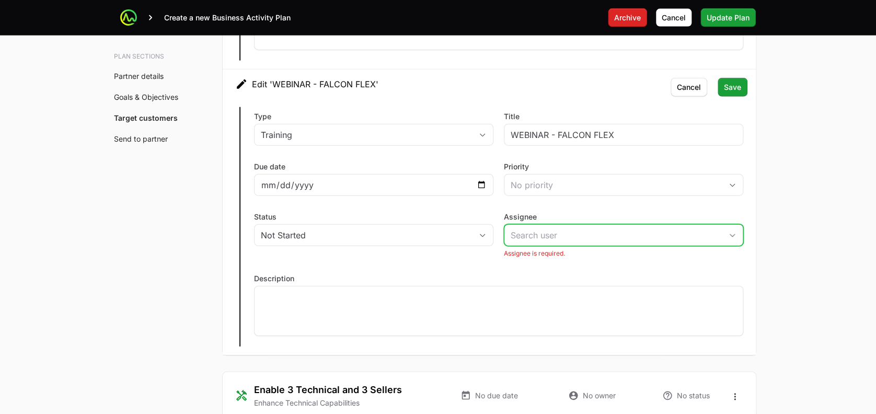
click at [553, 226] on input "Assignee" at bounding box center [612, 235] width 217 height 21
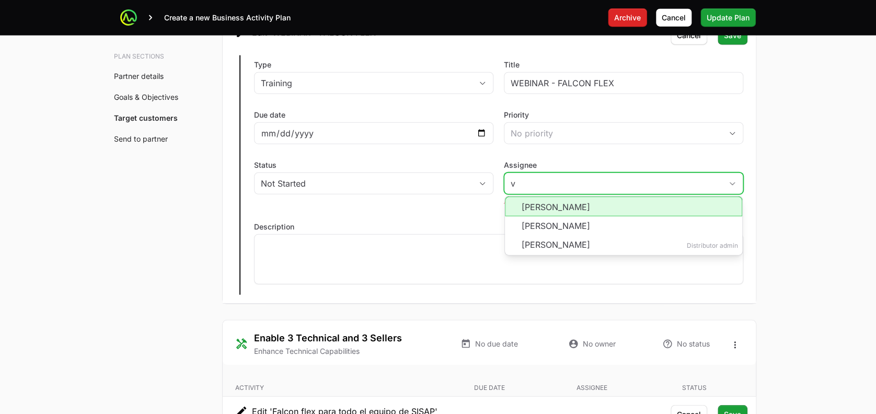
scroll to position [3212, 0]
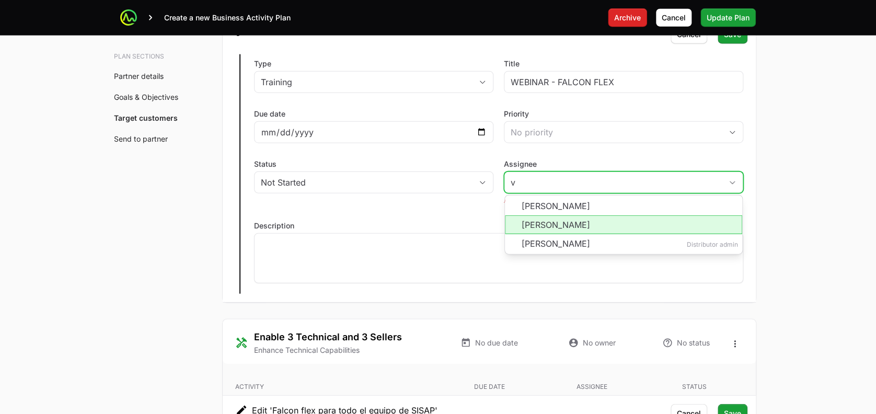
click at [553, 234] on li "[PERSON_NAME] Distributor admin" at bounding box center [623, 244] width 237 height 20
type input "[PERSON_NAME]"
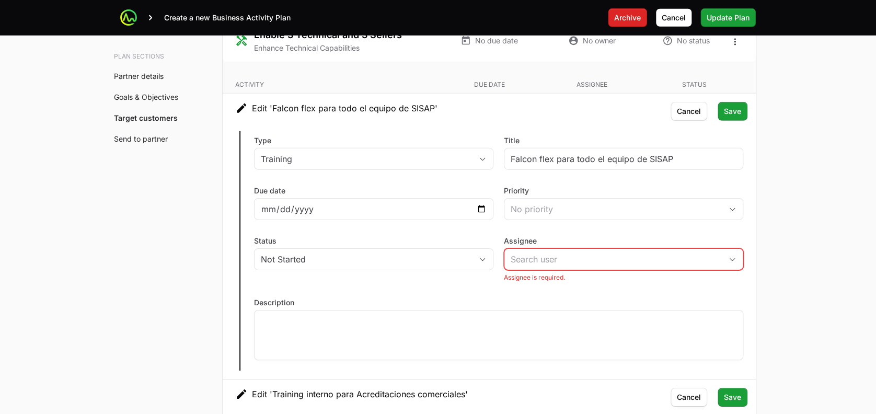
scroll to position [3503, 0]
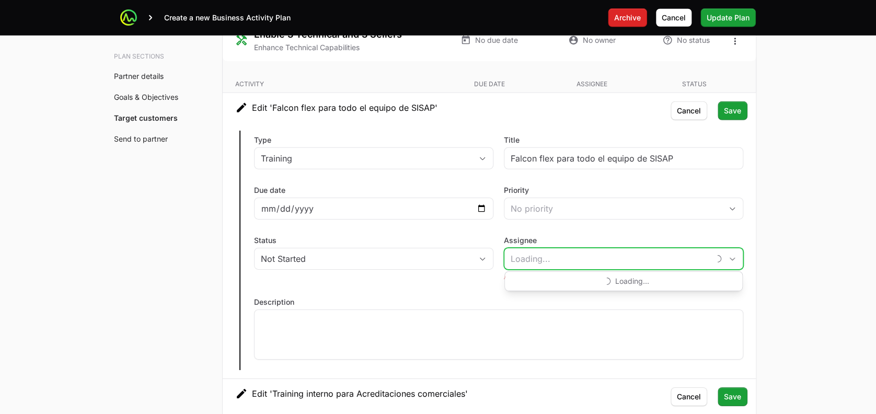
click at [552, 251] on input "Assignee" at bounding box center [606, 258] width 205 height 21
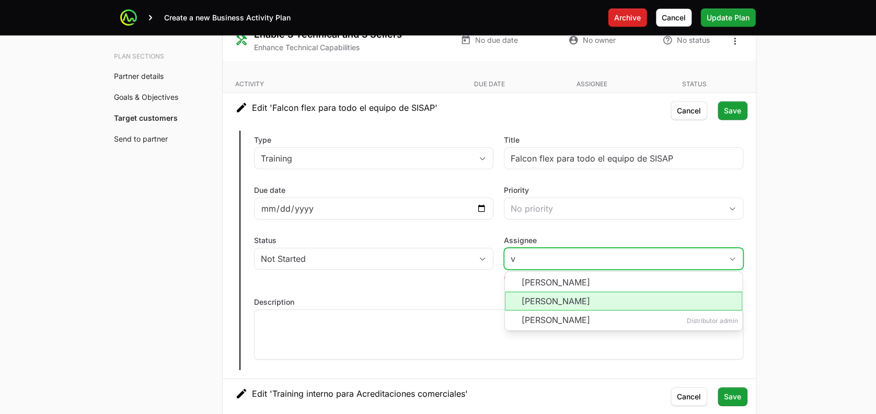
click at [545, 294] on li "[PERSON_NAME]" at bounding box center [623, 301] width 237 height 19
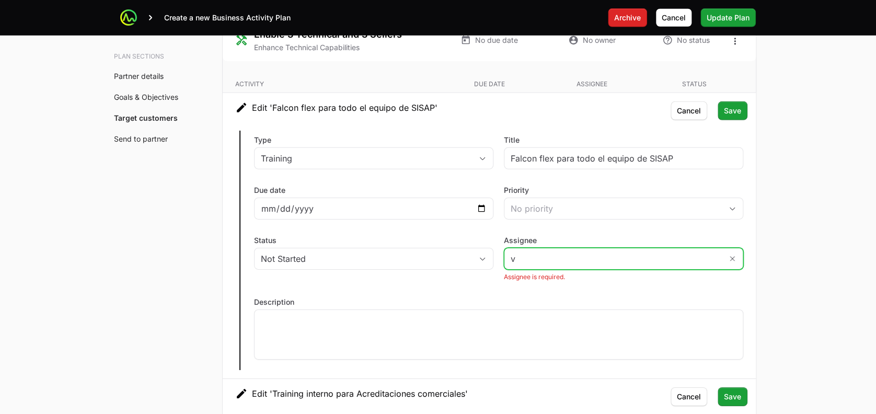
type input "[PERSON_NAME]"
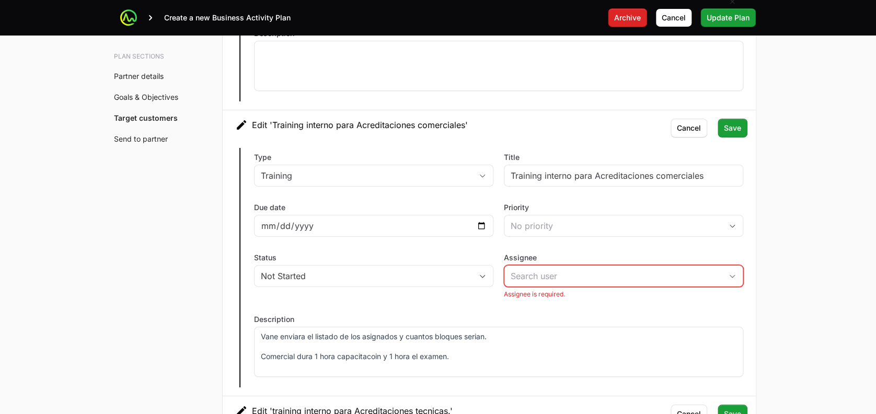
scroll to position [3770, 0]
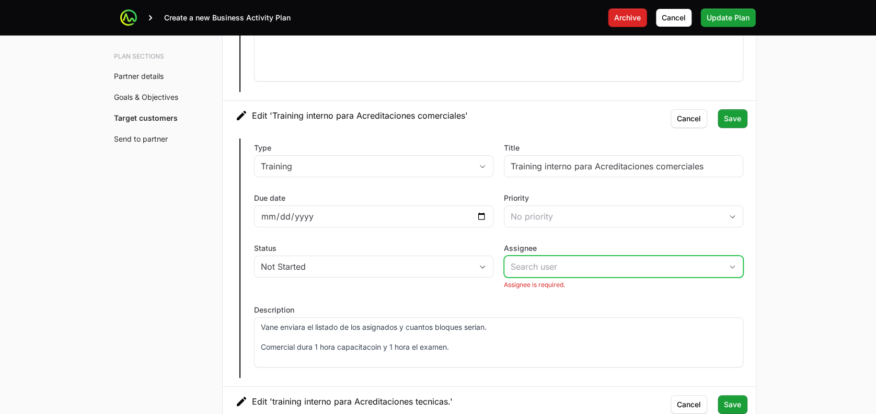
click at [546, 263] on input "Assignee" at bounding box center [612, 266] width 217 height 21
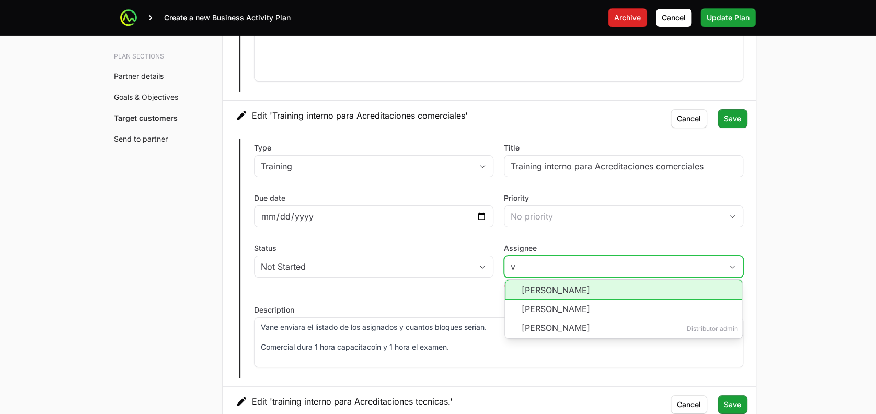
scroll to position [3812, 0]
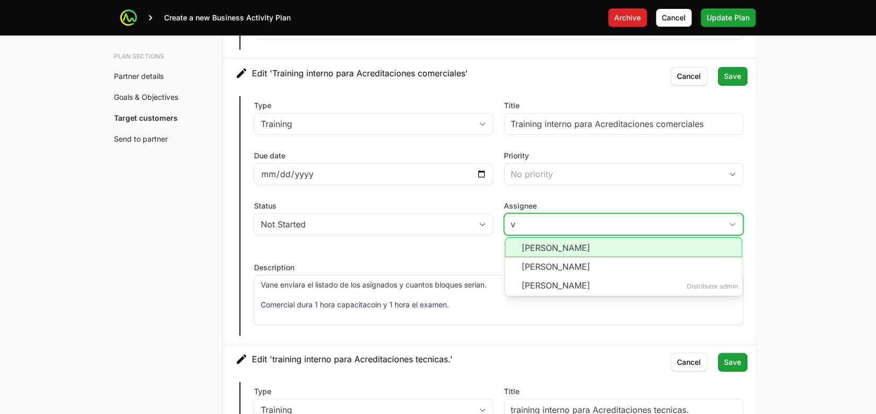
click at [547, 263] on li "[PERSON_NAME]" at bounding box center [623, 266] width 237 height 19
type input "[PERSON_NAME]"
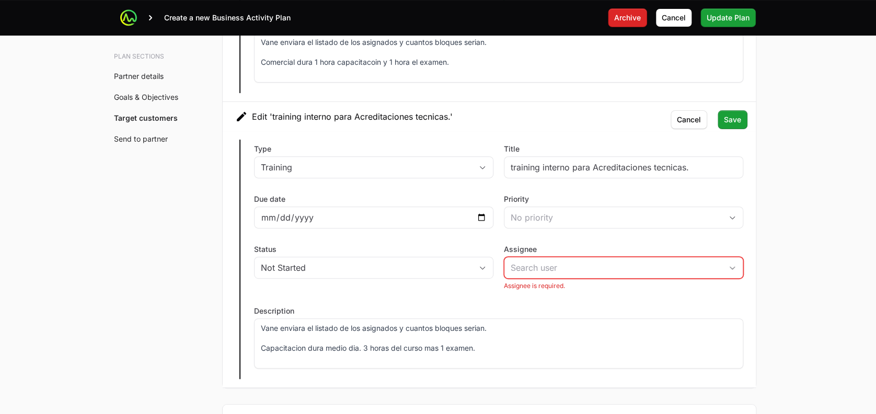
scroll to position [4045, 0]
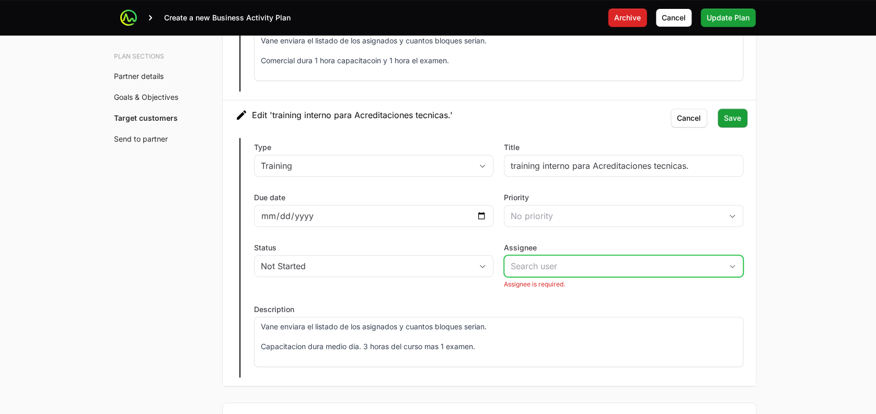
click at [547, 263] on input "Assignee" at bounding box center [612, 265] width 217 height 21
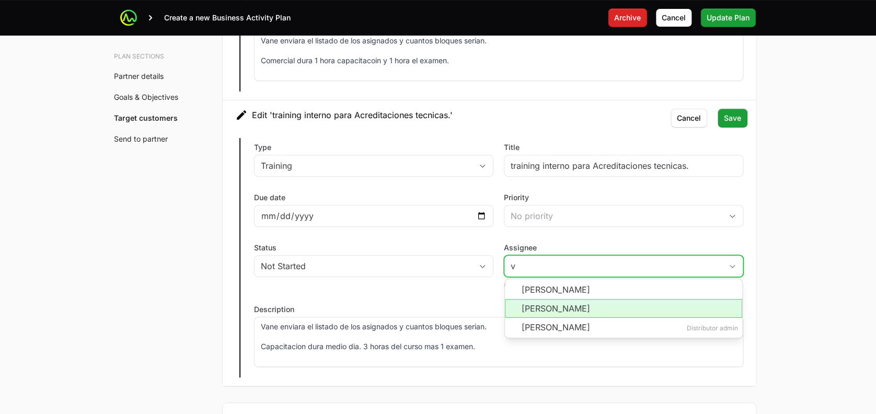
click at [543, 307] on li "[PERSON_NAME]" at bounding box center [623, 308] width 237 height 19
type input "[PERSON_NAME]"
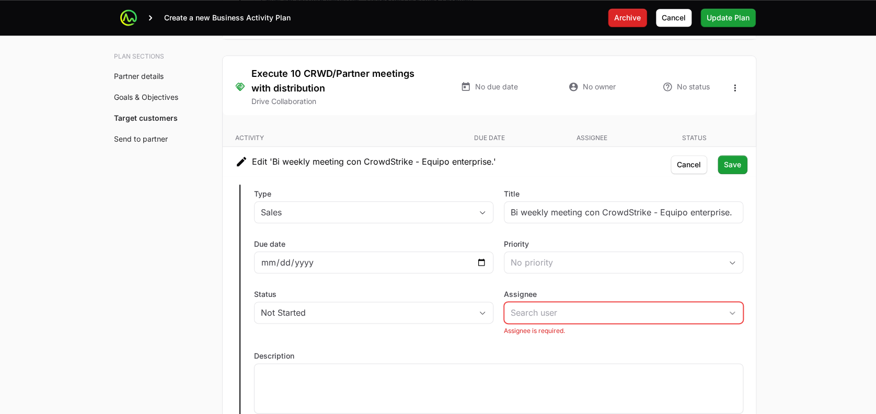
scroll to position [4381, 0]
click at [543, 307] on input "Assignee" at bounding box center [612, 311] width 217 height 21
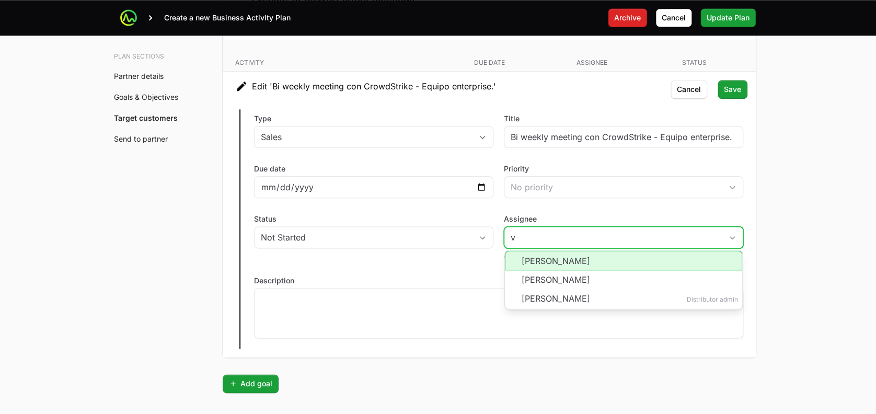
scroll to position [4458, 0]
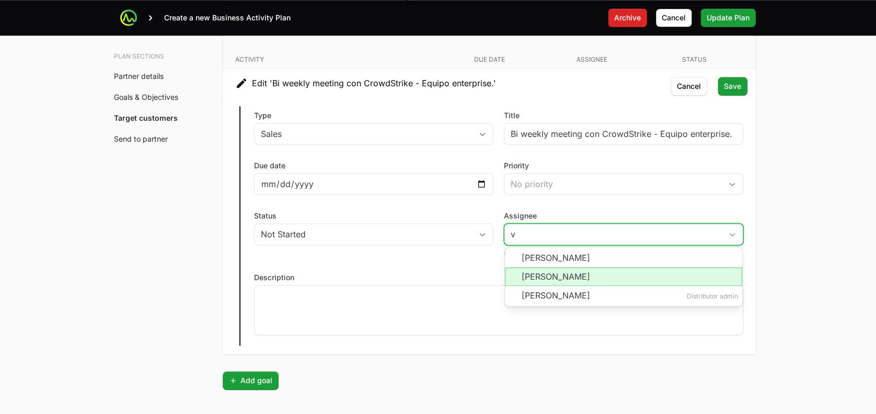
click at [554, 267] on li "[PERSON_NAME]" at bounding box center [623, 276] width 237 height 19
type input "[PERSON_NAME]"
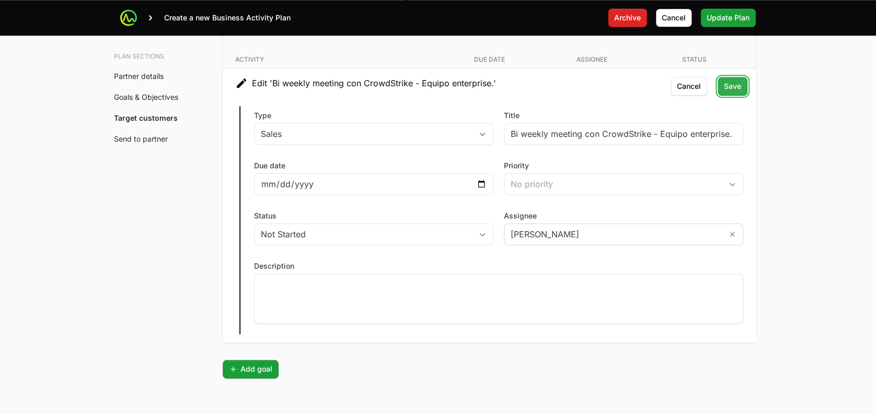
click at [718, 79] on button "Save" at bounding box center [732, 86] width 30 height 19
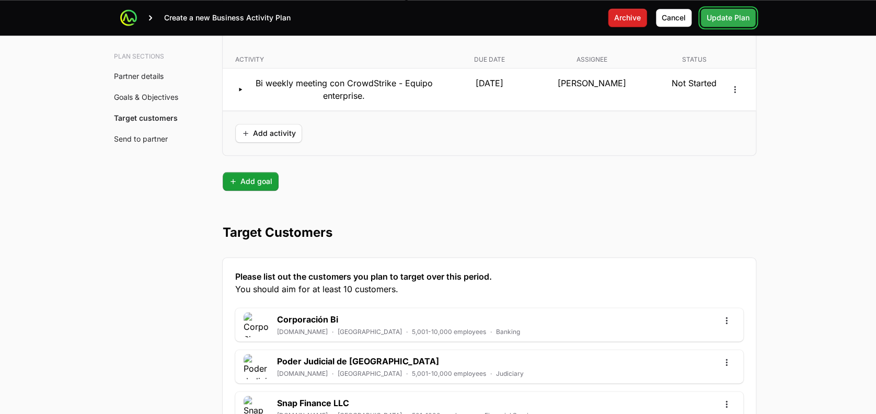
click at [710, 18] on span "Update Plan" at bounding box center [727, 17] width 43 height 13
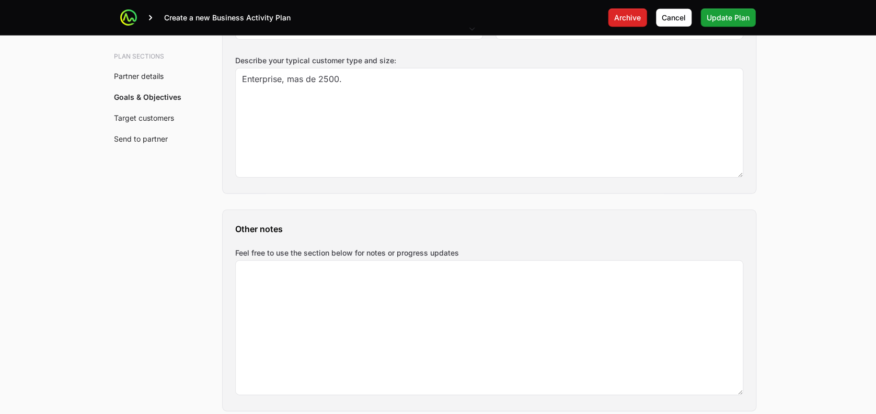
scroll to position [1314, 0]
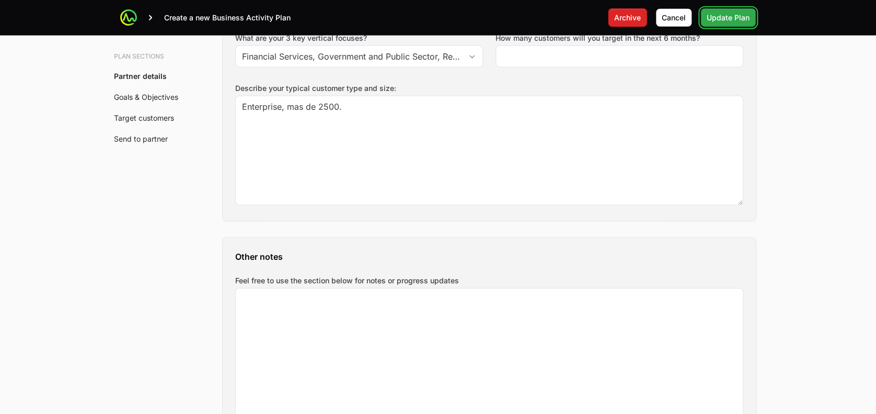
click at [752, 11] on button "Update Plan" at bounding box center [727, 17] width 55 height 19
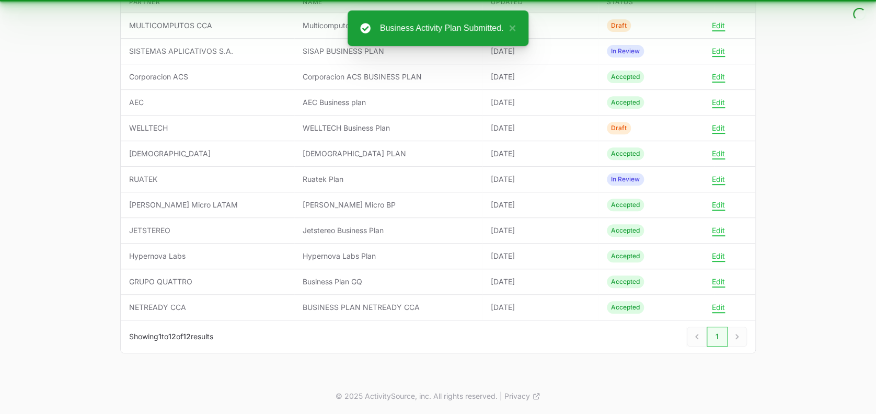
scroll to position [161, 0]
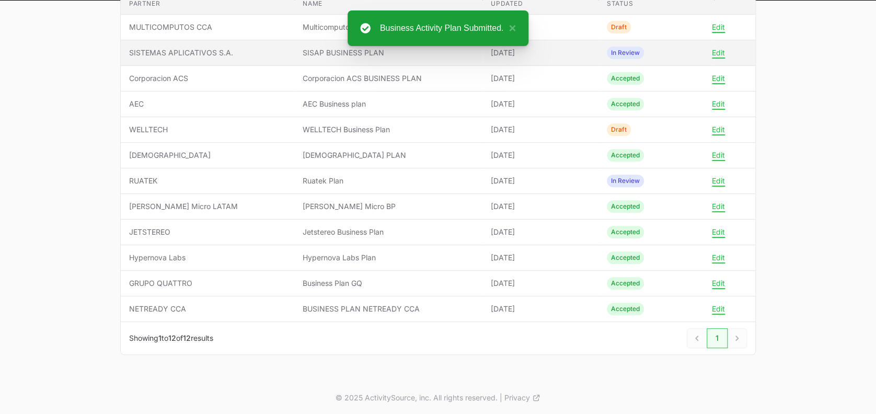
click at [251, 52] on span "SISTEMAS APLICATIVOS S.A." at bounding box center [207, 53] width 157 height 10
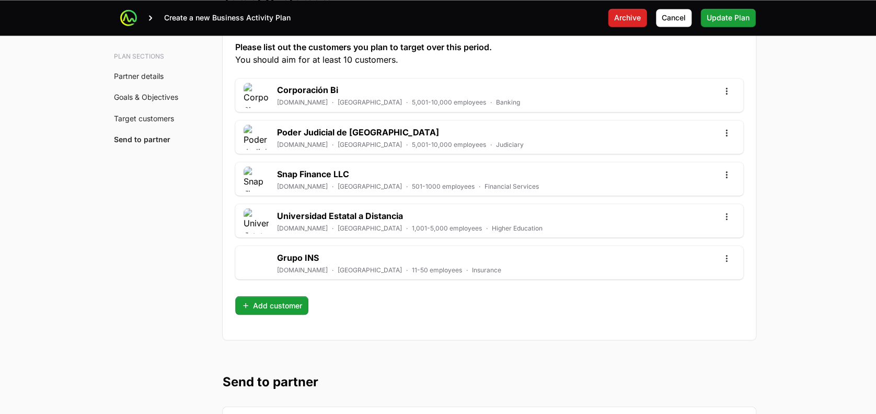
scroll to position [2845, 0]
click at [280, 304] on span "Add customer" at bounding box center [271, 305] width 61 height 13
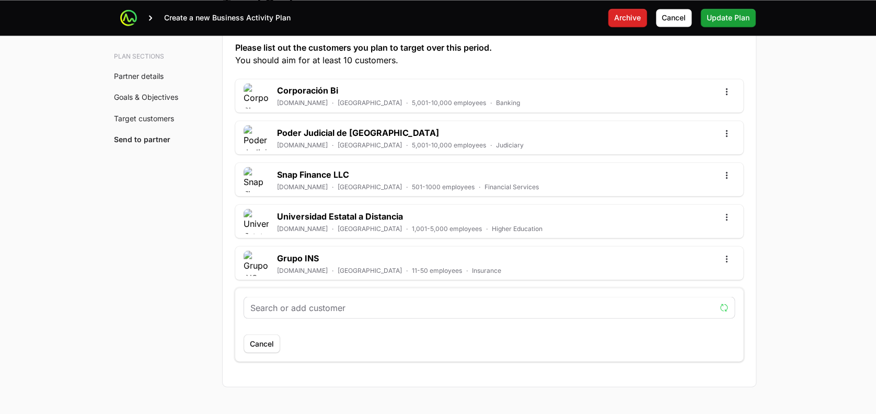
click at [322, 309] on input "text" at bounding box center [482, 307] width 465 height 13
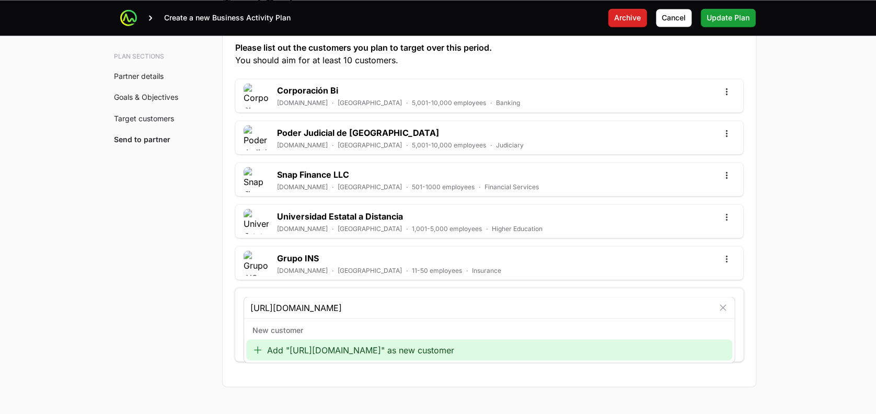
type input "[URL][DOMAIN_NAME]"
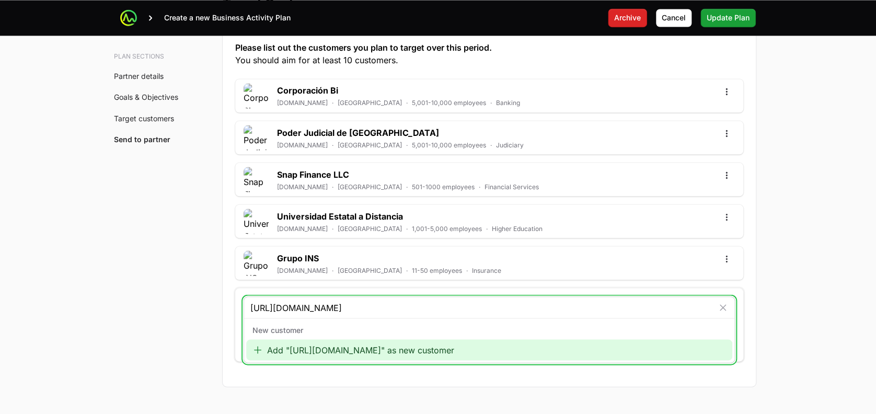
click at [338, 346] on div "Add "[URL][DOMAIN_NAME]" as new customer" at bounding box center [489, 349] width 486 height 21
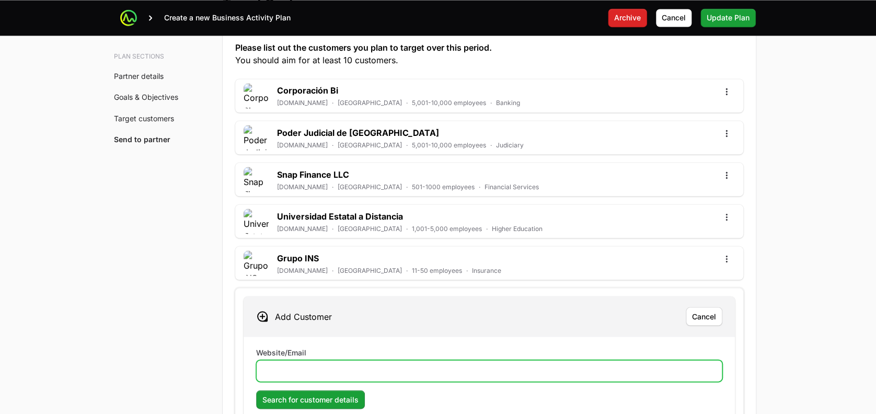
click at [303, 364] on input "Website/Email" at bounding box center [489, 370] width 452 height 13
paste input "[URL][DOMAIN_NAME]"
type input "[URL][DOMAIN_NAME]"
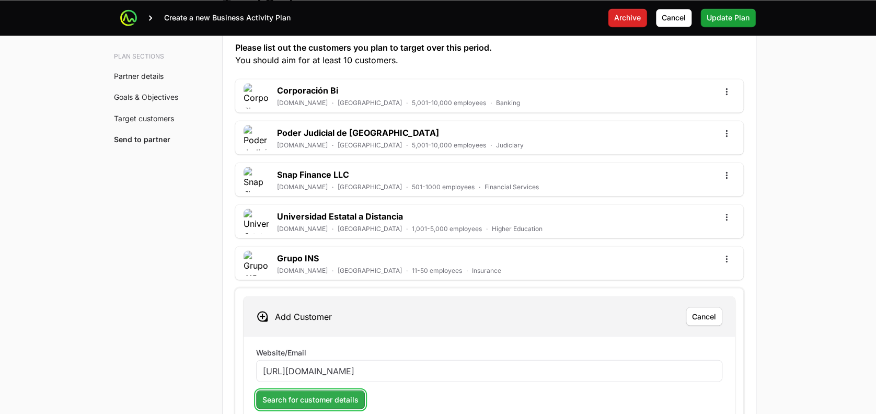
click at [317, 390] on button "Search for customer details" at bounding box center [310, 399] width 109 height 19
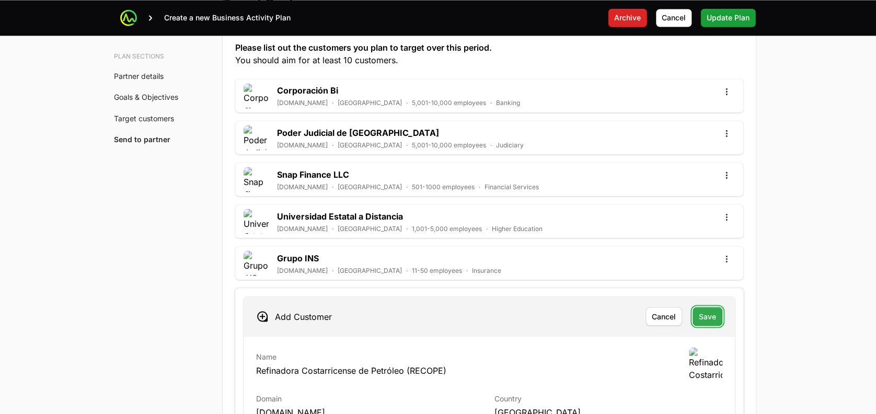
click at [704, 315] on span "Save" at bounding box center [707, 316] width 17 height 13
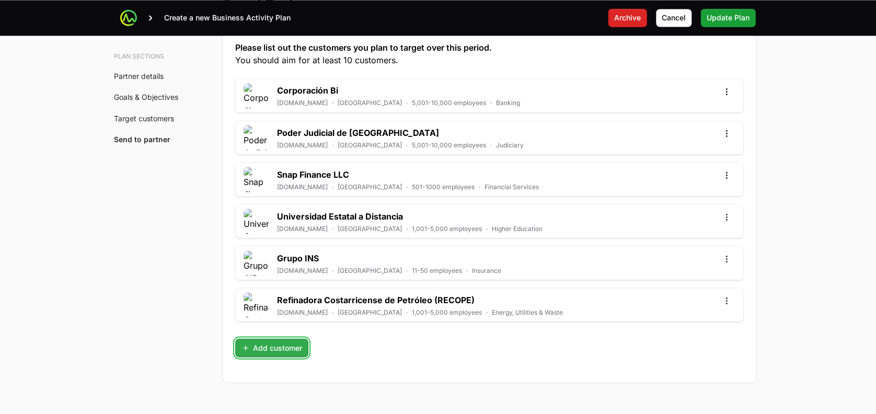
click at [268, 346] on span "Add customer" at bounding box center [271, 347] width 61 height 13
click at [283, 344] on input "text" at bounding box center [482, 349] width 465 height 13
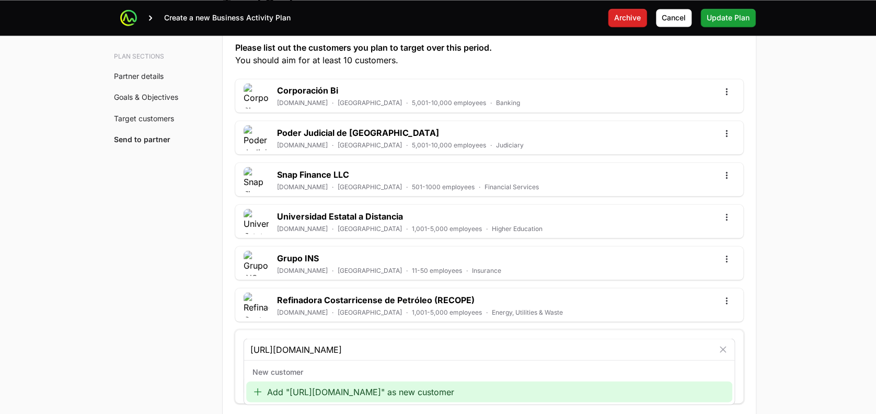
type input "[URL][DOMAIN_NAME]"
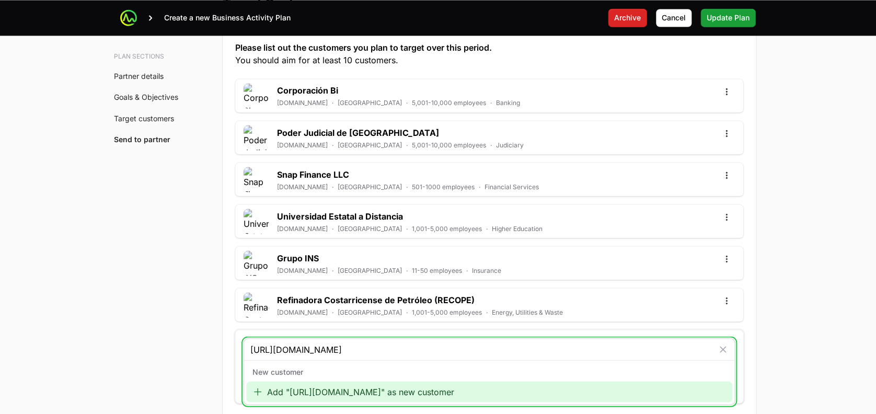
click at [308, 394] on div "Add "[URL][DOMAIN_NAME]" as new customer" at bounding box center [489, 391] width 486 height 21
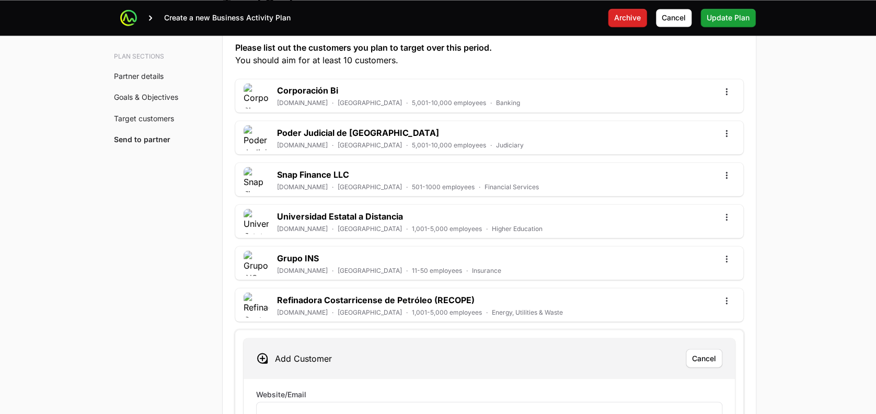
click at [294, 389] on label "Website/Email" at bounding box center [281, 394] width 50 height 10
click at [294, 406] on input "Website/Email" at bounding box center [489, 412] width 452 height 13
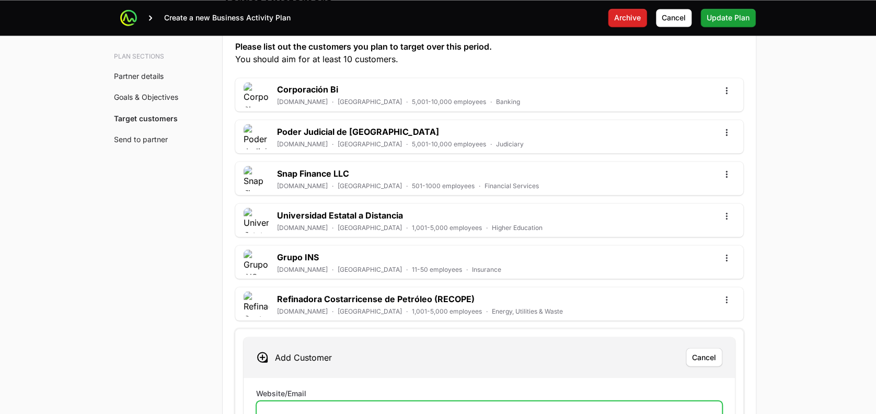
paste input "[URL][DOMAIN_NAME]"
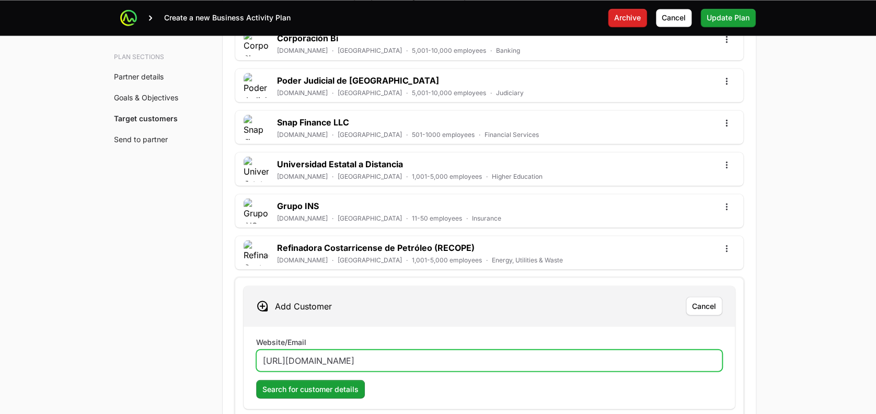
scroll to position [2900, 0]
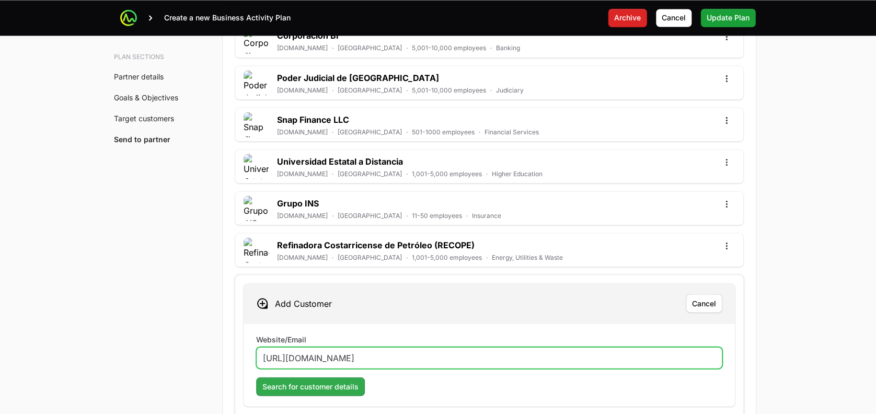
type input "[URL][DOMAIN_NAME]"
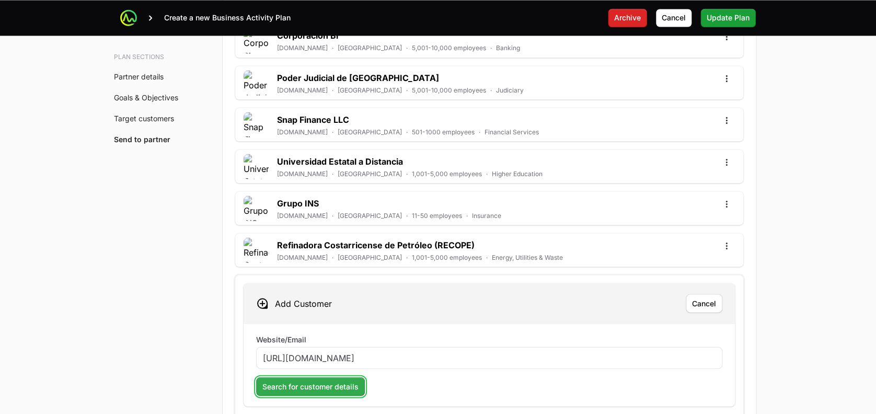
click at [287, 382] on span "Search for customer details" at bounding box center [310, 386] width 96 height 13
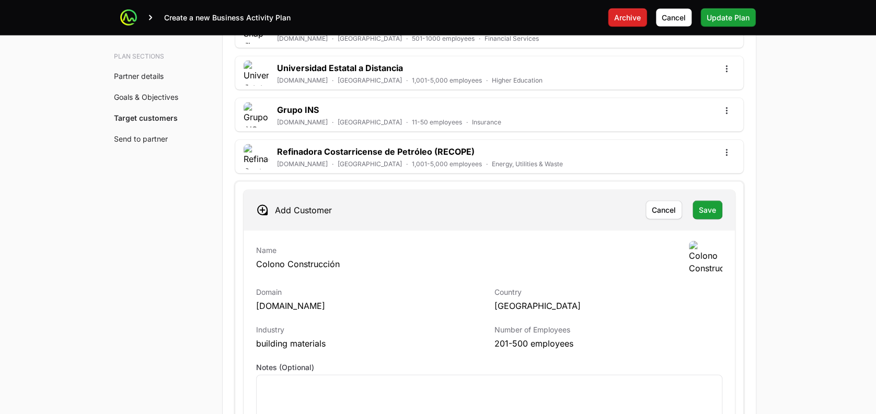
scroll to position [2994, 0]
click at [703, 205] on span "Save" at bounding box center [707, 208] width 17 height 13
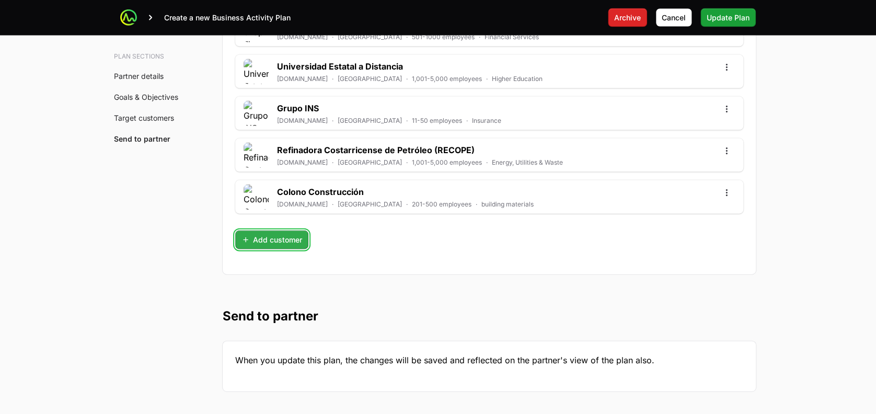
click at [276, 245] on button "Add customer" at bounding box center [271, 239] width 73 height 19
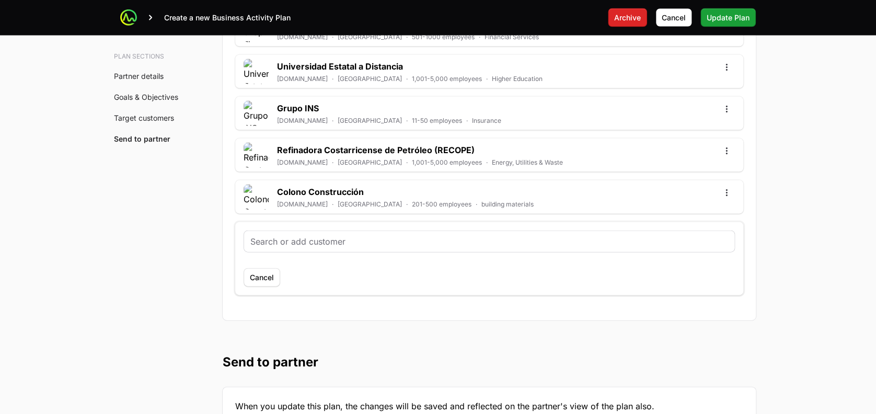
click at [299, 235] on input "text" at bounding box center [489, 241] width 478 height 13
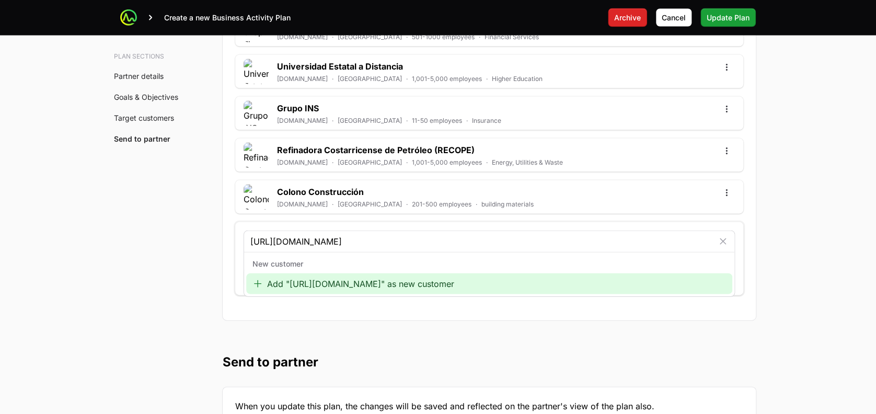
type input "[URL][DOMAIN_NAME]"
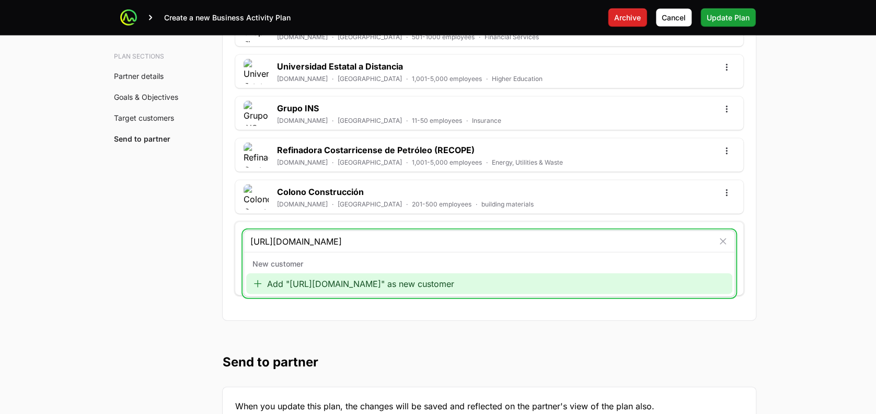
click at [310, 274] on div "Add "[URL][DOMAIN_NAME]" as new customer" at bounding box center [489, 283] width 486 height 21
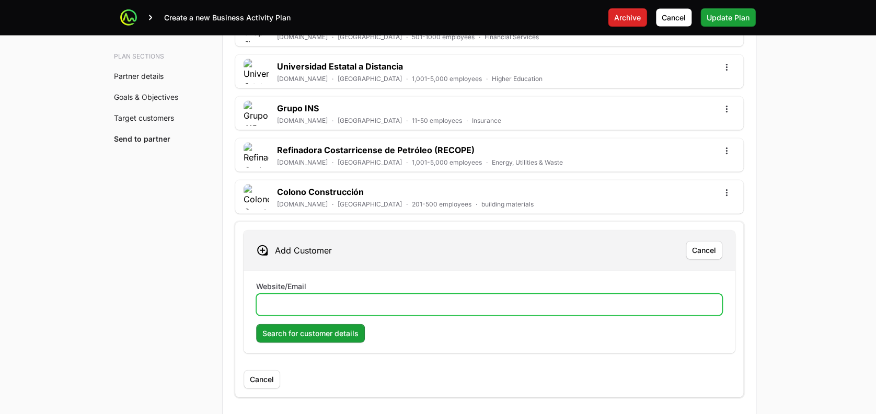
click at [305, 299] on input "Website/Email" at bounding box center [489, 304] width 452 height 13
paste input "[URL][DOMAIN_NAME]"
type input "[URL][DOMAIN_NAME]"
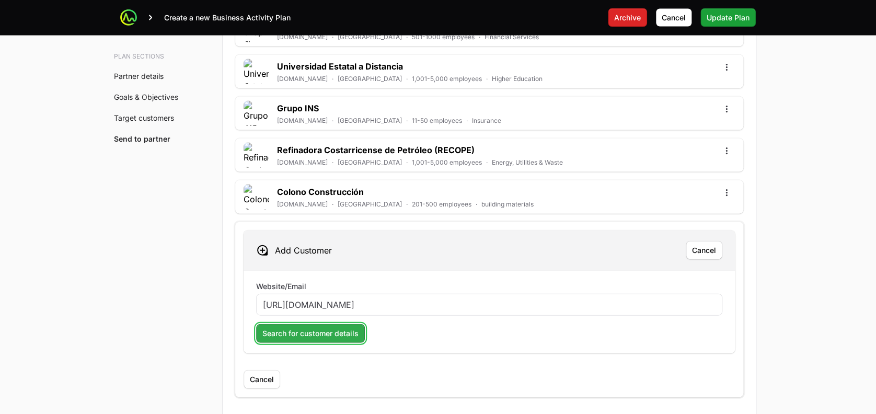
click at [306, 330] on span "Search for customer details" at bounding box center [310, 333] width 96 height 13
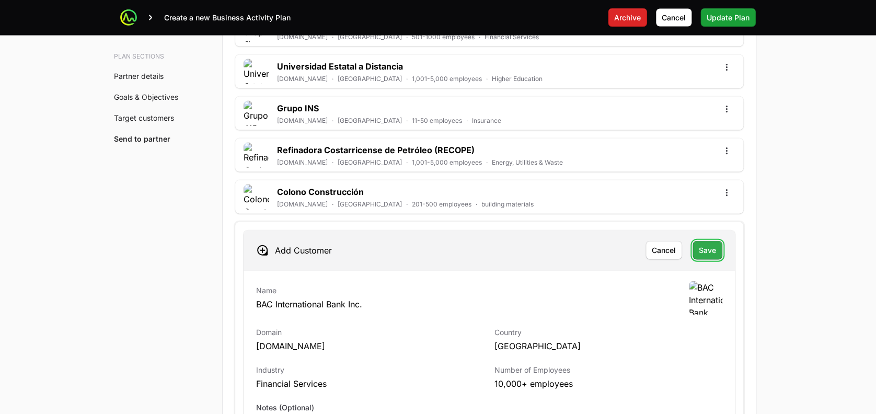
click at [719, 247] on button "Save" at bounding box center [707, 250] width 30 height 19
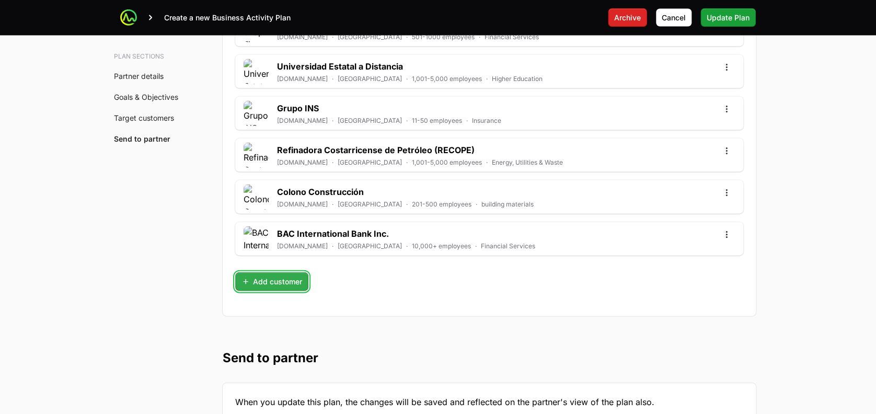
click at [267, 281] on span "Add customer" at bounding box center [271, 281] width 61 height 13
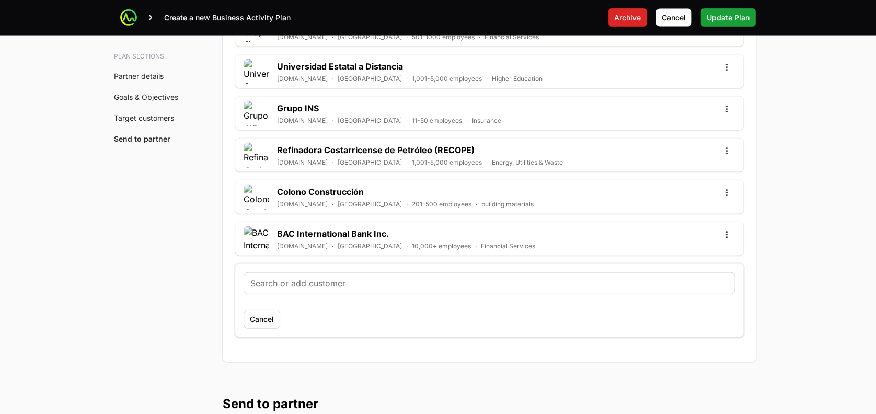
click at [291, 273] on div at bounding box center [489, 283] width 490 height 21
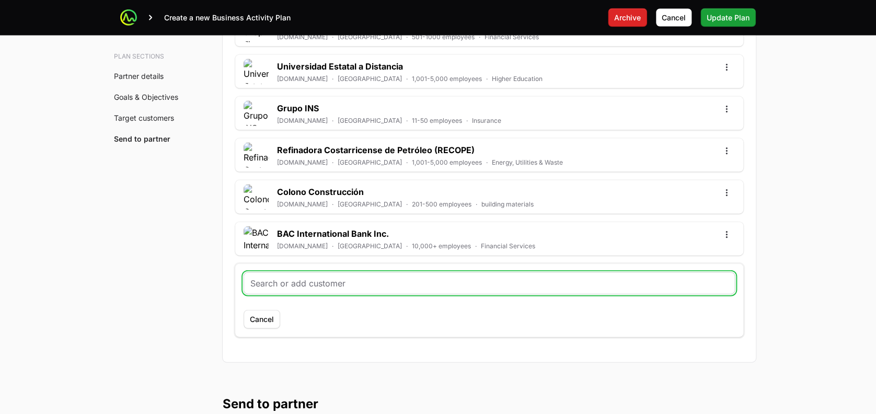
click at [283, 277] on input "text" at bounding box center [489, 283] width 478 height 13
paste input "[URL][DOMAIN_NAME]"
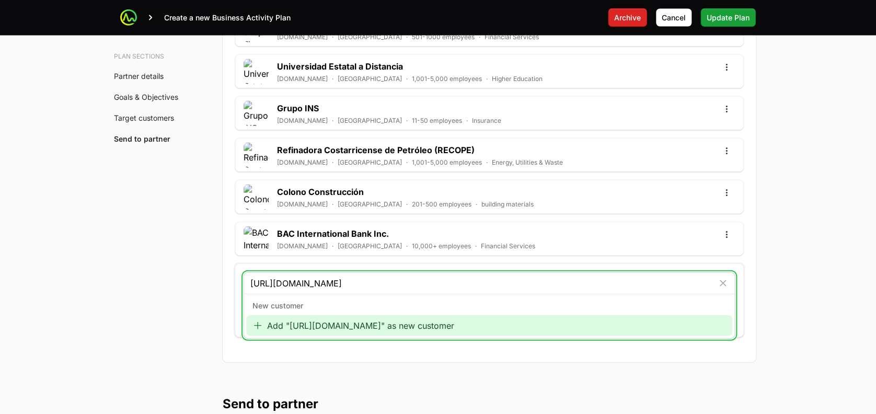
type input "[URL][DOMAIN_NAME]"
click at [319, 330] on div "Add "[URL][DOMAIN_NAME]" as new customer" at bounding box center [489, 325] width 486 height 21
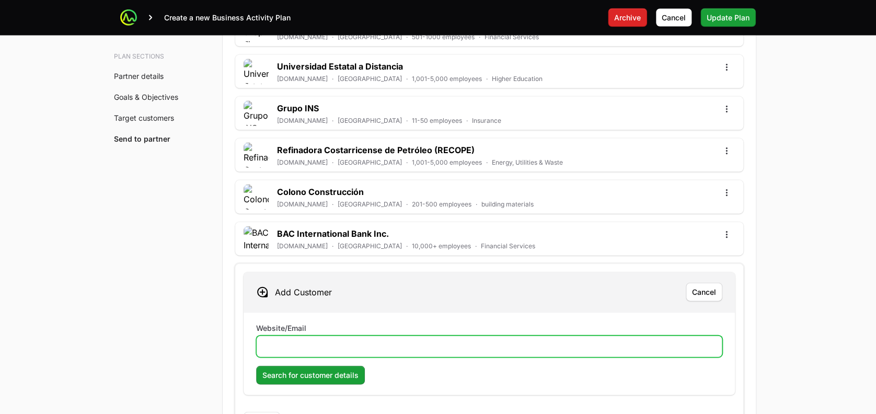
click at [305, 340] on input "Website/Email" at bounding box center [489, 346] width 452 height 13
paste input "[URL][DOMAIN_NAME]"
type input "[URL][DOMAIN_NAME]"
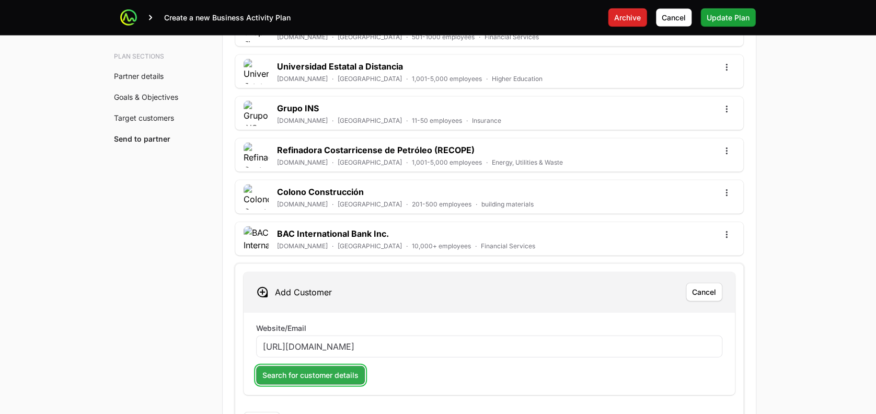
click at [309, 369] on span "Search for customer details" at bounding box center [310, 375] width 96 height 13
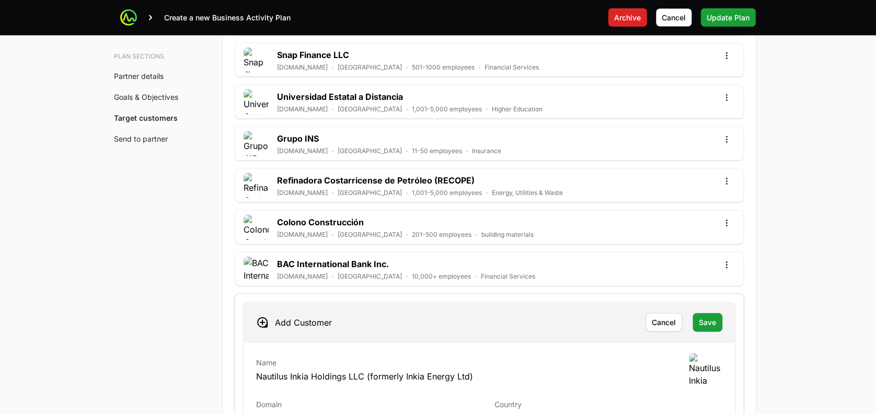
scroll to position [2965, 0]
click at [699, 315] on span "Save" at bounding box center [707, 321] width 17 height 13
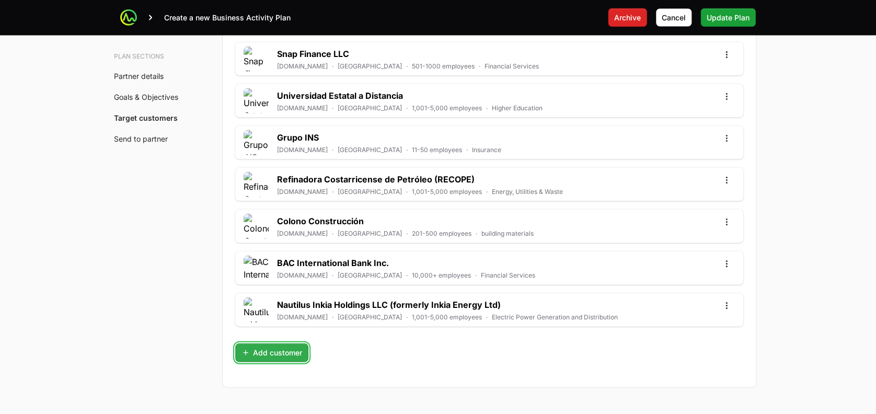
click at [269, 352] on span "Add customer" at bounding box center [271, 352] width 61 height 13
click at [279, 354] on input "text" at bounding box center [489, 354] width 478 height 13
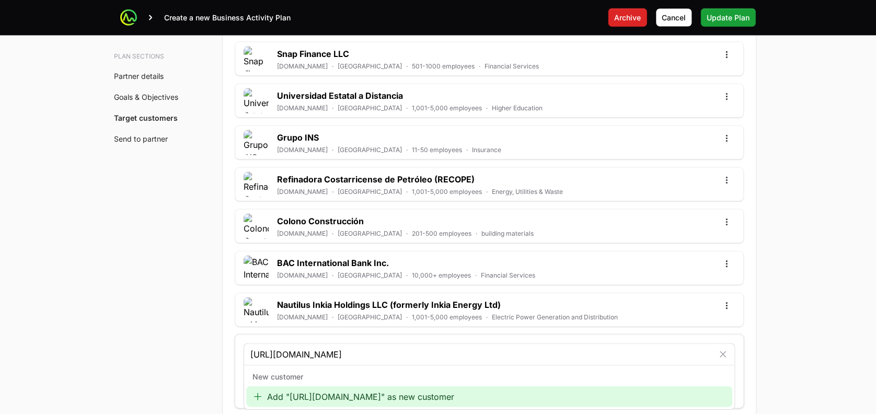
type input "[URL][DOMAIN_NAME]"
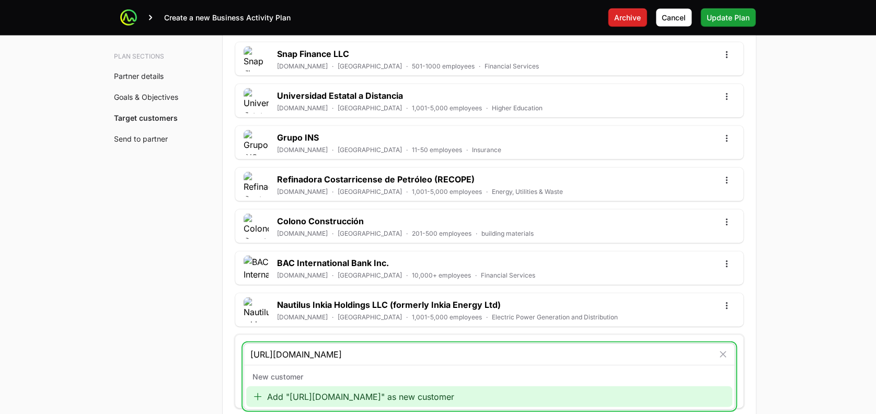
click at [298, 397] on div "Add "[URL][DOMAIN_NAME]" as new customer" at bounding box center [489, 396] width 486 height 21
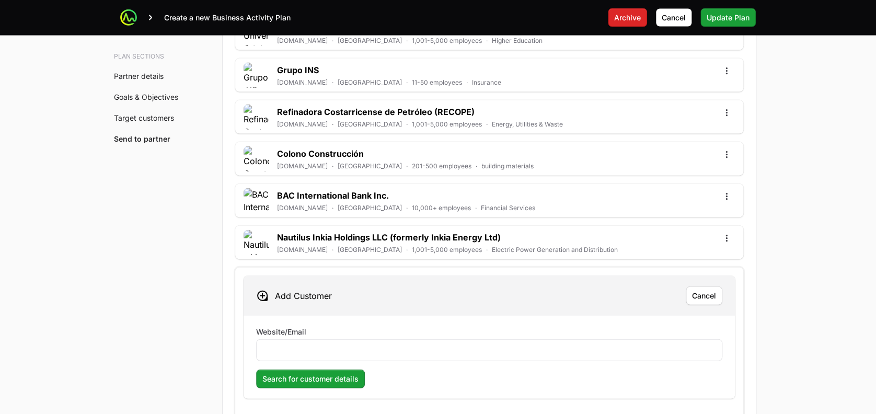
scroll to position [3042, 0]
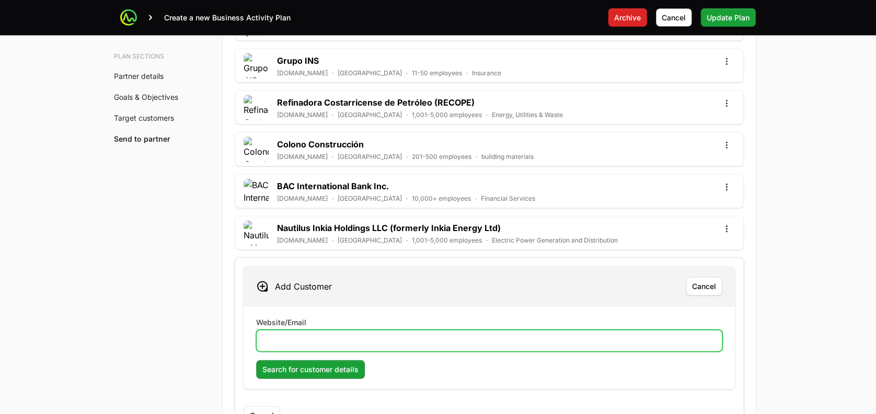
click at [316, 339] on input "Website/Email" at bounding box center [489, 340] width 452 height 13
paste input "[URL][DOMAIN_NAME]"
type input "[URL][DOMAIN_NAME]"
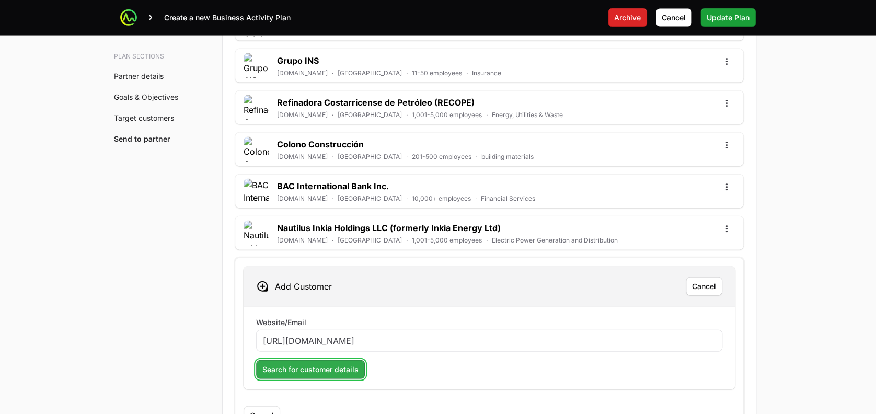
click at [311, 363] on span "Search for customer details" at bounding box center [310, 369] width 96 height 13
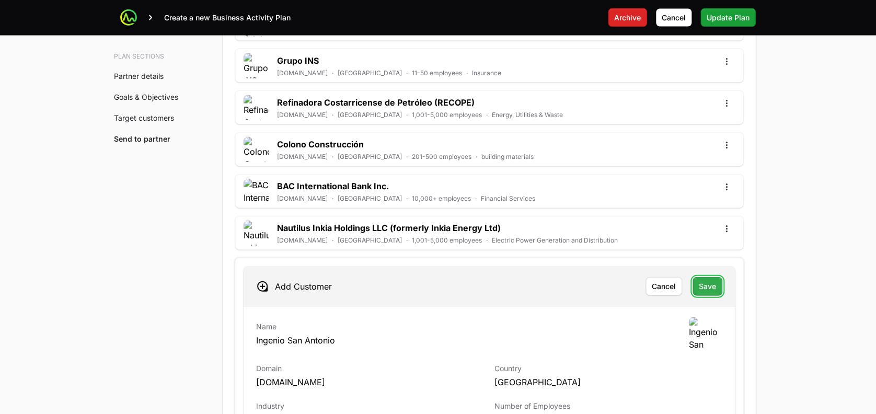
click at [708, 288] on span "Save" at bounding box center [707, 286] width 17 height 13
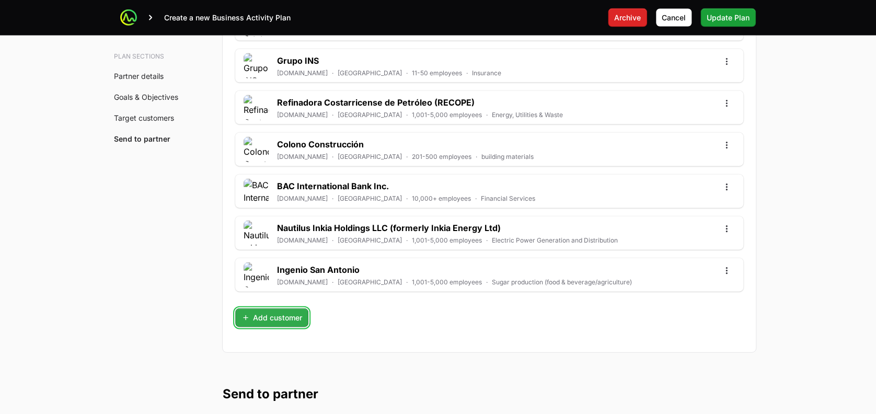
click at [262, 308] on button "Add customer" at bounding box center [271, 317] width 73 height 19
click at [321, 316] on input "text" at bounding box center [482, 319] width 465 height 13
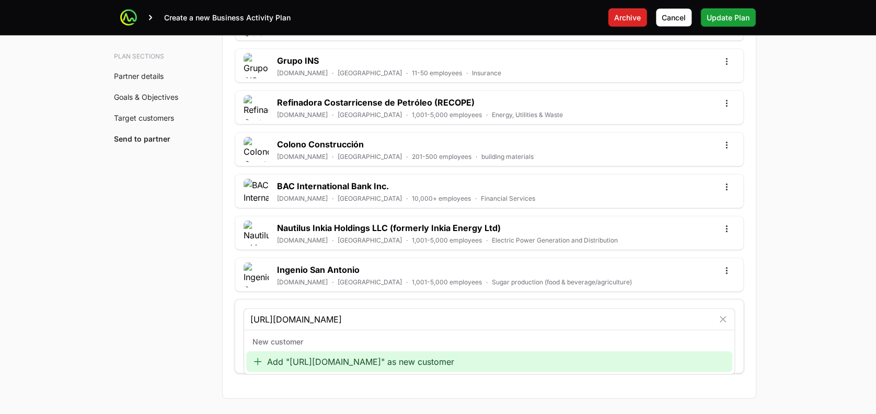
type input "[URL][DOMAIN_NAME]"
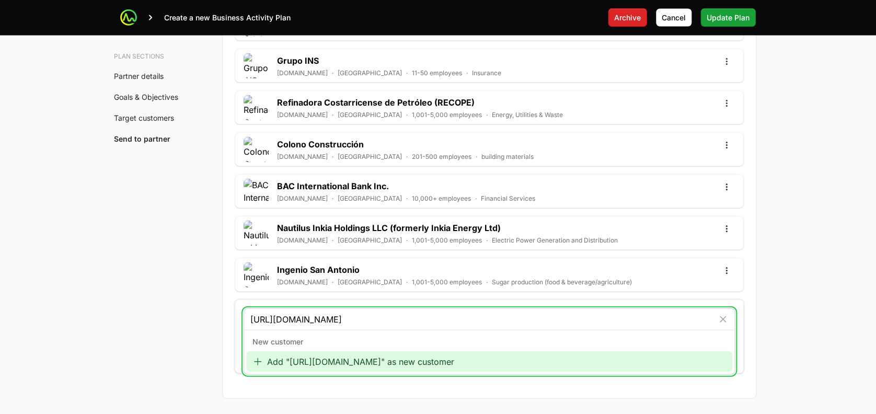
click at [329, 359] on div "Add "[URL][DOMAIN_NAME]" as new customer" at bounding box center [489, 361] width 486 height 21
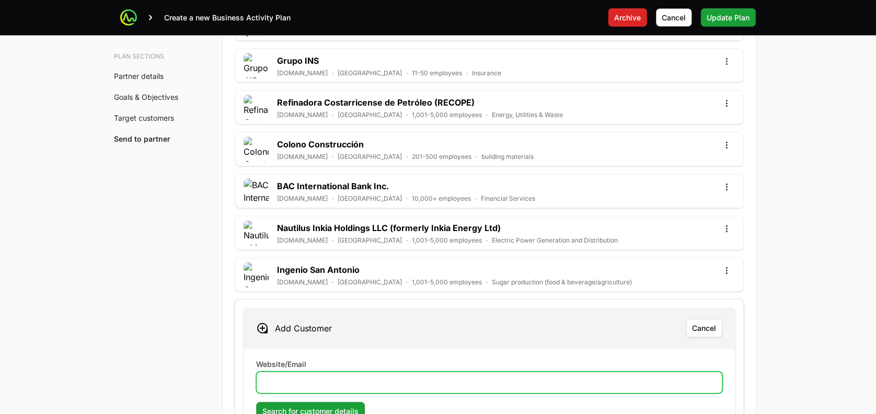
click at [297, 379] on input "Website/Email" at bounding box center [489, 382] width 452 height 13
paste input "[URL][DOMAIN_NAME]"
type input "[URL][DOMAIN_NAME]"
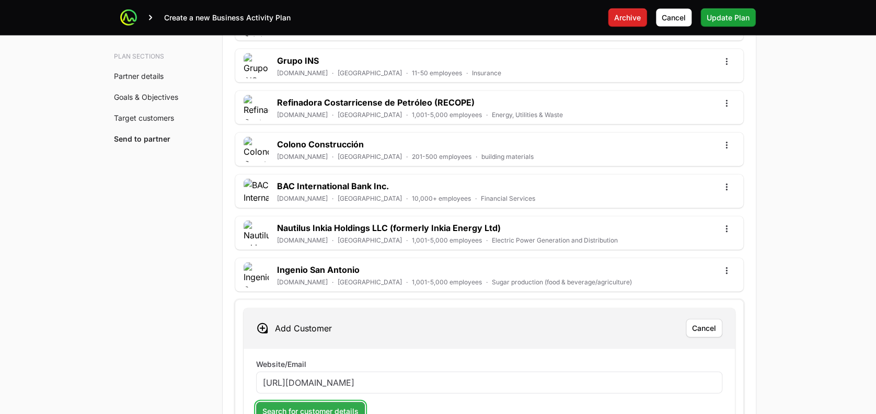
click at [297, 405] on span "Search for customer details" at bounding box center [310, 411] width 96 height 13
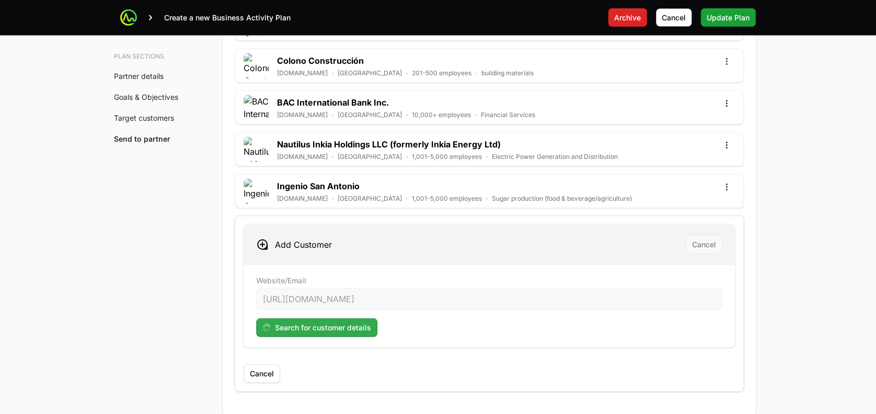
scroll to position [3126, 0]
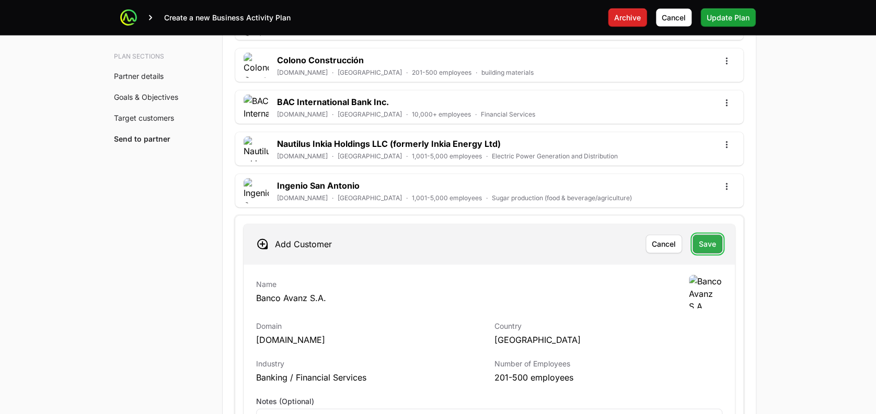
click at [711, 242] on span "Save" at bounding box center [707, 244] width 17 height 13
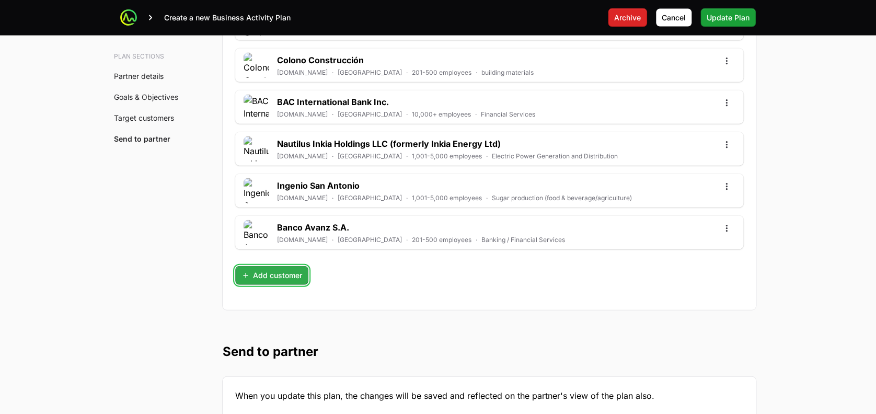
click at [285, 272] on span "Add customer" at bounding box center [271, 275] width 61 height 13
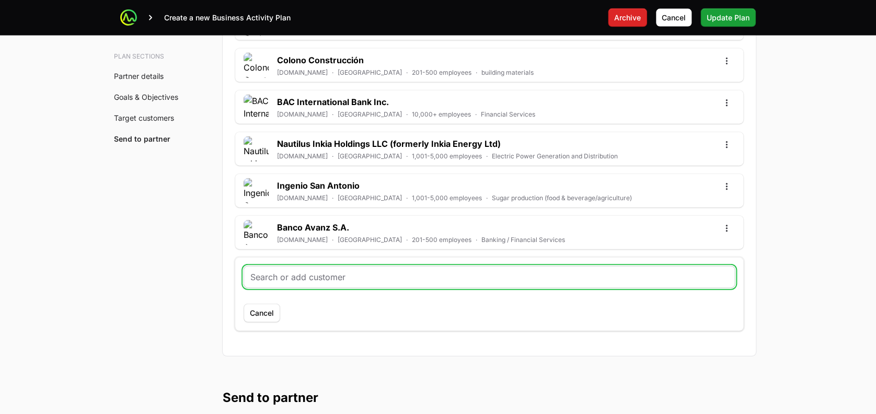
paste input "[URL][DOMAIN_NAME]"
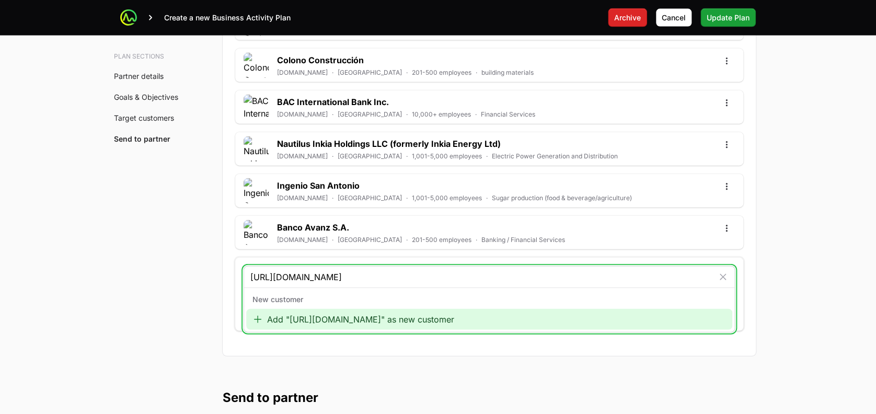
type input "[URL][DOMAIN_NAME]"
click at [398, 321] on div "Add "[URL][DOMAIN_NAME]" as new customer" at bounding box center [489, 319] width 486 height 21
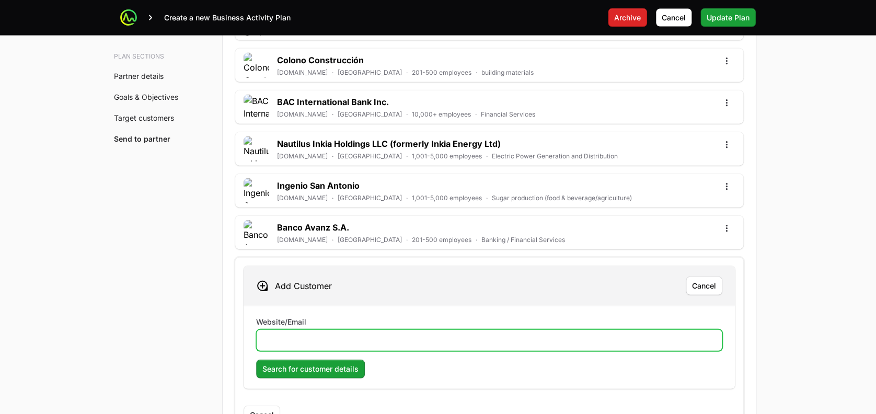
click at [328, 339] on input "Website/Email" at bounding box center [489, 340] width 452 height 13
paste input "[URL][DOMAIN_NAME]"
type input "[URL][DOMAIN_NAME]"
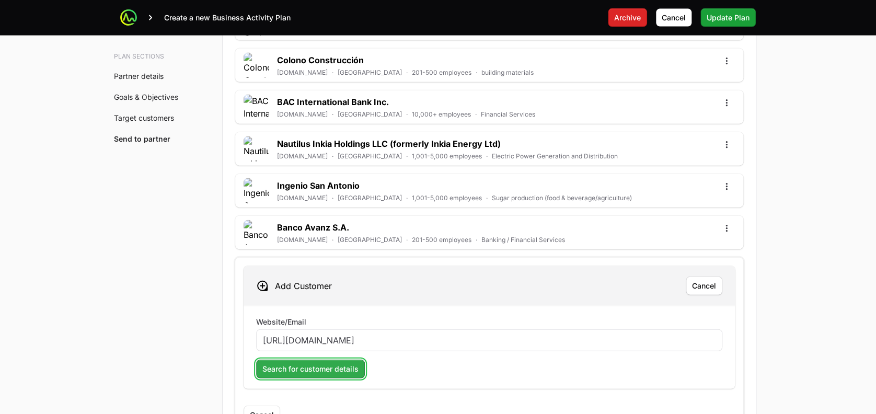
click at [321, 363] on span "Search for customer details" at bounding box center [310, 369] width 96 height 13
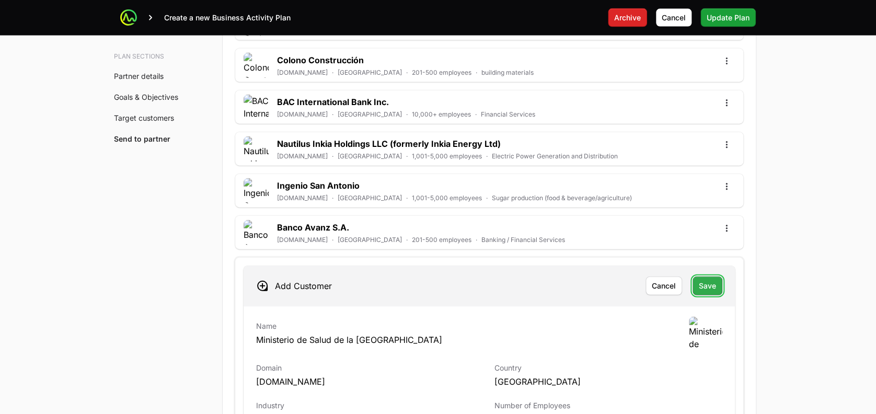
click at [704, 284] on span "Save" at bounding box center [707, 286] width 17 height 13
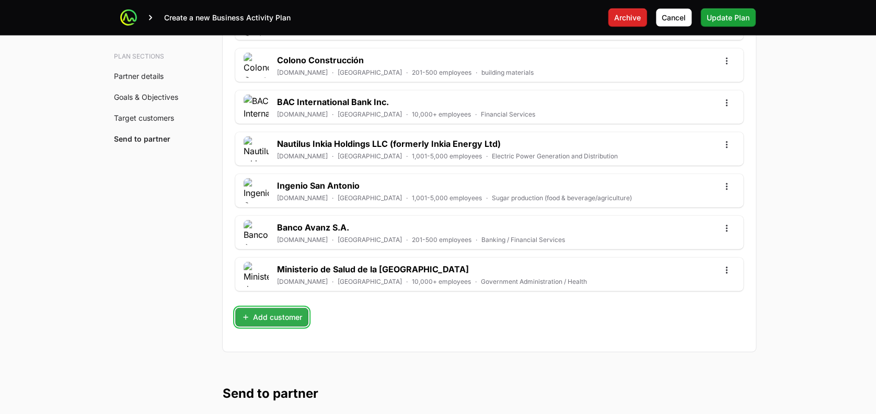
click at [283, 311] on span "Add customer" at bounding box center [271, 317] width 61 height 13
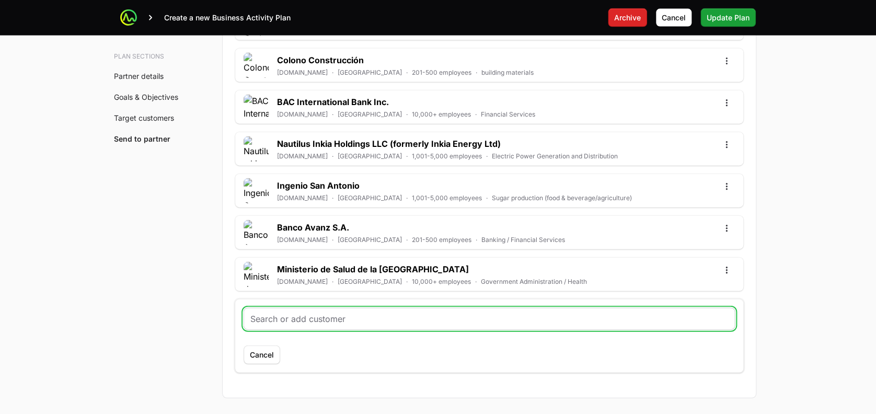
click at [328, 320] on input "text" at bounding box center [489, 318] width 478 height 13
paste input "[URL][DOMAIN_NAME]"
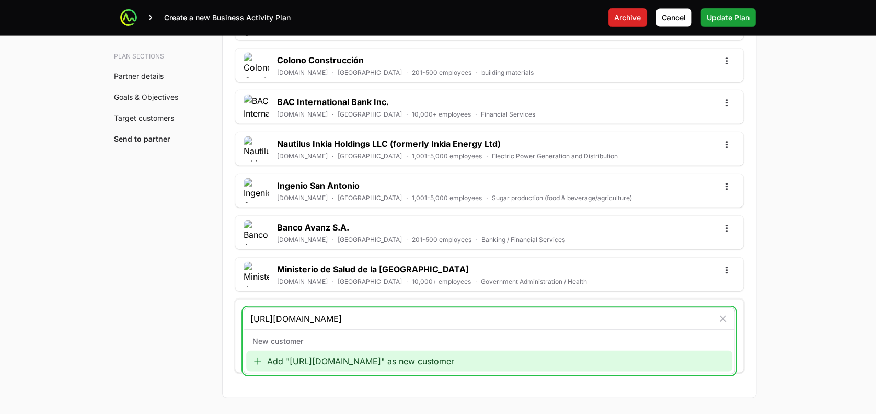
type input "[URL][DOMAIN_NAME]"
click at [331, 362] on div "Add "[URL][DOMAIN_NAME]" as new customer" at bounding box center [489, 361] width 486 height 21
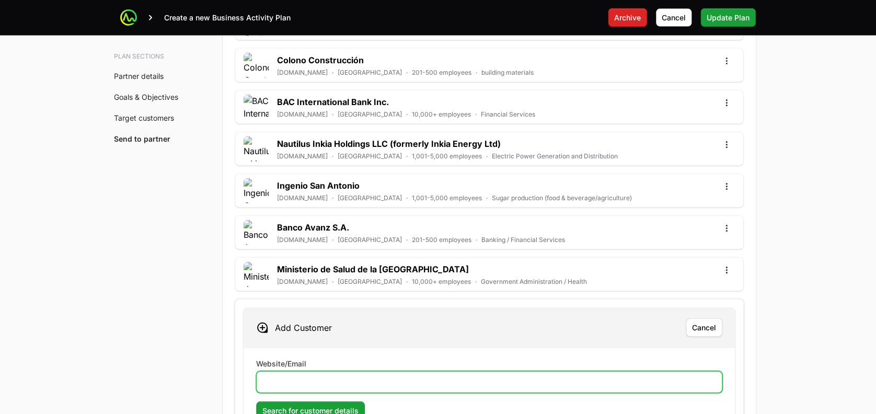
click at [295, 381] on input "Website/Email" at bounding box center [489, 382] width 452 height 13
paste input "[URL][DOMAIN_NAME]"
type input "[URL][DOMAIN_NAME]"
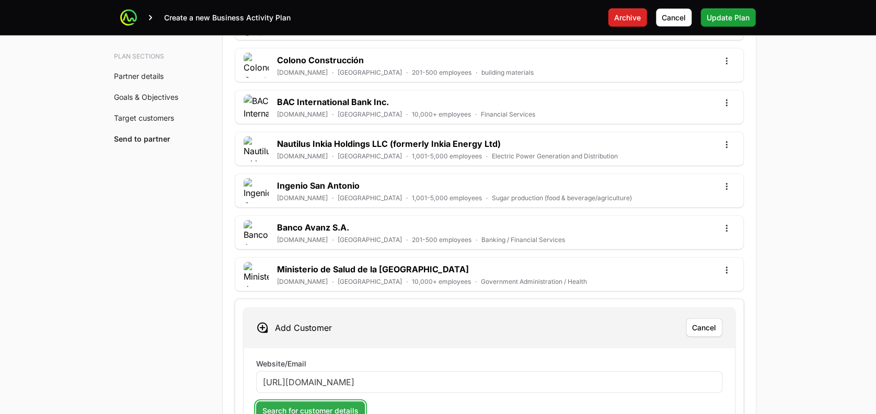
click at [303, 405] on span "Search for customer details" at bounding box center [310, 410] width 96 height 13
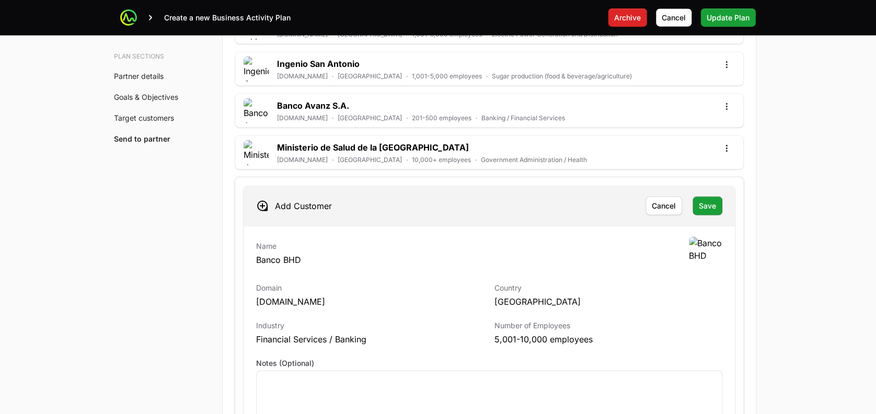
scroll to position [3248, 0]
click at [706, 200] on span "Save" at bounding box center [707, 205] width 17 height 13
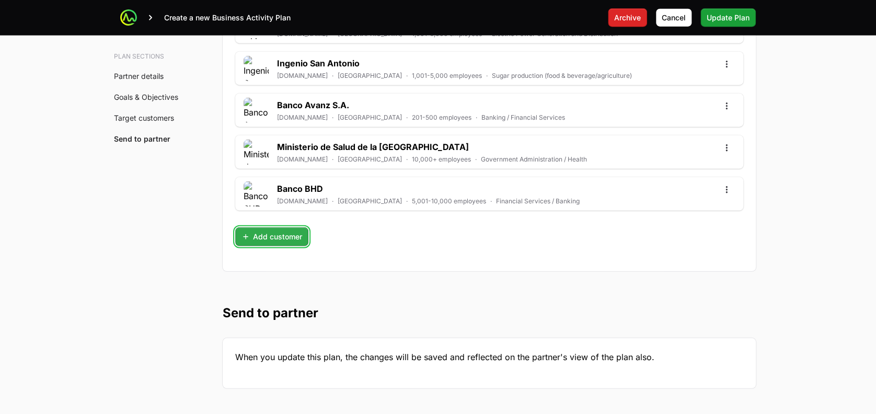
click at [264, 233] on span "Add customer" at bounding box center [271, 236] width 61 height 13
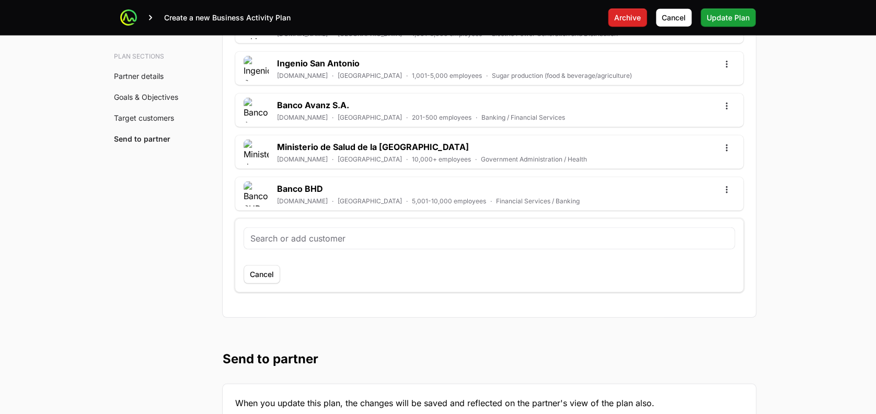
click at [297, 219] on div "Cancel" at bounding box center [489, 255] width 508 height 73
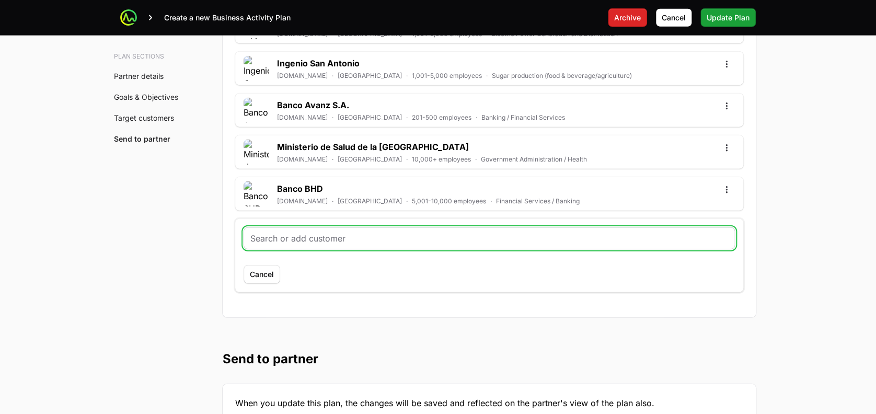
click at [296, 232] on input "text" at bounding box center [489, 238] width 478 height 13
paste input "[URL][DOMAIN_NAME]"
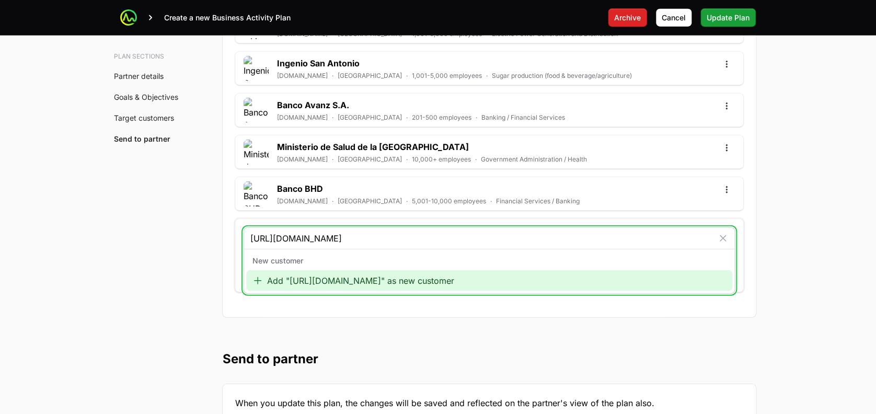
type input "[URL][DOMAIN_NAME]"
click at [318, 278] on div "Add "[URL][DOMAIN_NAME]" as new customer" at bounding box center [489, 280] width 486 height 21
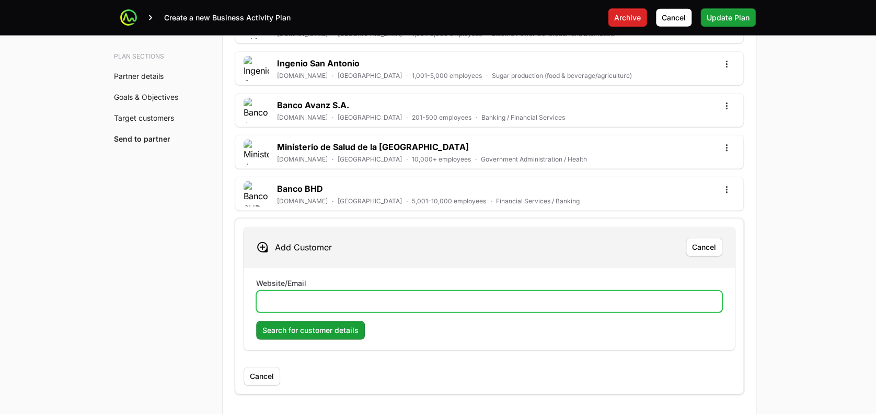
click at [313, 298] on input "Website/Email" at bounding box center [489, 301] width 452 height 13
paste input "[URL][DOMAIN_NAME]"
type input "[URL][DOMAIN_NAME]"
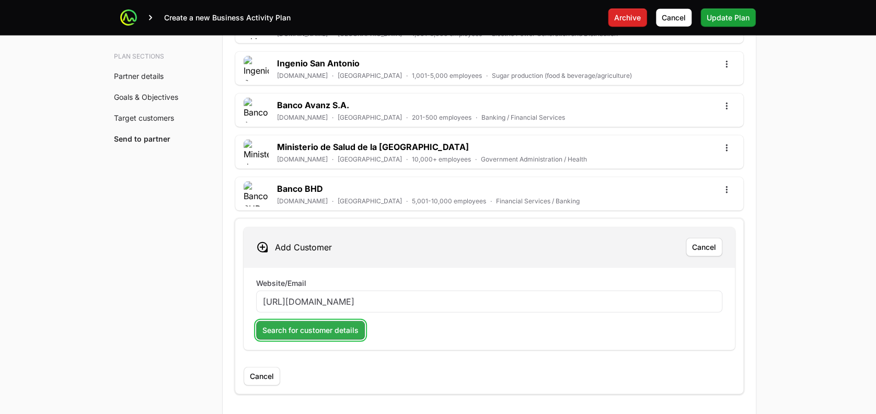
click at [314, 324] on span "Search for customer details" at bounding box center [310, 330] width 96 height 13
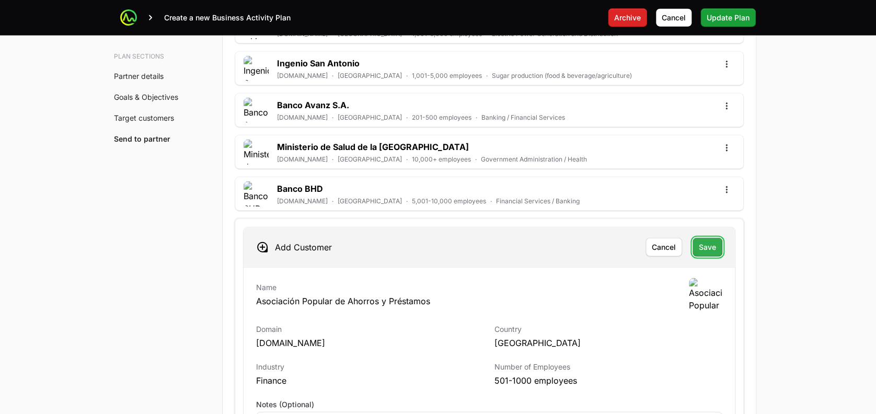
click at [703, 245] on span "Save" at bounding box center [707, 247] width 17 height 13
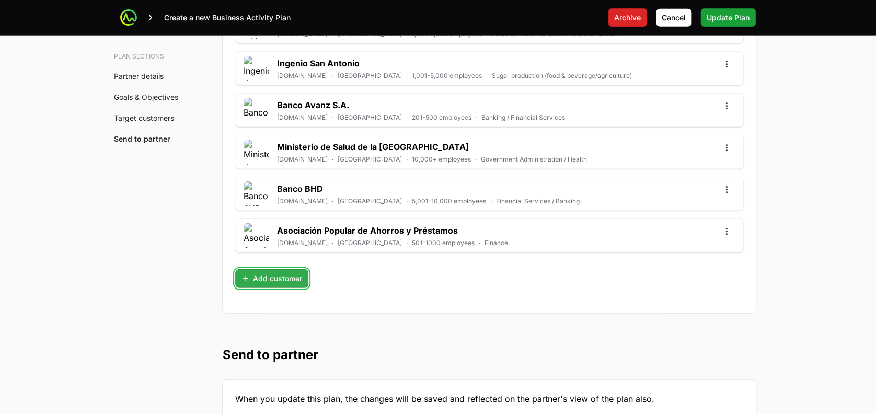
click at [264, 276] on span "Add customer" at bounding box center [271, 278] width 61 height 13
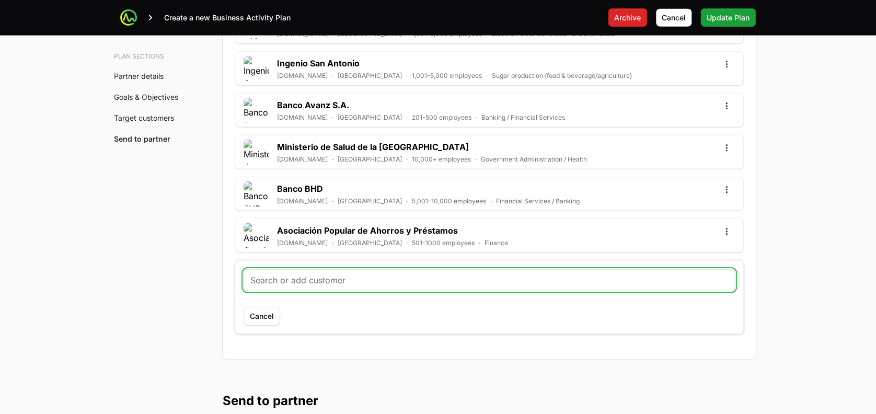
click at [273, 274] on input "text" at bounding box center [489, 280] width 478 height 13
paste input "[URL][DOMAIN_NAME]"
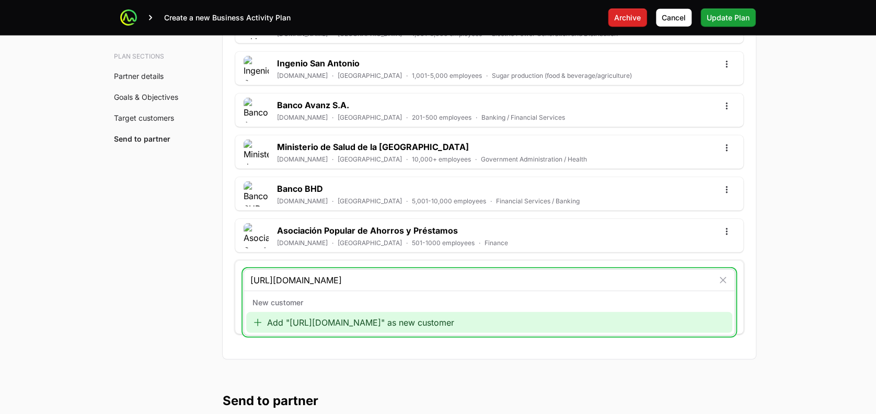
type input "[URL][DOMAIN_NAME]"
click at [318, 319] on div "Add "[URL][DOMAIN_NAME]" as new customer" at bounding box center [489, 322] width 486 height 21
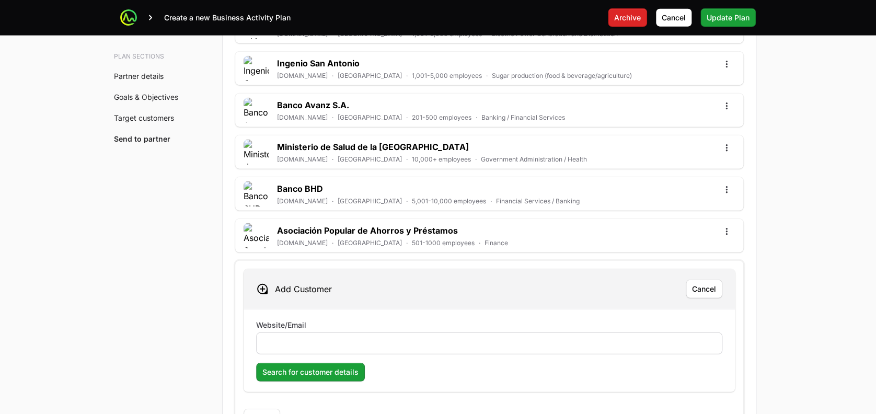
click at [297, 332] on div at bounding box center [489, 343] width 466 height 22
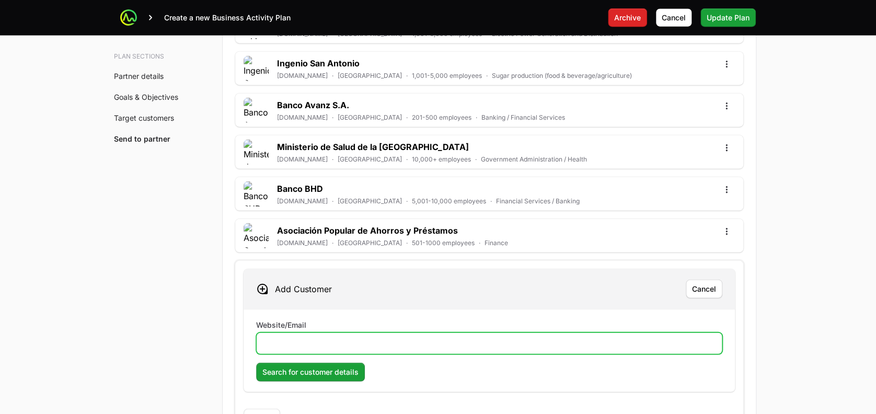
click at [286, 343] on input "Website/Email" at bounding box center [489, 343] width 452 height 13
paste input "[URL][DOMAIN_NAME]"
type input "[URL][DOMAIN_NAME]"
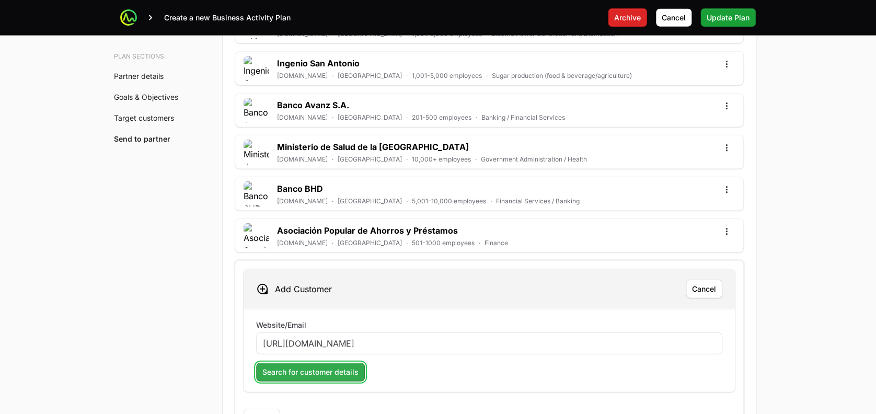
click at [292, 372] on span "Search for customer details" at bounding box center [310, 372] width 96 height 13
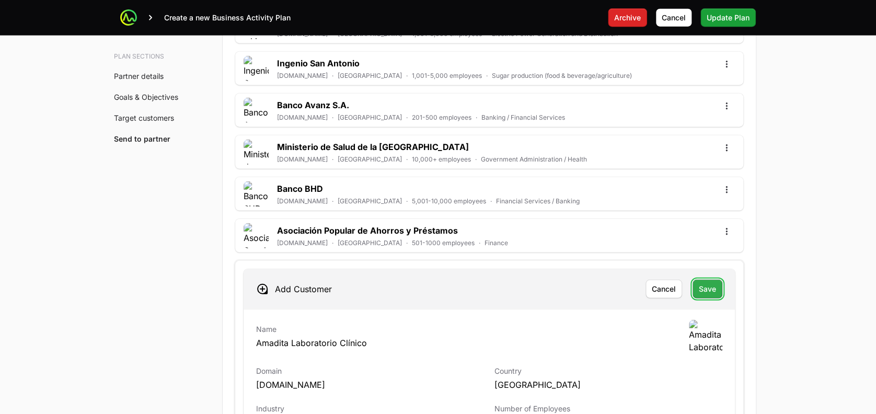
click at [704, 283] on span "Save" at bounding box center [707, 289] width 17 height 13
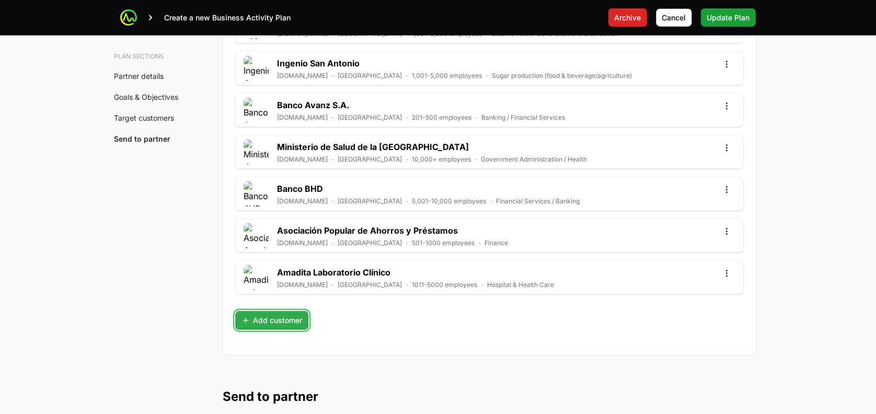
click at [291, 314] on span "Add customer" at bounding box center [271, 320] width 61 height 13
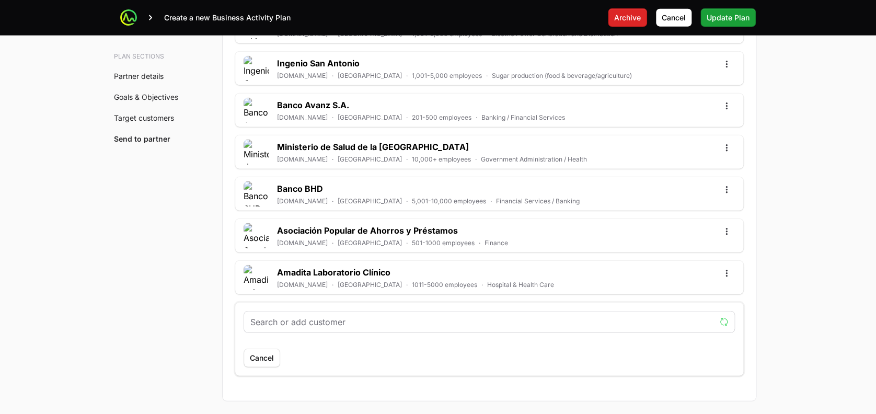
click at [280, 317] on input "text" at bounding box center [482, 322] width 465 height 13
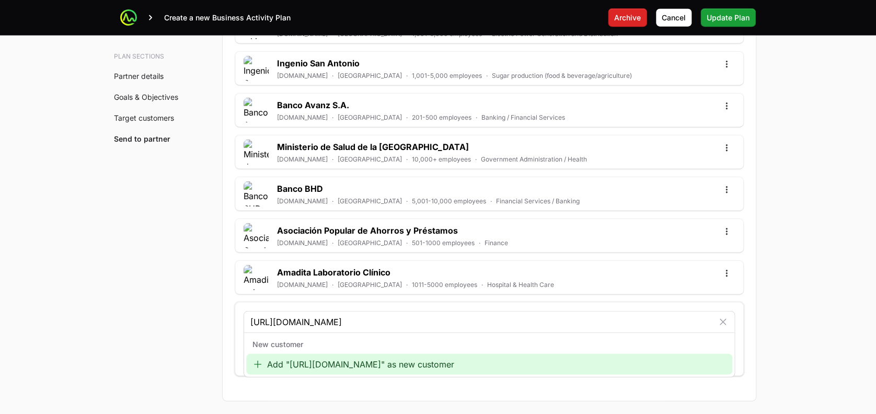
type input "[URL][DOMAIN_NAME]"
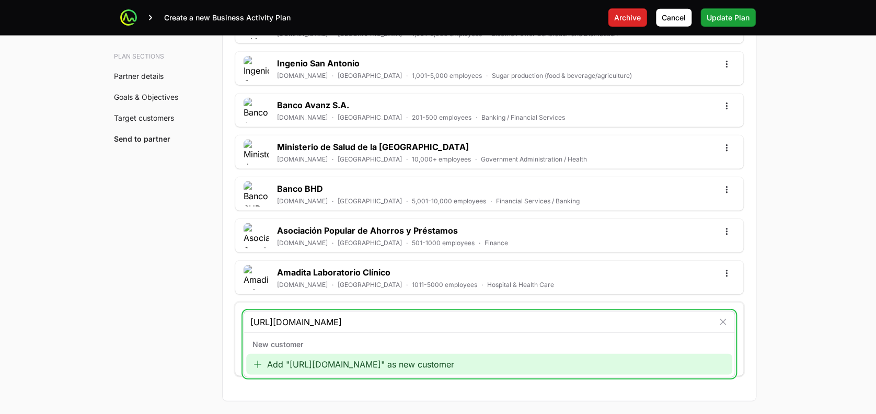
click at [293, 355] on div "Add "[URL][DOMAIN_NAME]" as new customer" at bounding box center [489, 364] width 486 height 21
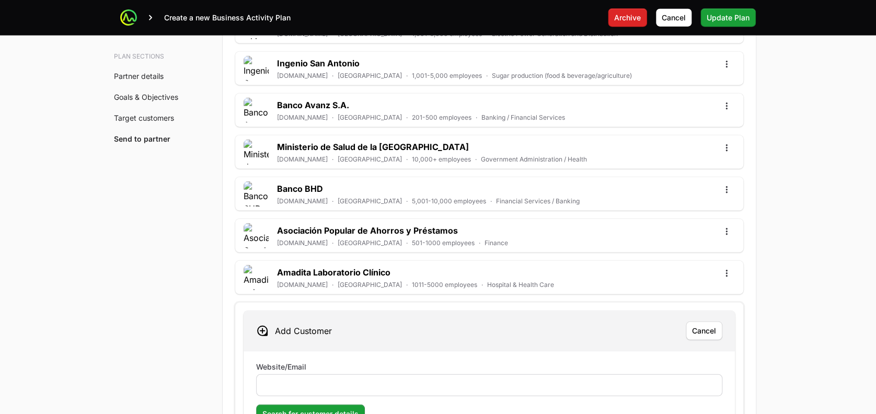
click at [279, 389] on div at bounding box center [489, 385] width 466 height 22
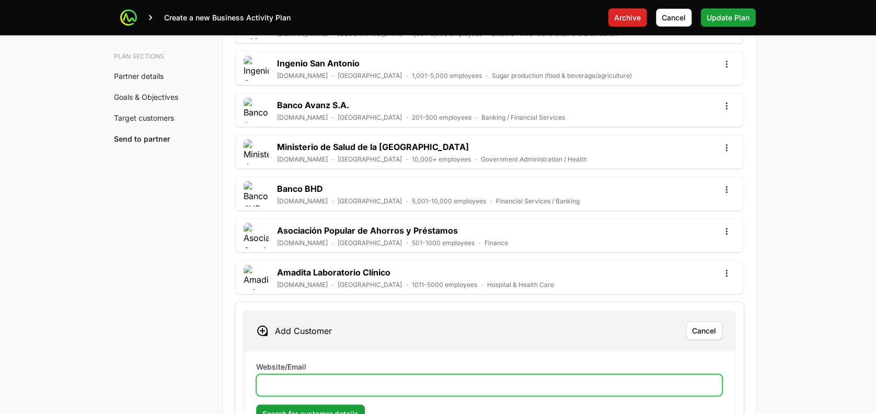
click at [290, 382] on input "Website/Email" at bounding box center [489, 385] width 452 height 13
paste input "[URL][DOMAIN_NAME]"
type input "[URL][DOMAIN_NAME]"
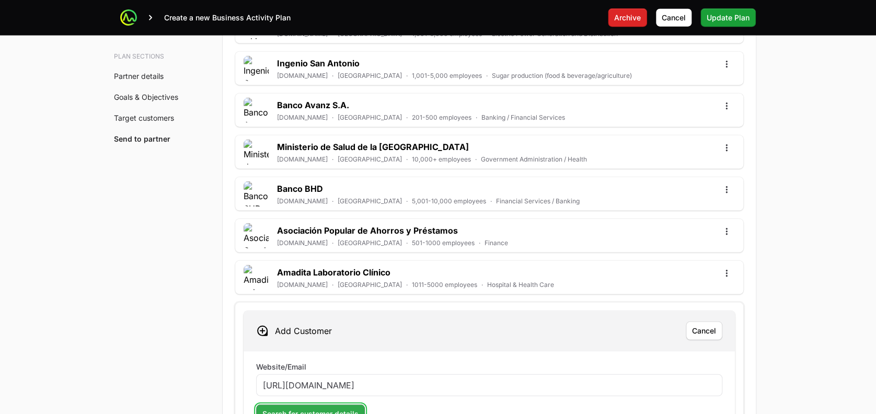
click at [291, 408] on span "Search for customer details" at bounding box center [310, 414] width 96 height 13
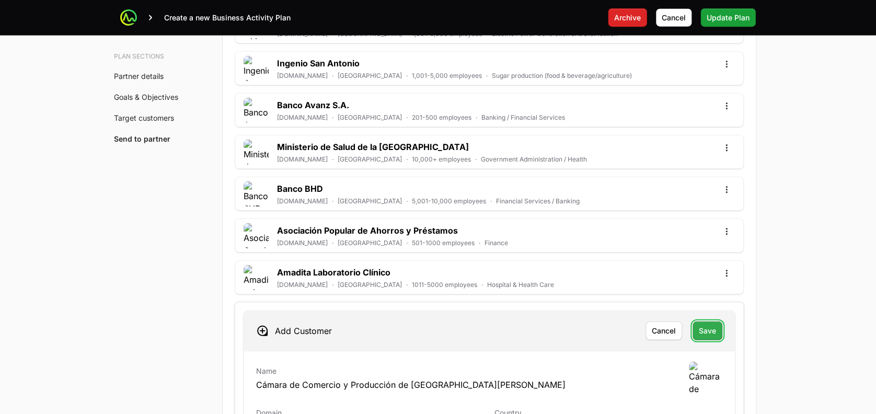
click at [698, 330] on button "Save" at bounding box center [707, 330] width 30 height 19
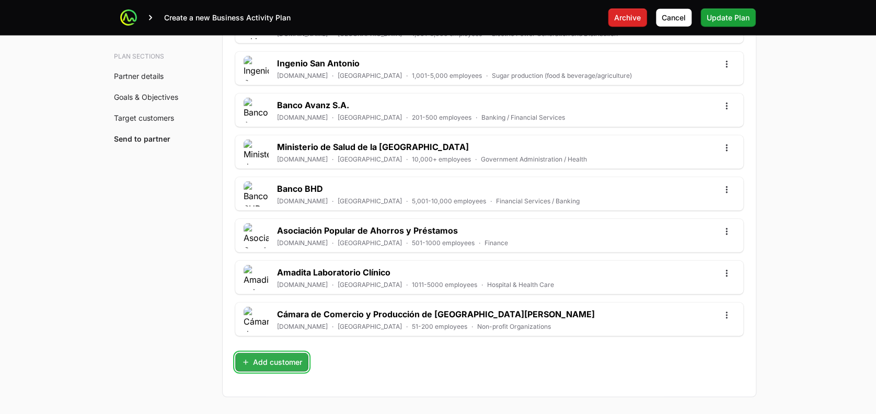
click at [277, 353] on button "Add customer" at bounding box center [271, 362] width 73 height 19
click at [284, 360] on input "text" at bounding box center [482, 363] width 465 height 13
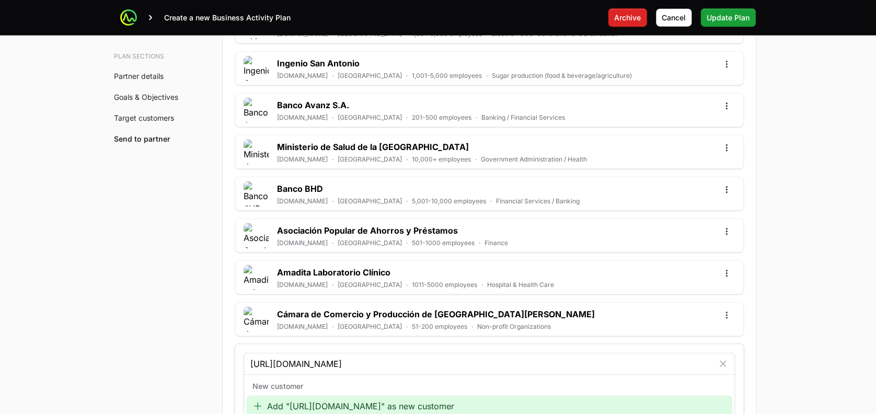
scroll to position [3328, 0]
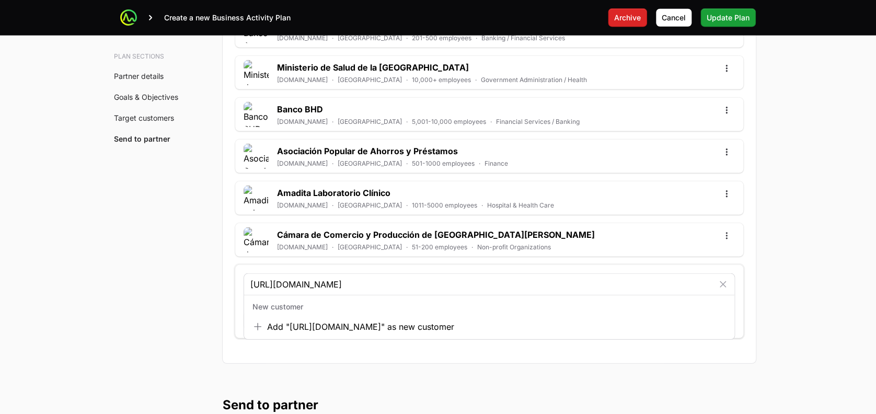
type input "[URL][DOMAIN_NAME]"
click at [318, 334] on div "New customer Add "[URL][DOMAIN_NAME]" as new customer" at bounding box center [489, 317] width 490 height 44
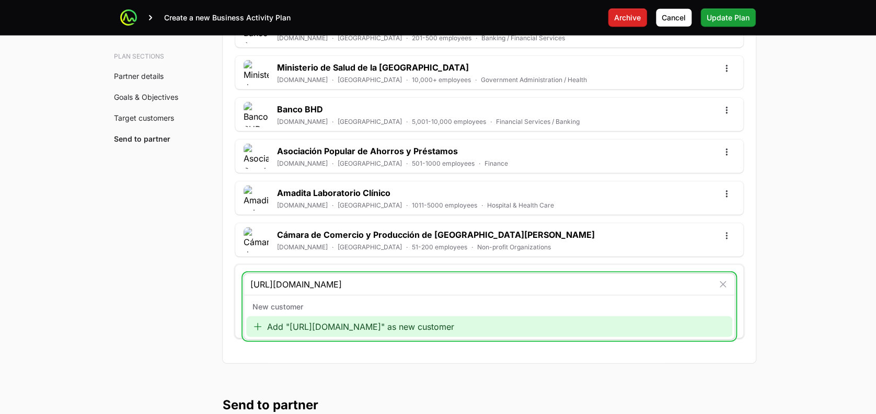
click at [331, 323] on div "Add "[URL][DOMAIN_NAME]" as new customer" at bounding box center [489, 326] width 486 height 21
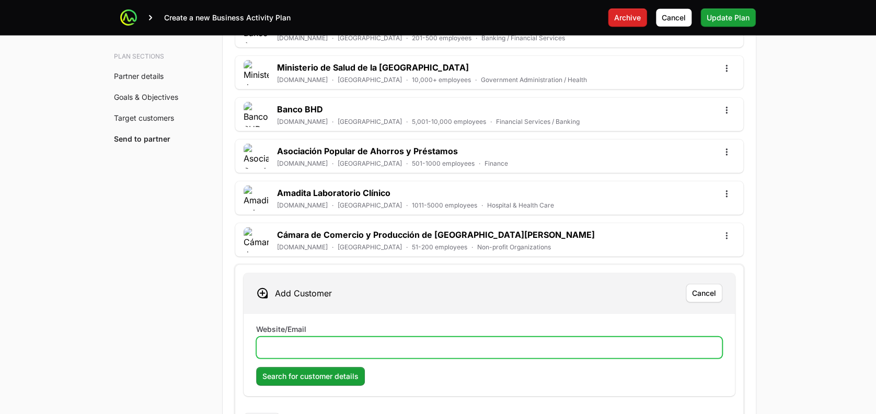
click at [324, 341] on input "Website/Email" at bounding box center [489, 347] width 452 height 13
paste input "[URL][DOMAIN_NAME]"
type input "[URL][DOMAIN_NAME]"
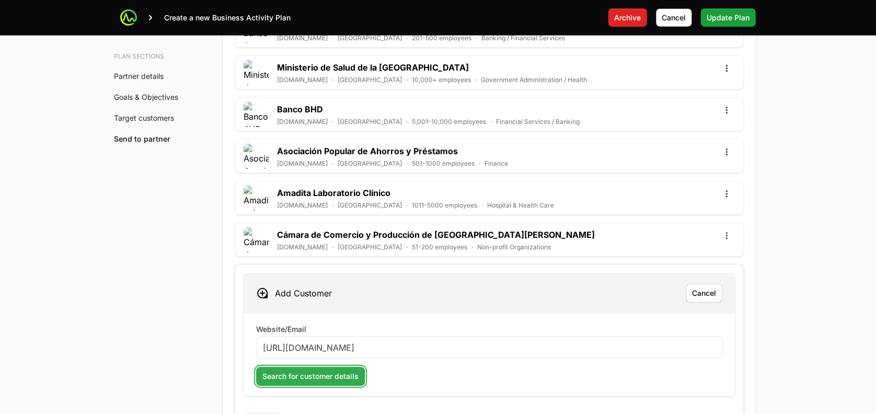
click at [320, 378] on span "Search for customer details" at bounding box center [310, 376] width 96 height 13
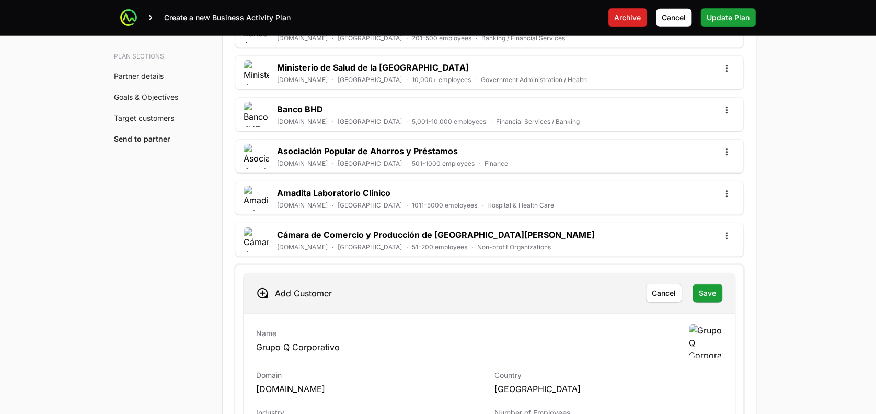
click at [722, 292] on div "Add Customer Cancel Save" at bounding box center [488, 293] width 491 height 40
click at [708, 292] on span "Save" at bounding box center [707, 293] width 17 height 13
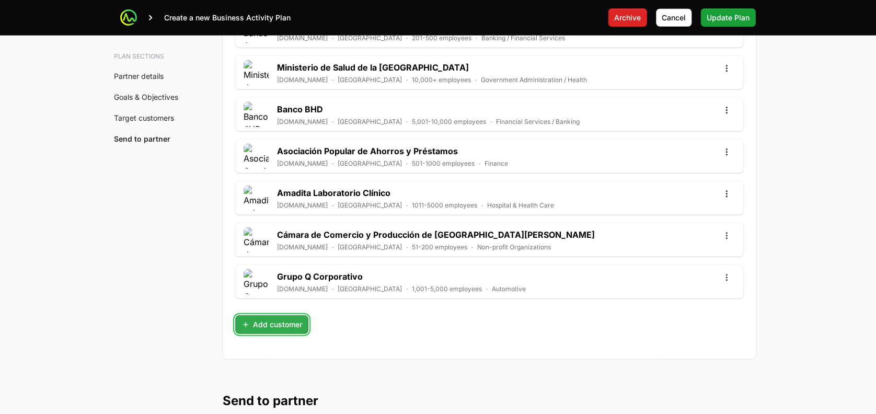
click at [270, 322] on span "Add customer" at bounding box center [271, 324] width 61 height 13
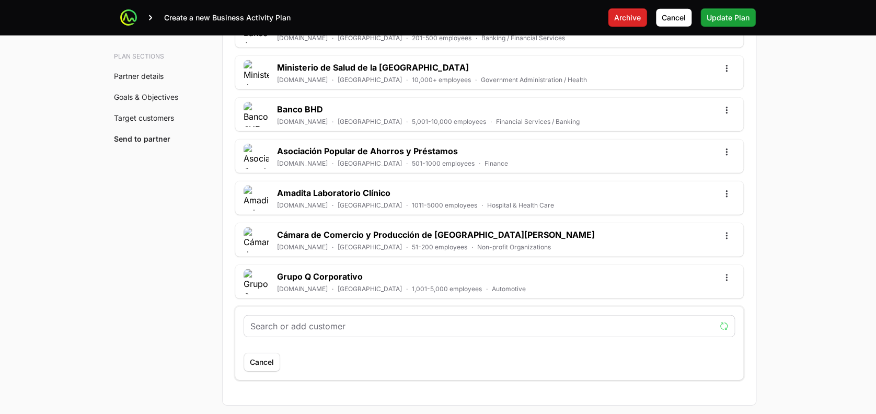
click at [268, 330] on div at bounding box center [489, 326] width 490 height 21
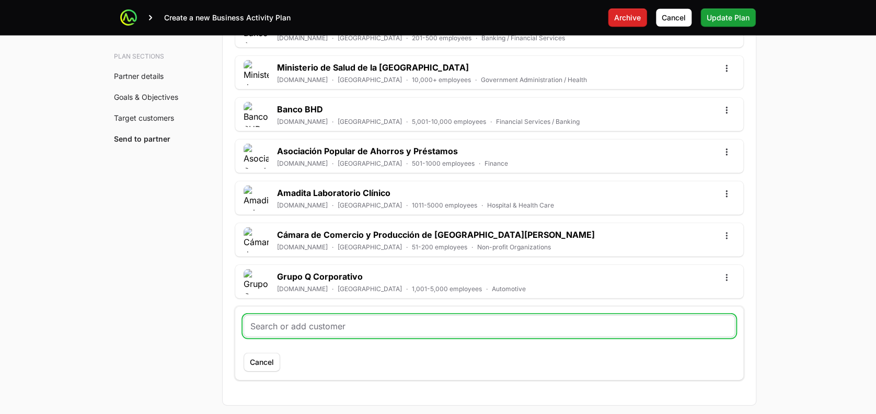
click at [272, 326] on input "text" at bounding box center [489, 326] width 478 height 13
paste input "[URL][DOMAIN_NAME]"
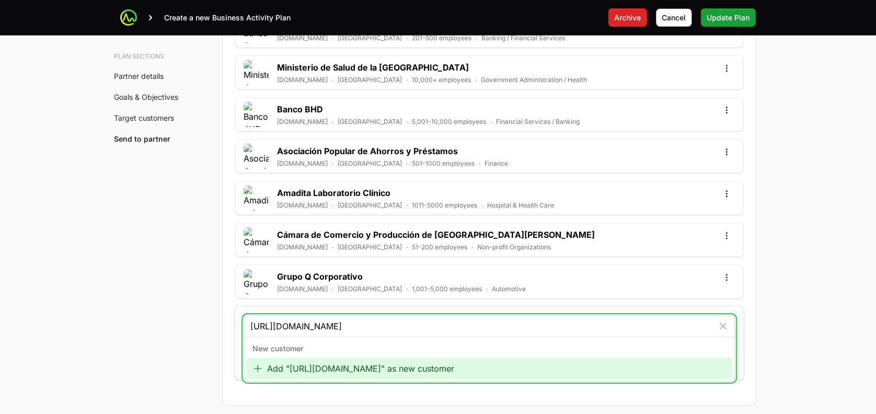
type input "[URL][DOMAIN_NAME]"
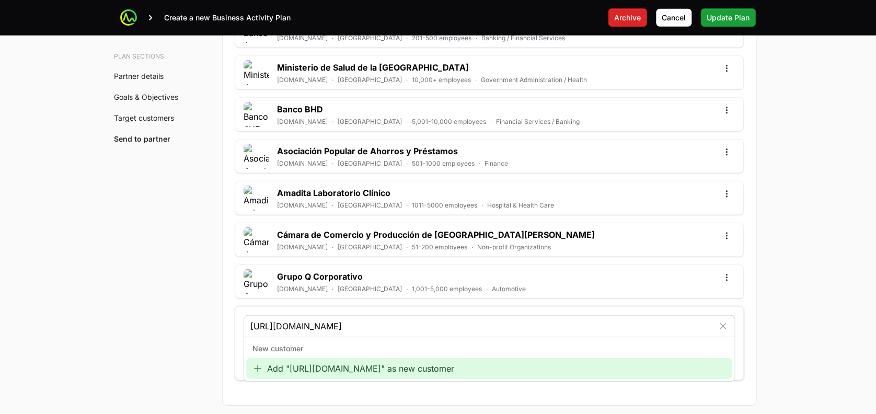
click at [288, 375] on div "New customer Add "[URL][DOMAIN_NAME]" as new customer" at bounding box center [489, 358] width 490 height 44
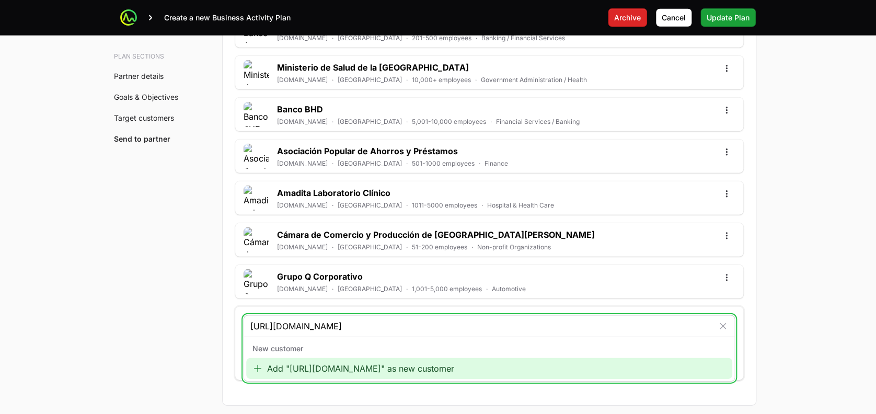
click at [301, 364] on div "Add "[URL][DOMAIN_NAME]" as new customer" at bounding box center [489, 368] width 486 height 21
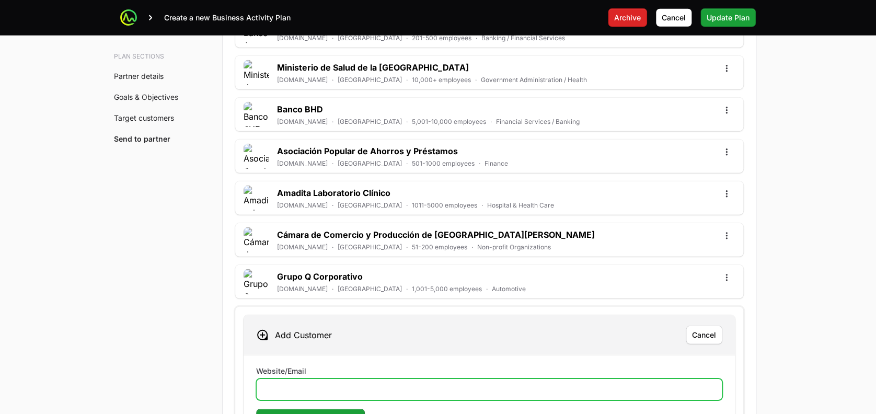
click at [275, 385] on input "Website/Email" at bounding box center [489, 389] width 452 height 13
paste input "[URL][DOMAIN_NAME]"
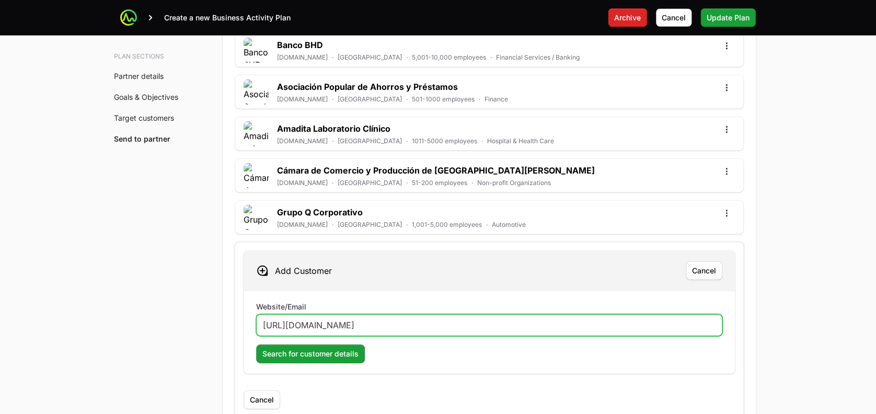
scroll to position [3396, 0]
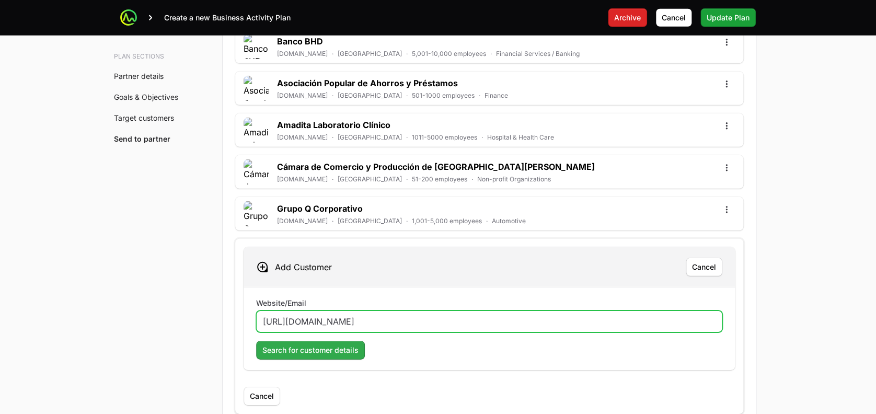
type input "[URL][DOMAIN_NAME]"
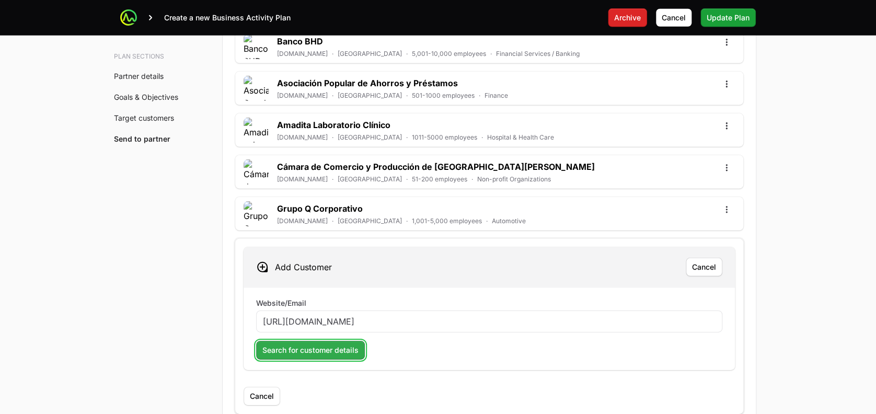
click at [318, 352] on span "Search for customer details" at bounding box center [310, 350] width 96 height 13
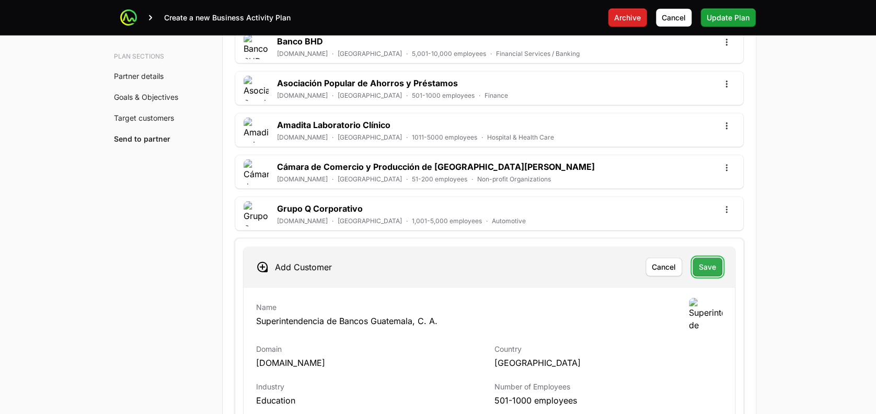
click at [699, 264] on span "Save" at bounding box center [707, 267] width 17 height 13
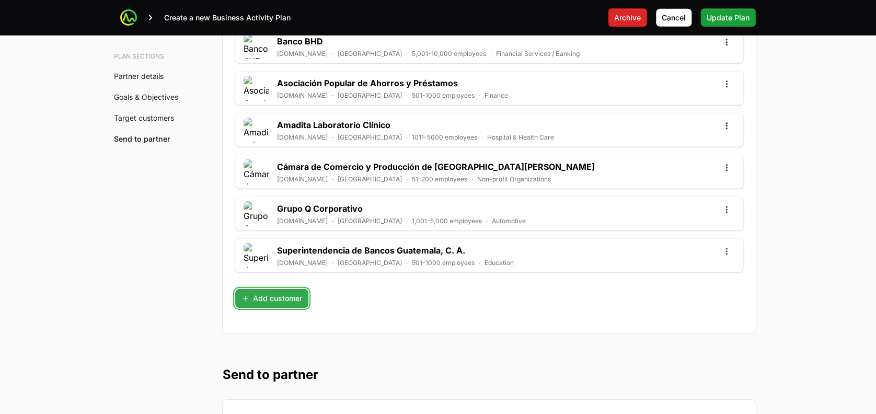
click at [261, 297] on span "Add customer" at bounding box center [271, 298] width 61 height 13
click at [314, 289] on div at bounding box center [489, 299] width 490 height 21
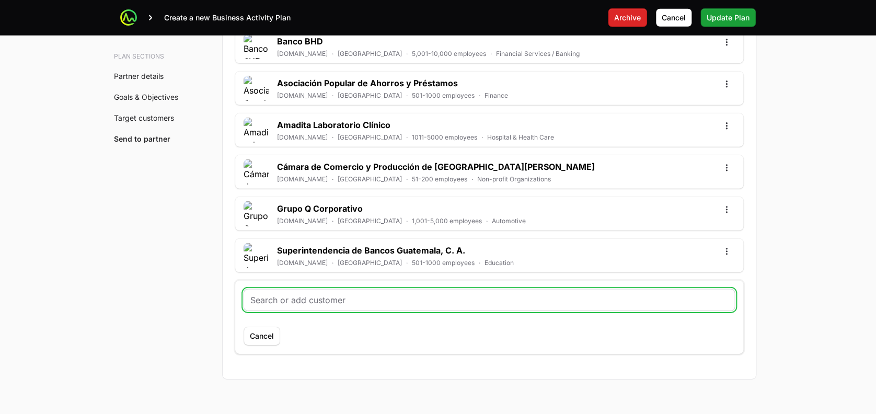
click at [313, 295] on input "text" at bounding box center [489, 300] width 478 height 13
paste input "[URL][DOMAIN_NAME]"
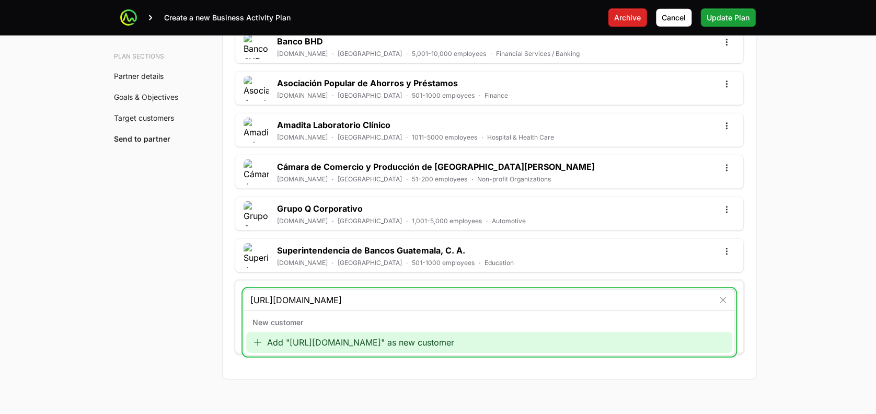
type input "[URL][DOMAIN_NAME]"
click at [332, 334] on div "Add "[URL][DOMAIN_NAME]" as new customer" at bounding box center [489, 342] width 486 height 21
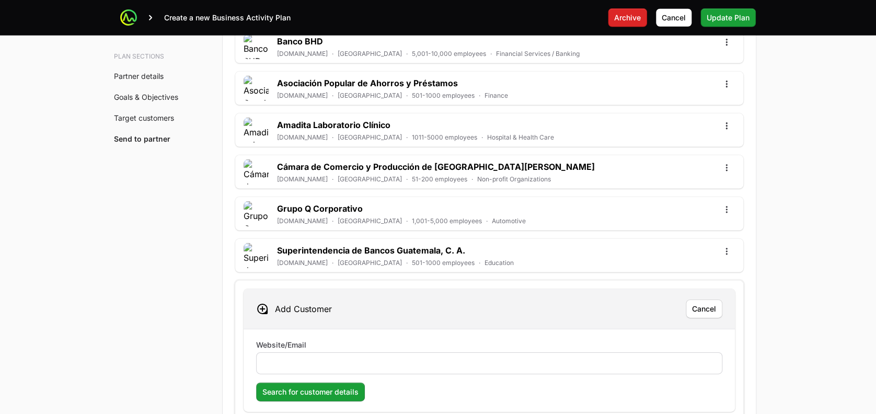
click at [313, 367] on div at bounding box center [489, 363] width 466 height 22
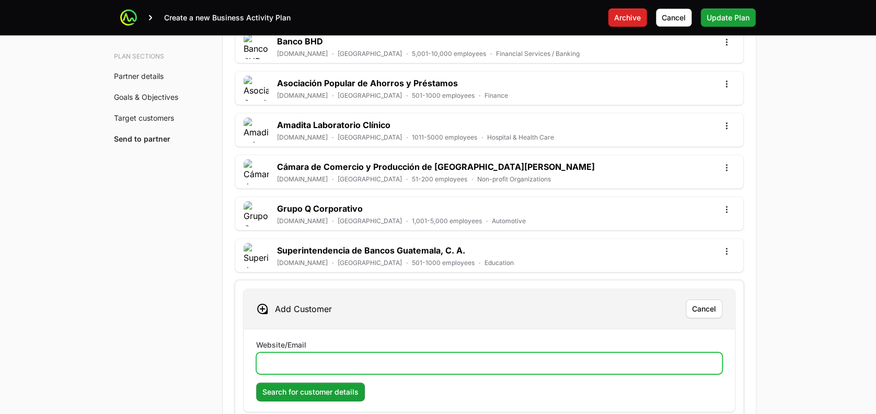
click at [323, 364] on input "Website/Email" at bounding box center [489, 363] width 452 height 13
paste input "[URL][DOMAIN_NAME]"
type input "[URL][DOMAIN_NAME]"
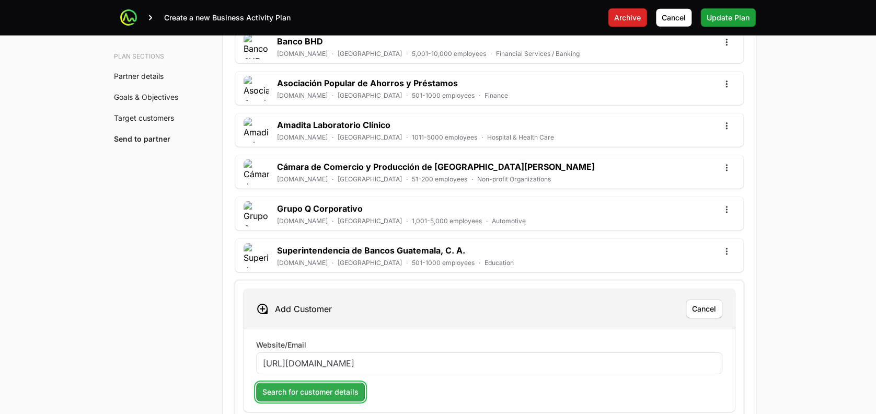
click at [324, 386] on span "Search for customer details" at bounding box center [310, 392] width 96 height 13
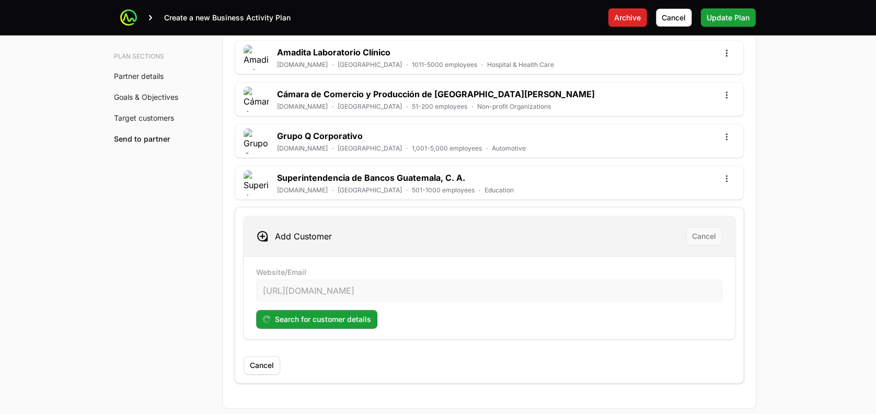
scroll to position [3469, 0]
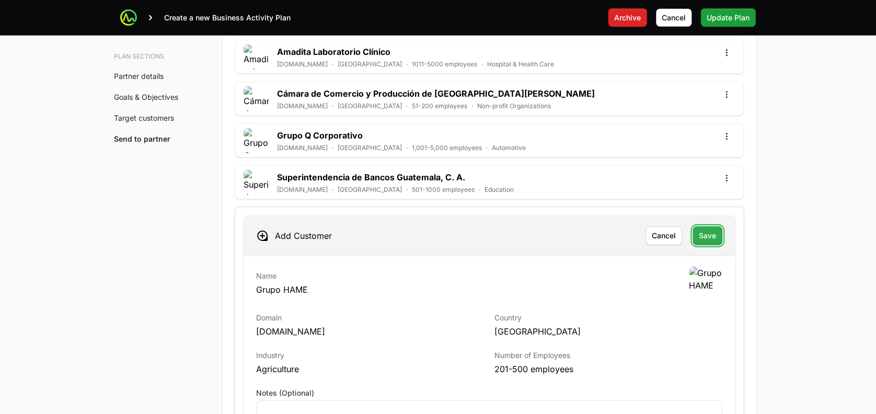
click at [711, 238] on button "Save" at bounding box center [707, 235] width 30 height 19
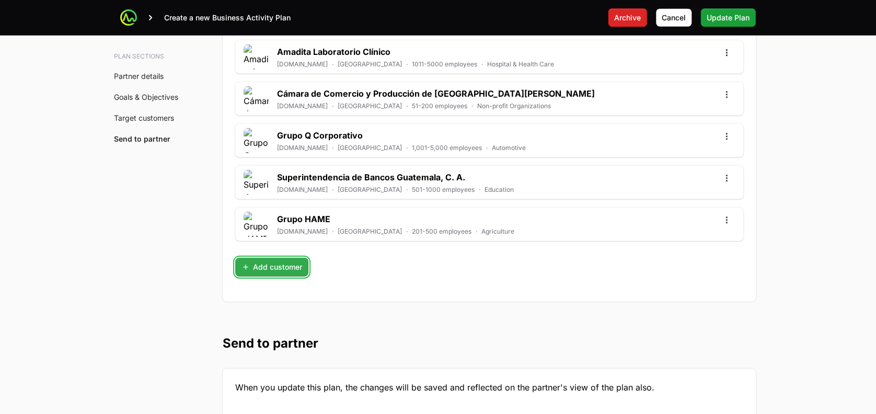
click at [280, 270] on button "Add customer" at bounding box center [271, 267] width 73 height 19
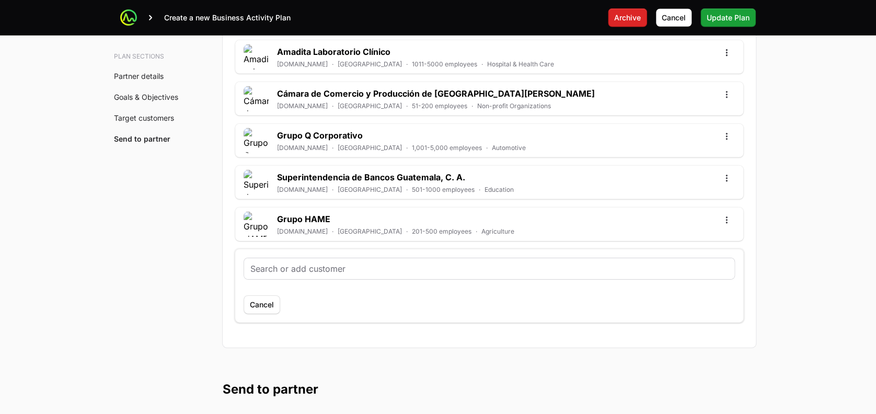
click at [291, 258] on div at bounding box center [489, 268] width 490 height 21
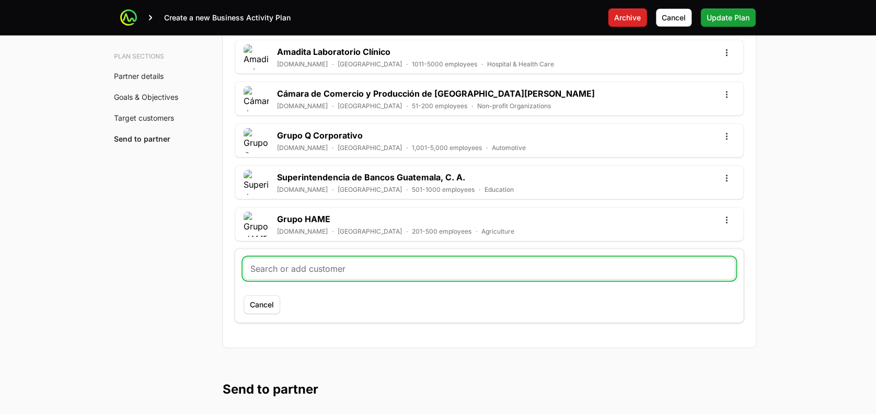
click at [286, 268] on input "text" at bounding box center [489, 268] width 478 height 13
paste input "[URL][DOMAIN_NAME]"
type input "[URL][DOMAIN_NAME]"
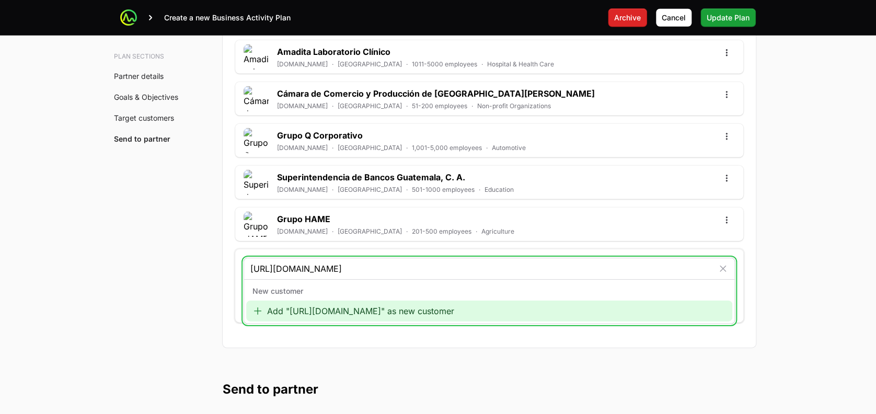
click at [292, 314] on div "Add "[URL][DOMAIN_NAME]" as new customer" at bounding box center [489, 310] width 486 height 21
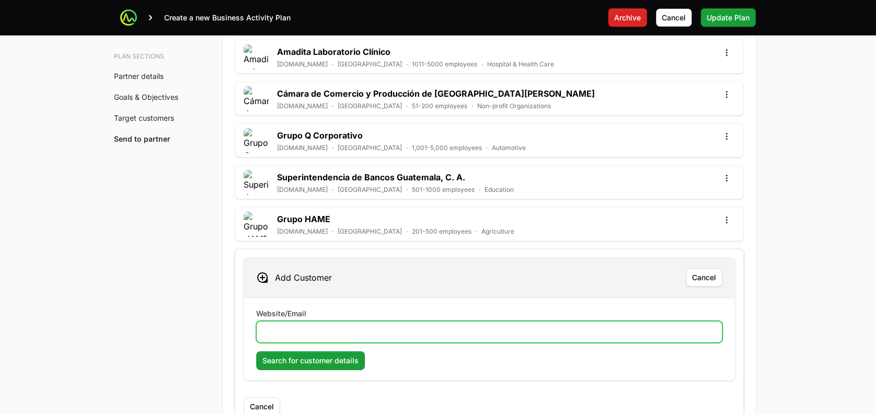
click at [287, 330] on input "Website/Email" at bounding box center [489, 332] width 452 height 13
paste input "[URL][DOMAIN_NAME]"
type input "[URL][DOMAIN_NAME]"
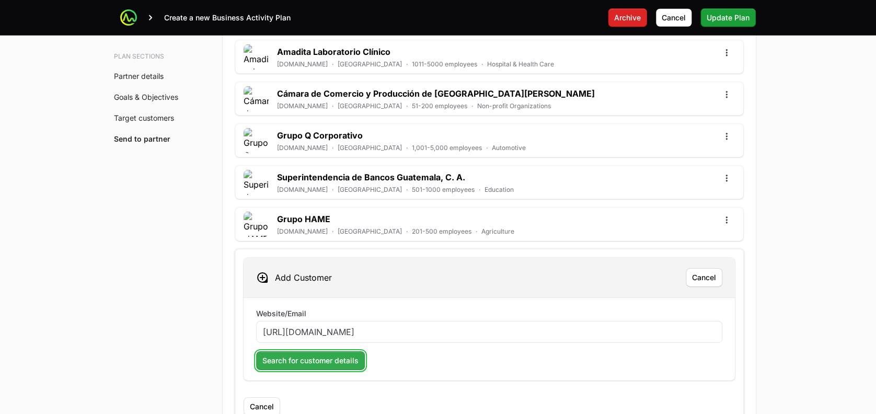
click at [285, 354] on span "Search for customer details" at bounding box center [310, 360] width 96 height 13
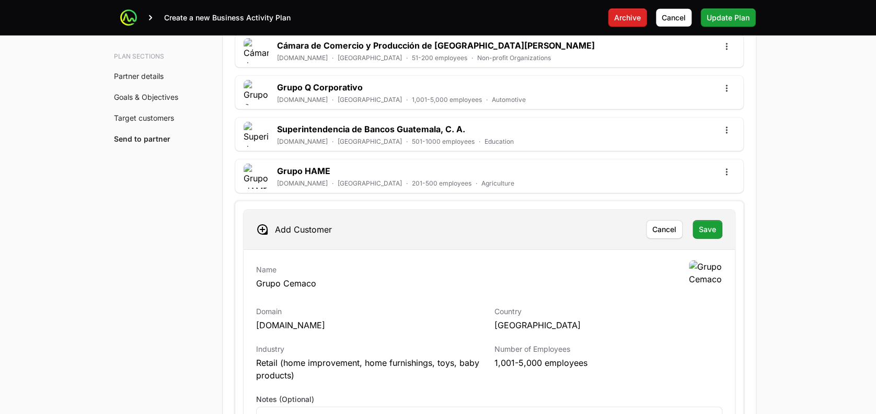
scroll to position [3519, 0]
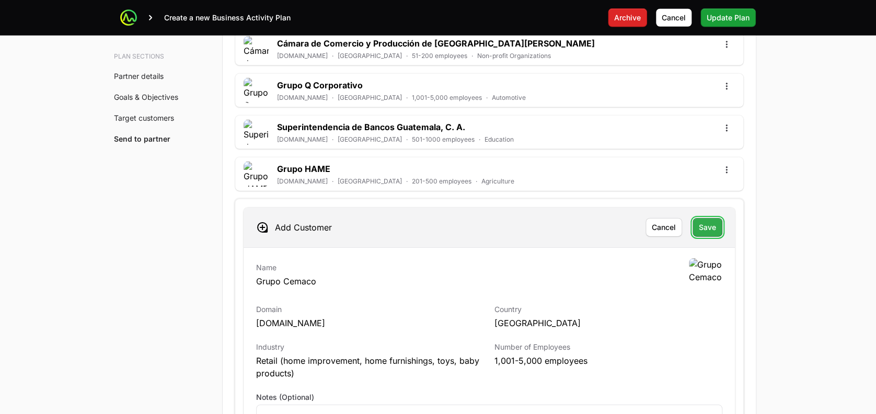
click at [714, 221] on span "Save" at bounding box center [707, 227] width 17 height 13
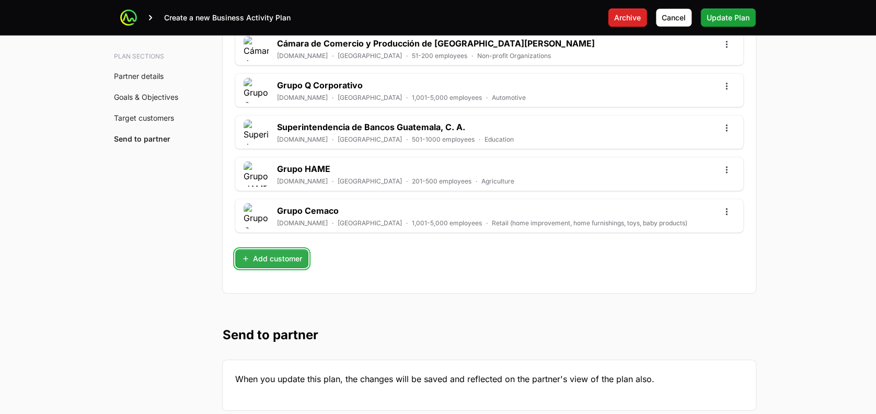
click at [274, 262] on button "Add customer" at bounding box center [271, 258] width 73 height 19
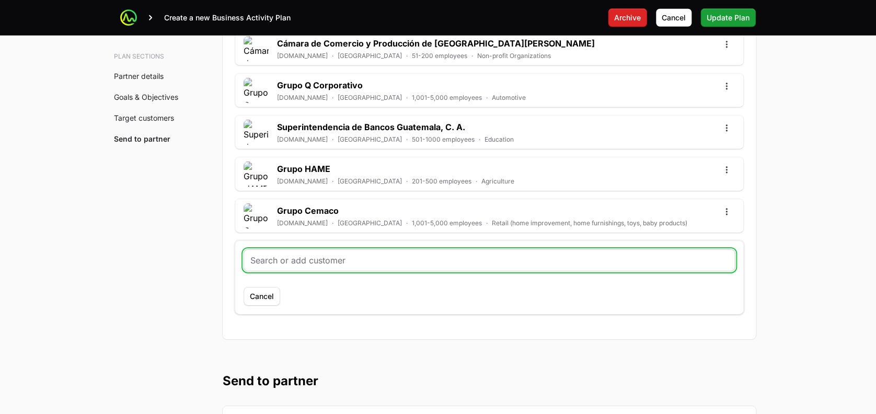
click at [312, 255] on input "text" at bounding box center [489, 260] width 478 height 13
paste input "[URL][DOMAIN_NAME]"
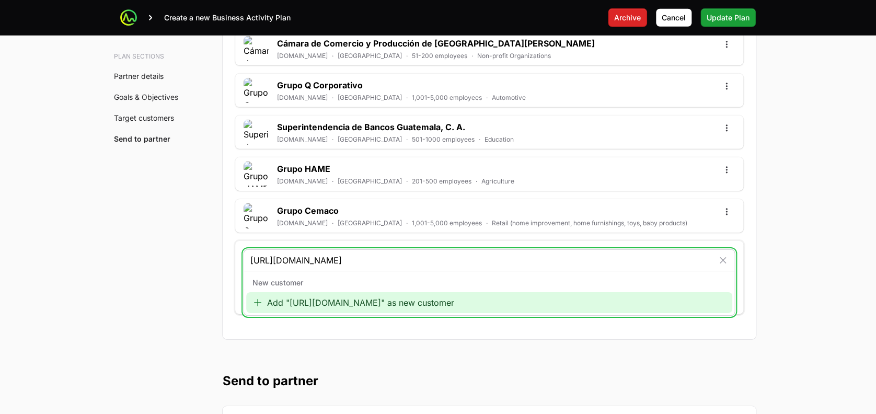
type input "[URL][DOMAIN_NAME]"
click at [316, 295] on div "Add "[URL][DOMAIN_NAME]" as new customer" at bounding box center [489, 302] width 486 height 21
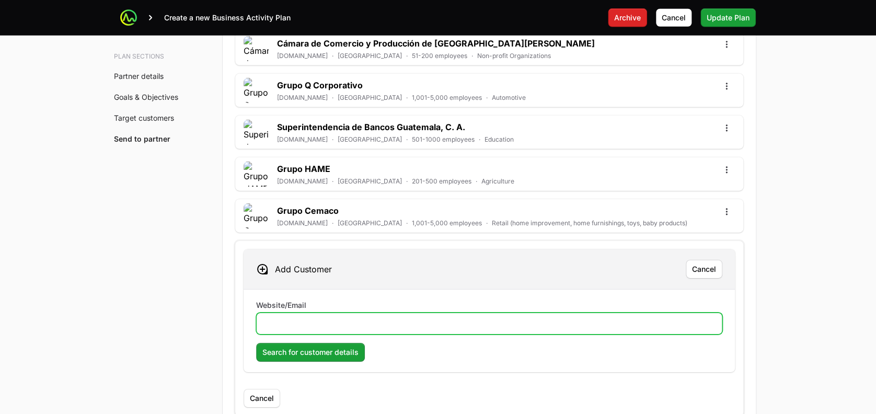
click at [285, 317] on input "Website/Email" at bounding box center [489, 323] width 452 height 13
paste input "[URL][DOMAIN_NAME]"
type input "[URL][DOMAIN_NAME]"
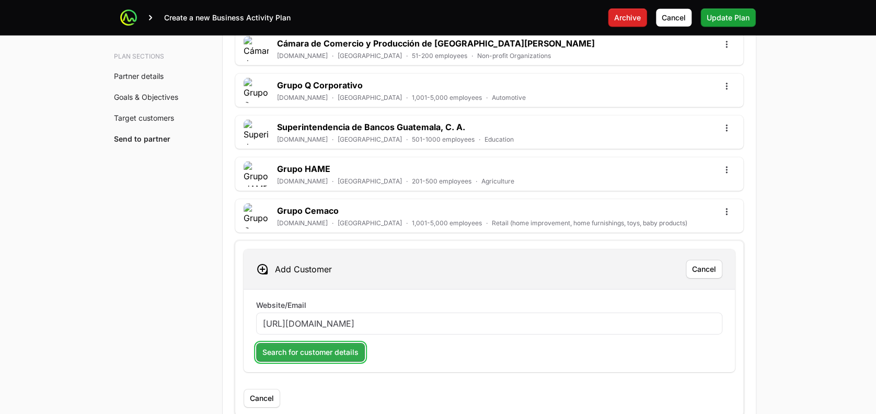
click at [284, 346] on span "Search for customer details" at bounding box center [310, 352] width 96 height 13
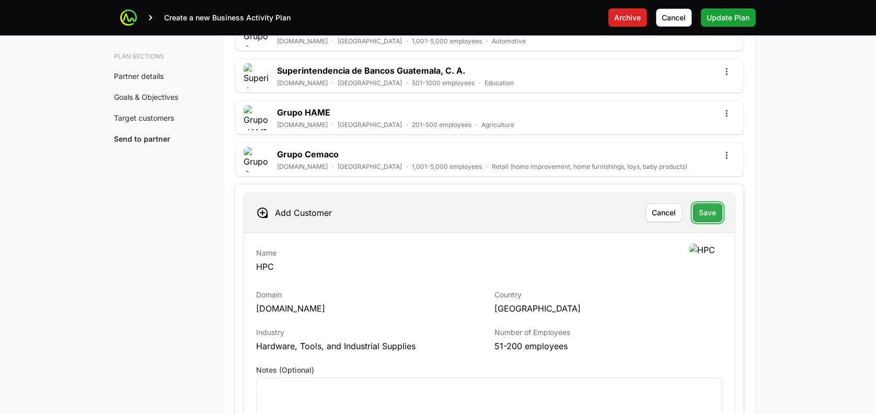
click at [703, 209] on span "Save" at bounding box center [707, 212] width 17 height 13
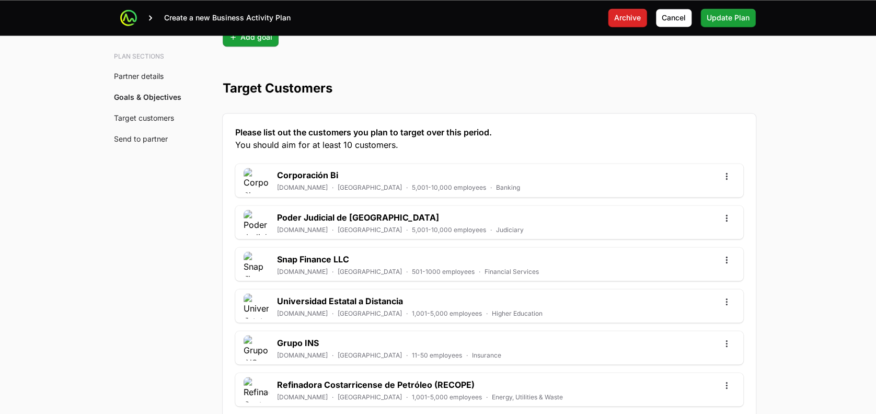
scroll to position [2759, 0]
click at [719, 24] on span "Update Plan" at bounding box center [727, 17] width 43 height 13
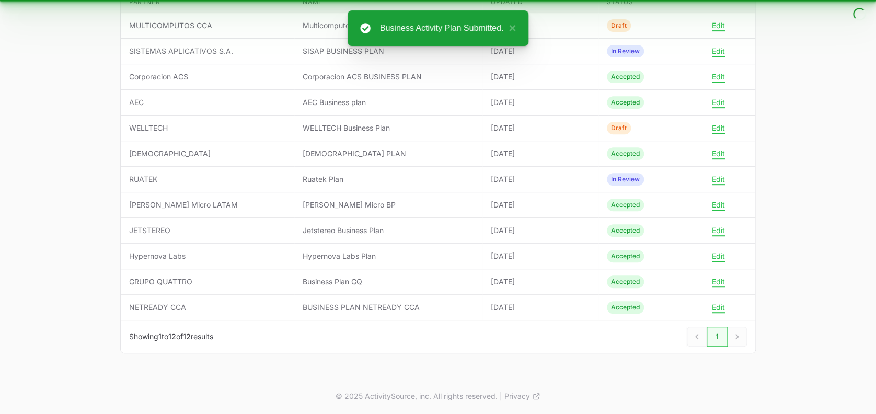
scroll to position [161, 0]
